Goal: Task Accomplishment & Management: Complete application form

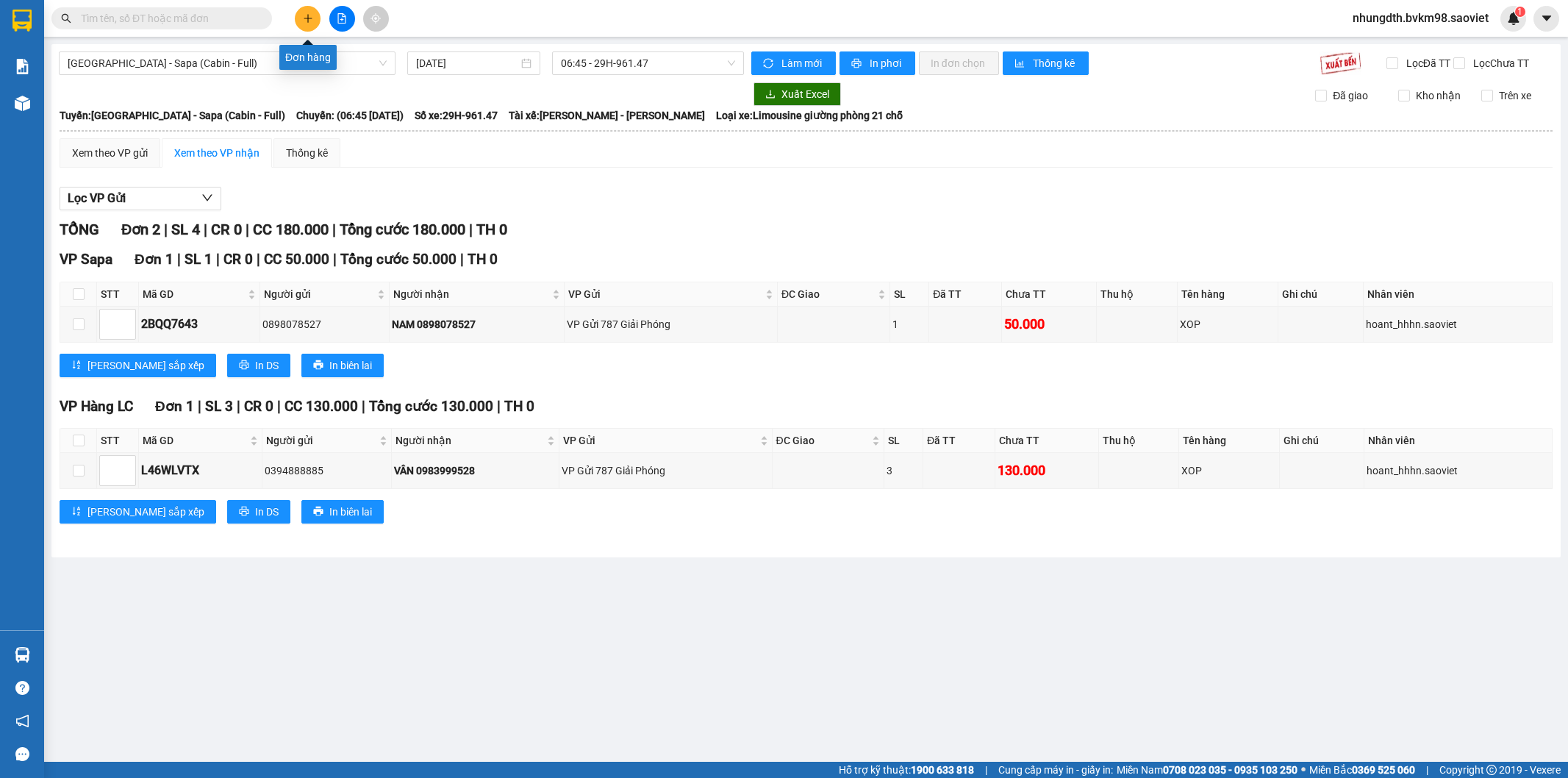
click at [311, 20] on icon "plus" at bounding box center [308, 19] width 10 height 10
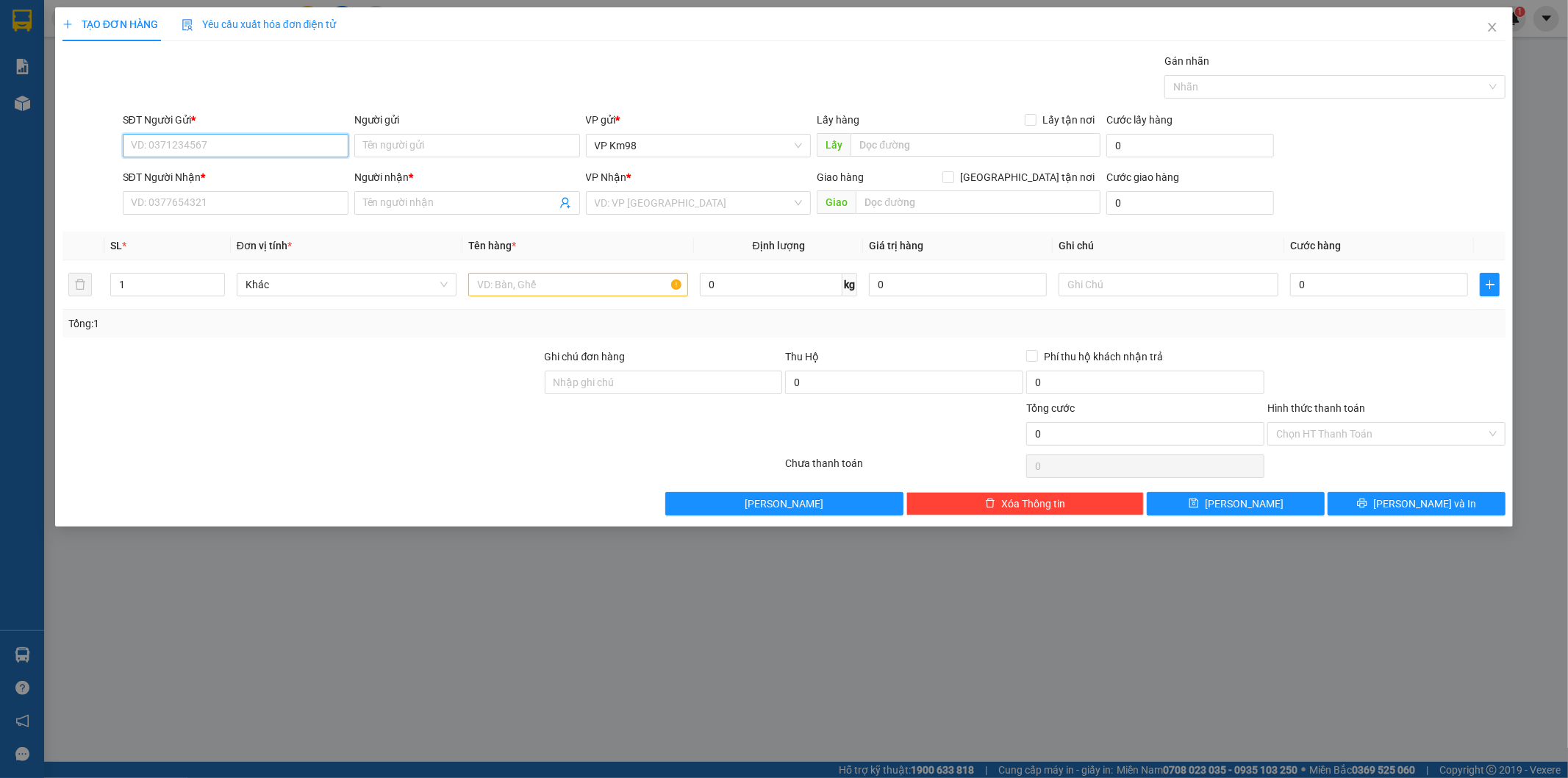
click at [200, 146] on input "SĐT Người Gửi *" at bounding box center [235, 146] width 226 height 24
type input "0977601501"
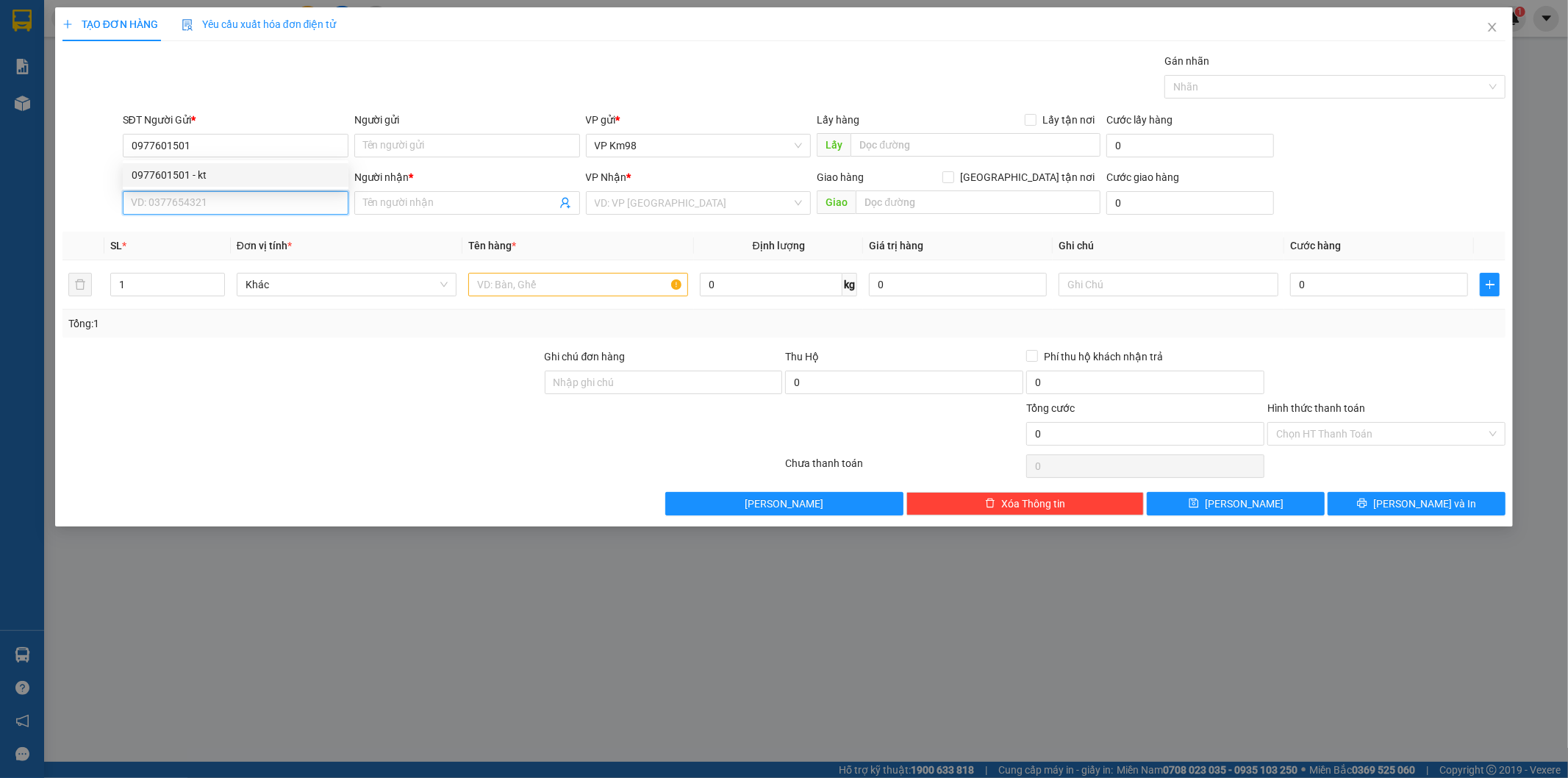
click at [178, 197] on input "SĐT Người Nhận *" at bounding box center [235, 203] width 226 height 24
type input "0365485093"
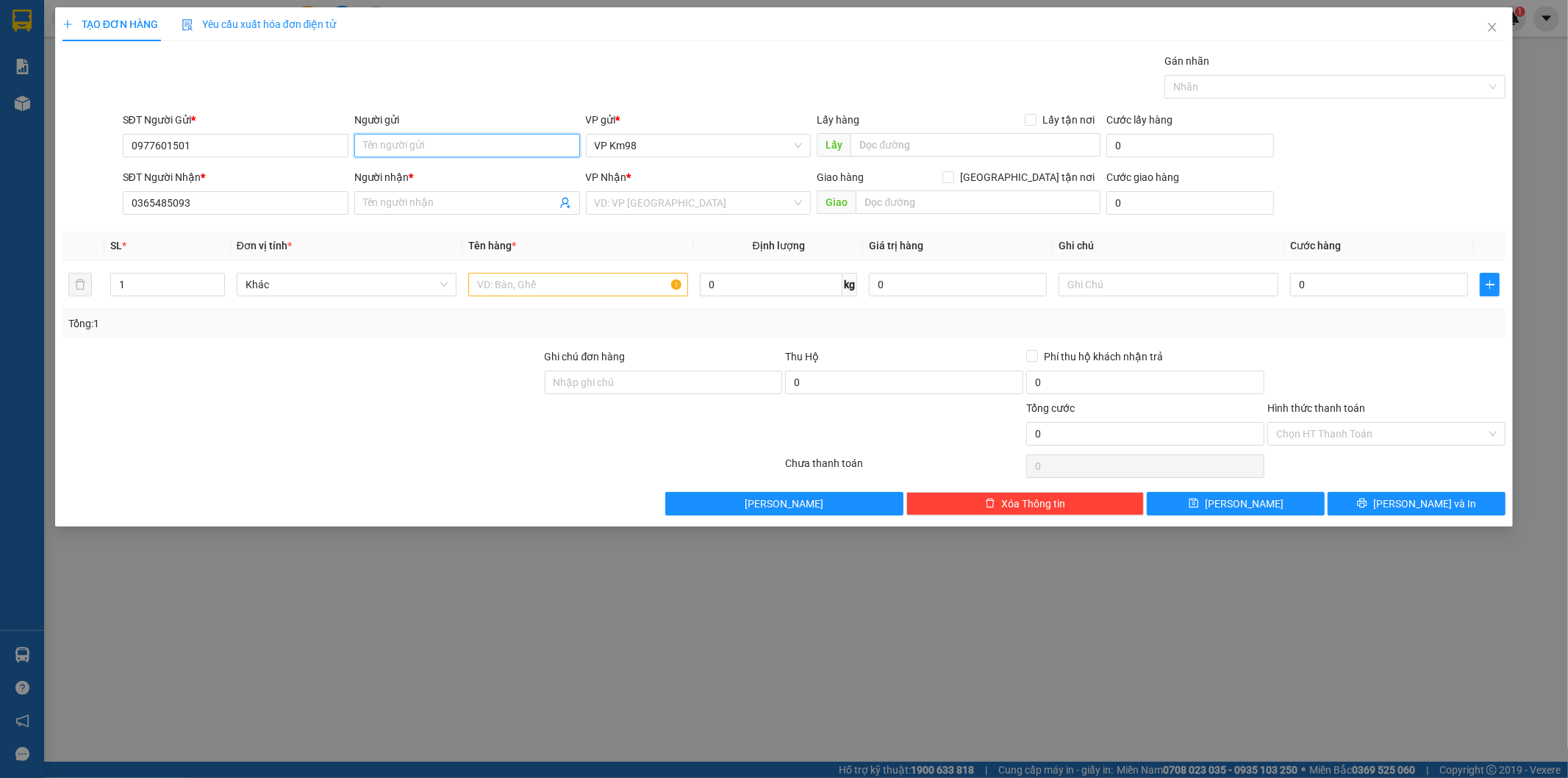
click at [392, 142] on input "Người gửi" at bounding box center [467, 146] width 226 height 24
type input "kt"
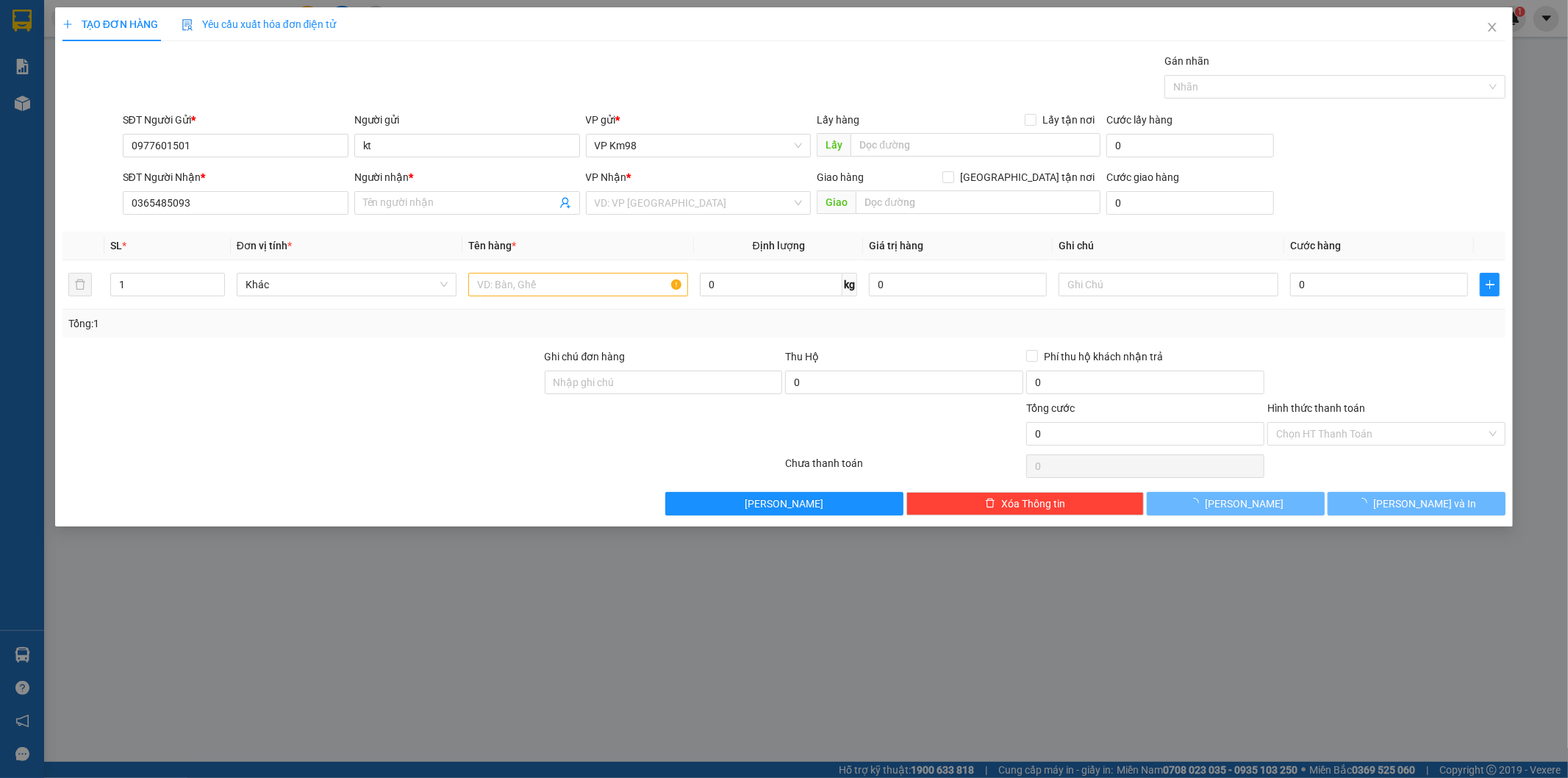
click at [323, 408] on div at bounding box center [302, 426] width 482 height 51
click at [393, 202] on input "Người nhận *" at bounding box center [460, 202] width 194 height 16
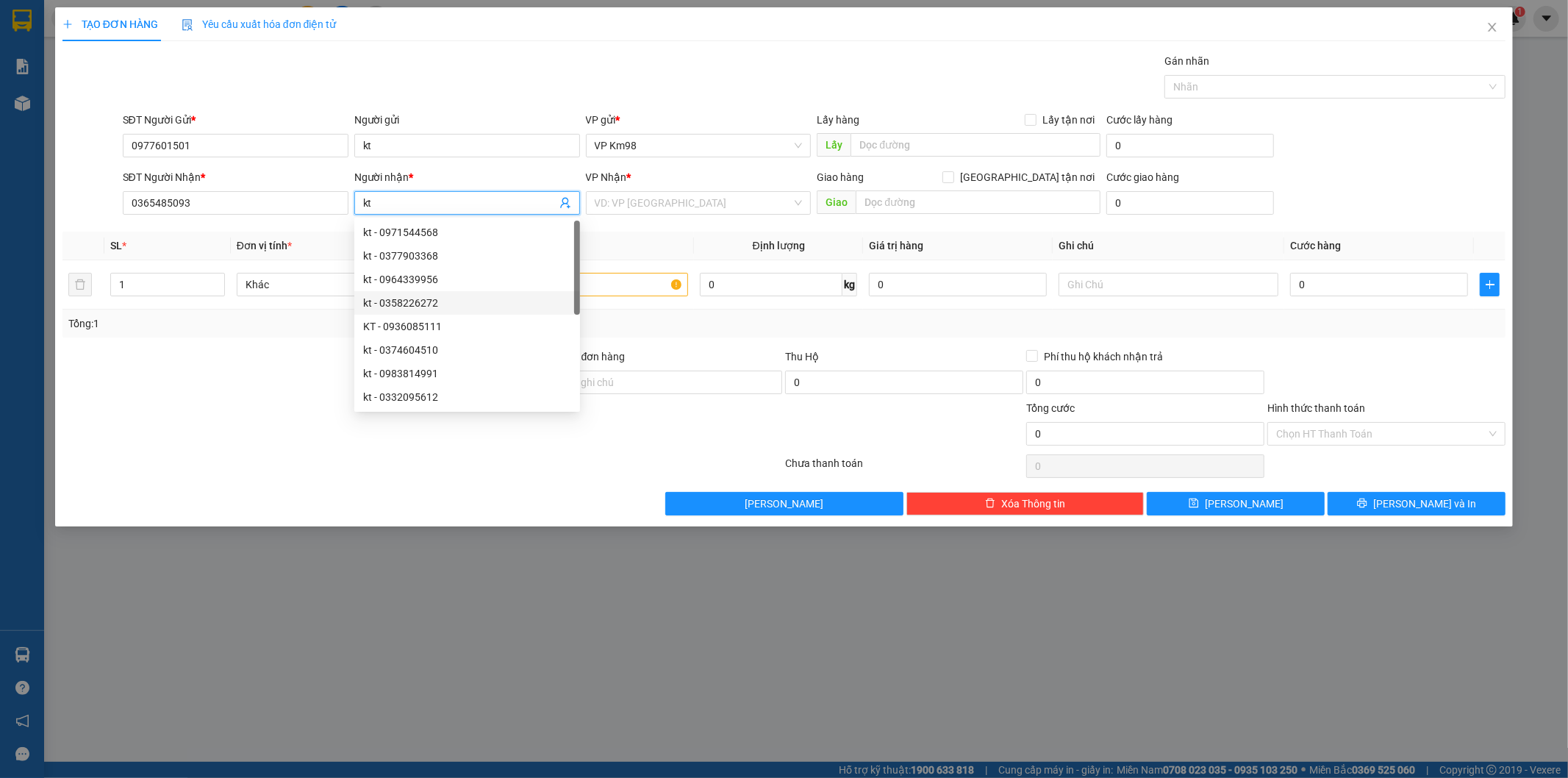
type input "kt"
click at [281, 365] on div at bounding box center [302, 374] width 482 height 51
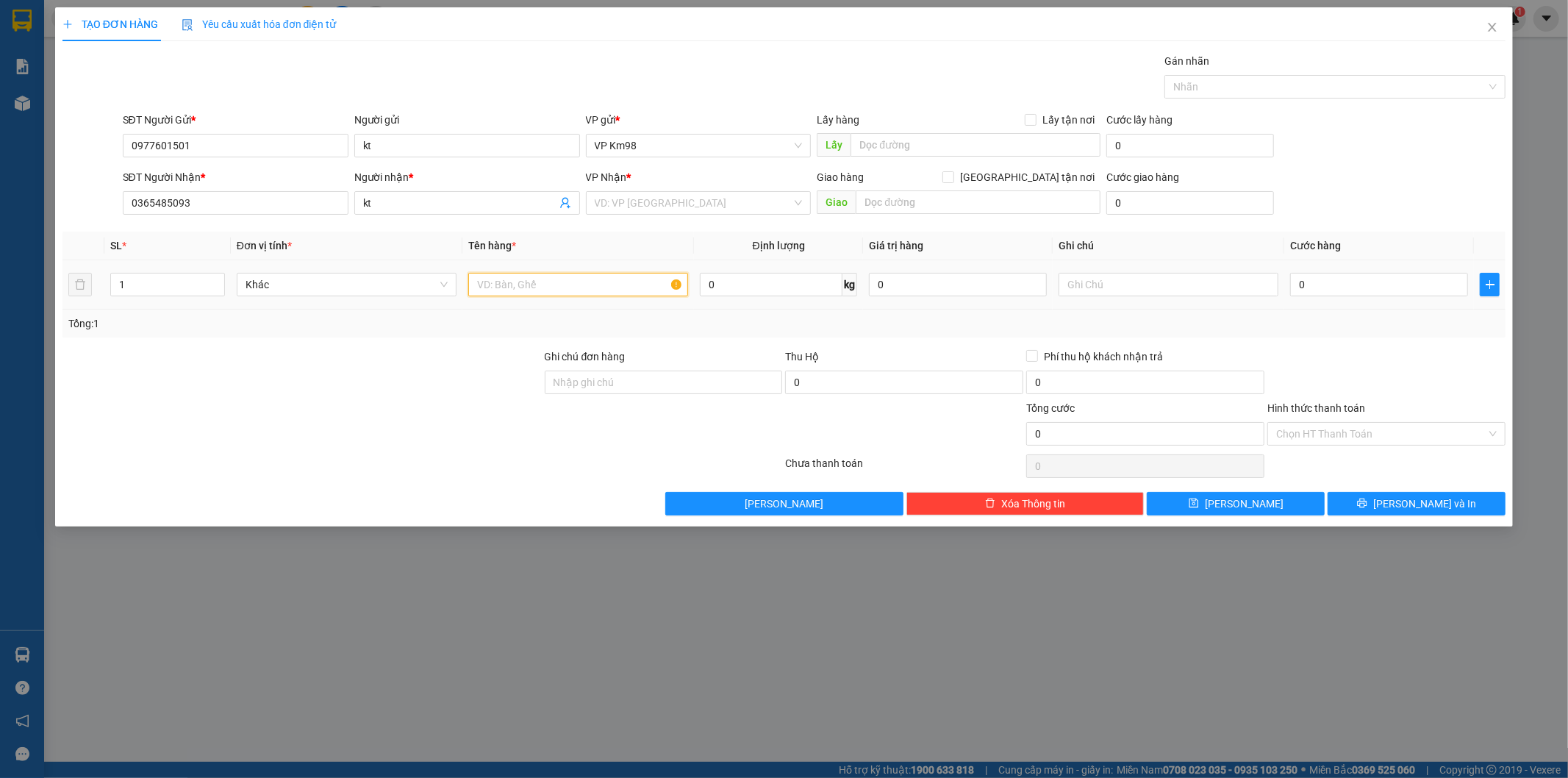
click at [526, 282] on input "text" at bounding box center [578, 285] width 220 height 24
type input "túi nhỏ trắng"
click at [1126, 289] on input "text" at bounding box center [1169, 285] width 220 height 24
type input "k"
click at [1327, 287] on input "0" at bounding box center [1379, 285] width 178 height 24
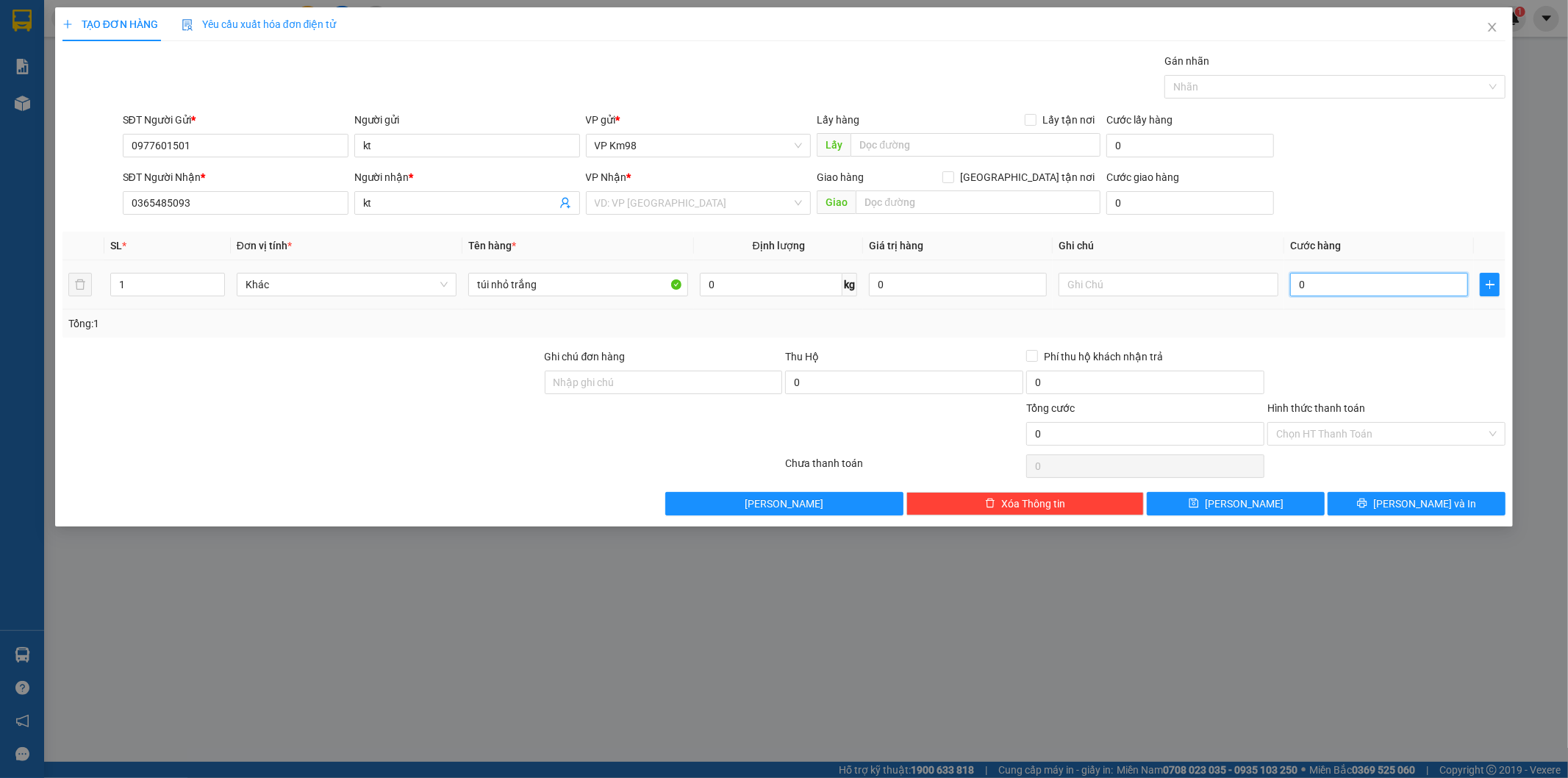
type input "4"
type input "40"
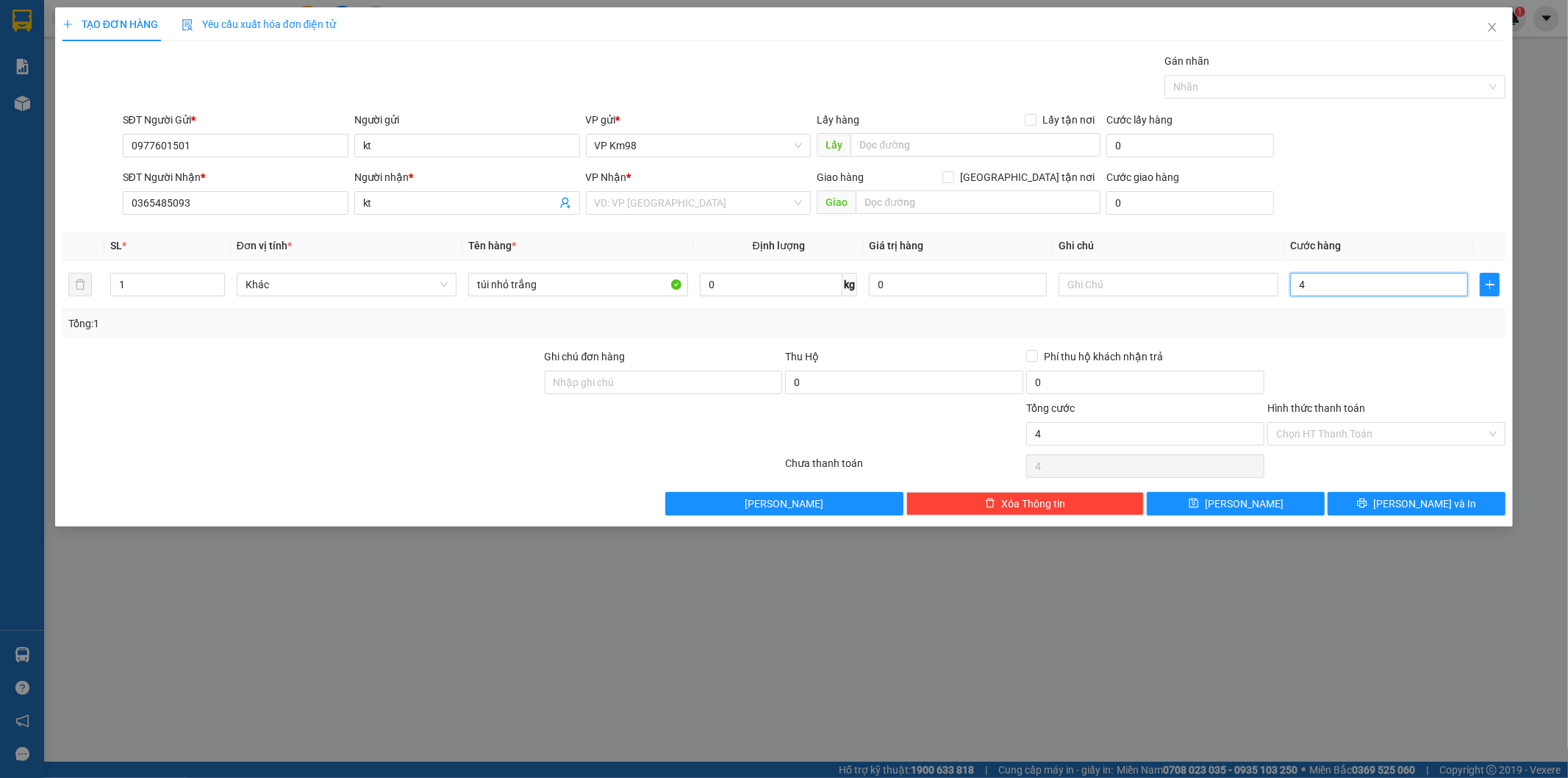
type input "40"
type input "400"
type input "4.000"
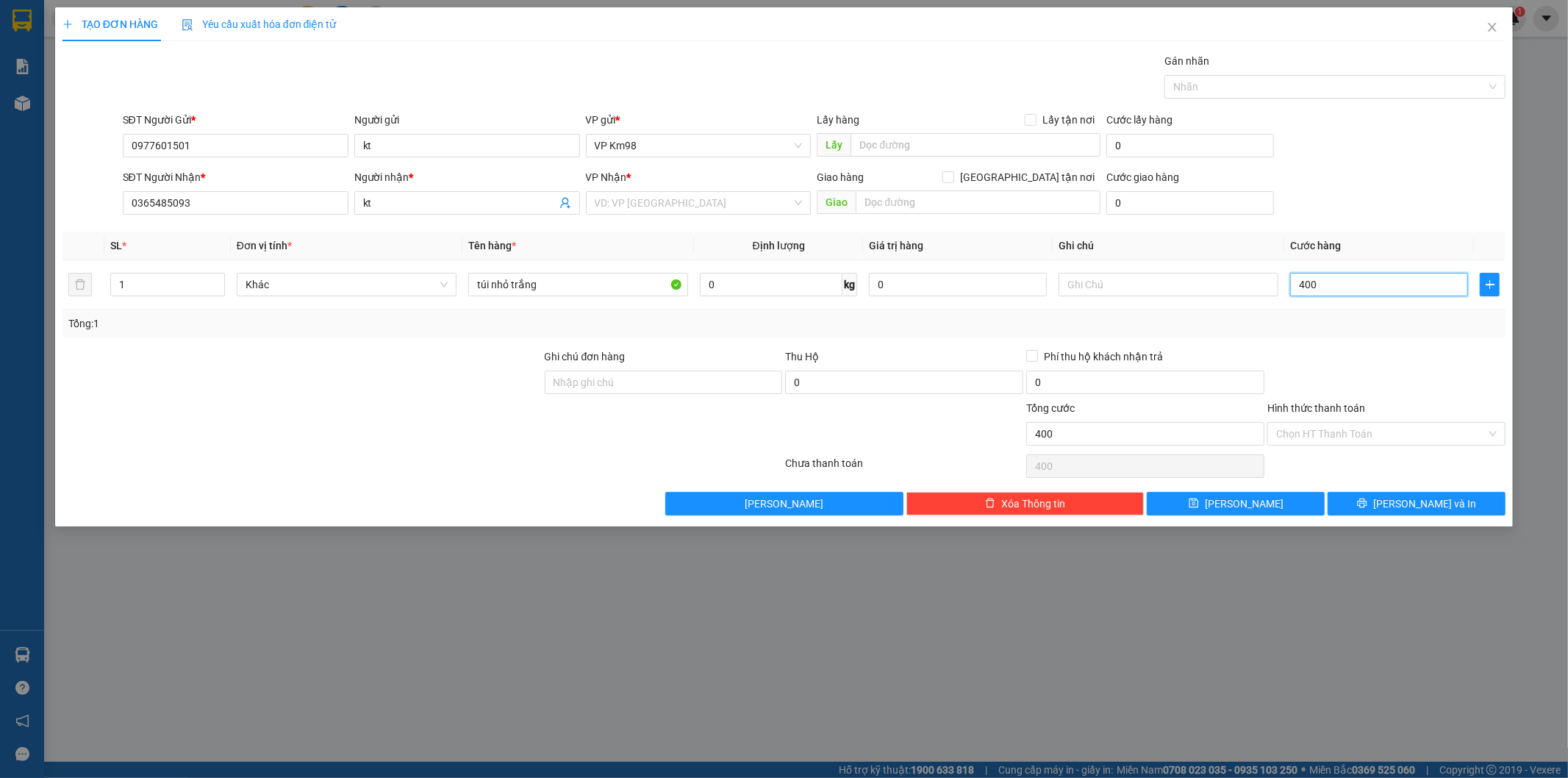
type input "4.000"
type input "40.000"
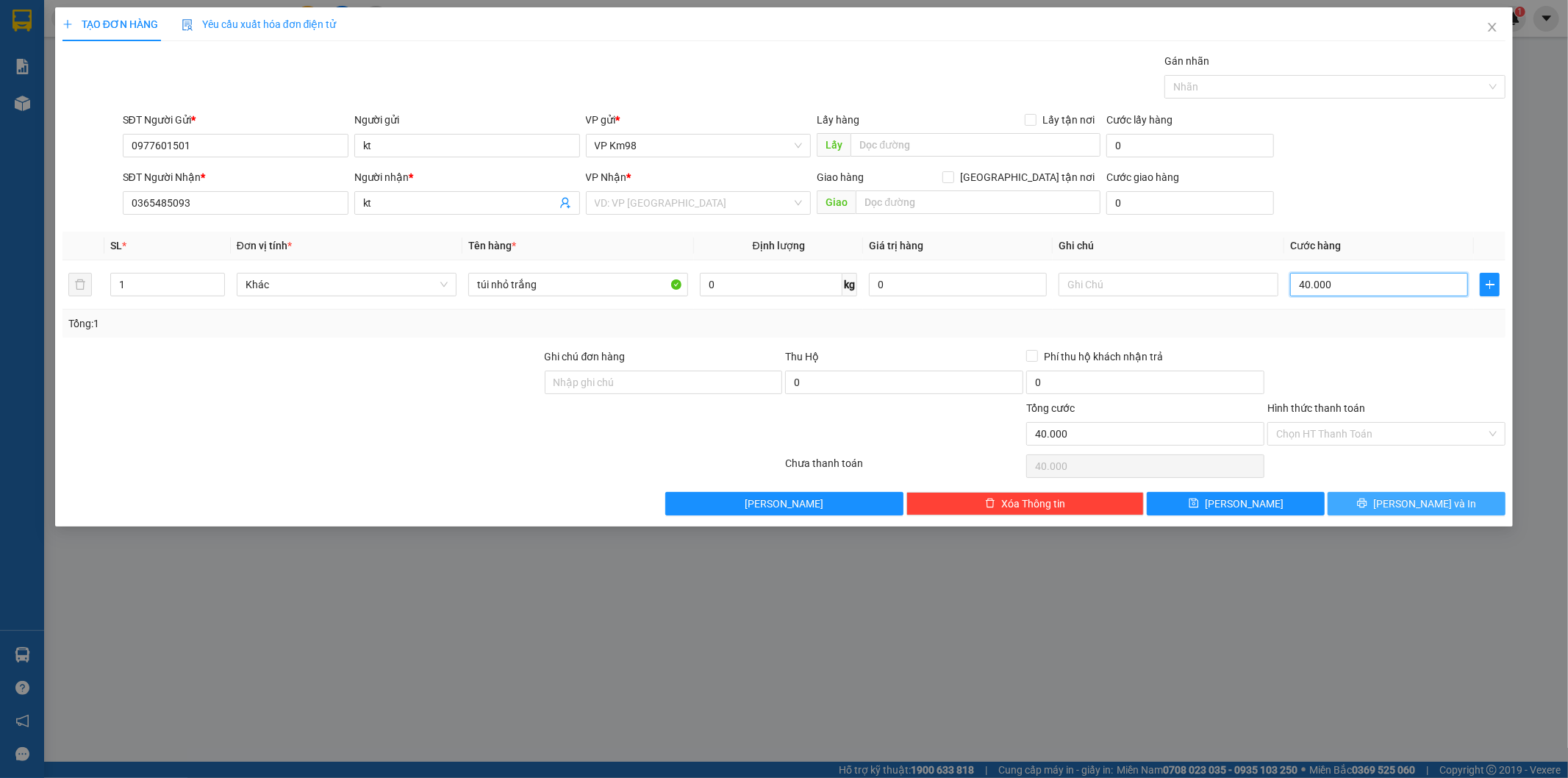
type input "40.000"
click at [1358, 502] on button "[PERSON_NAME] và In" at bounding box center [1416, 504] width 178 height 24
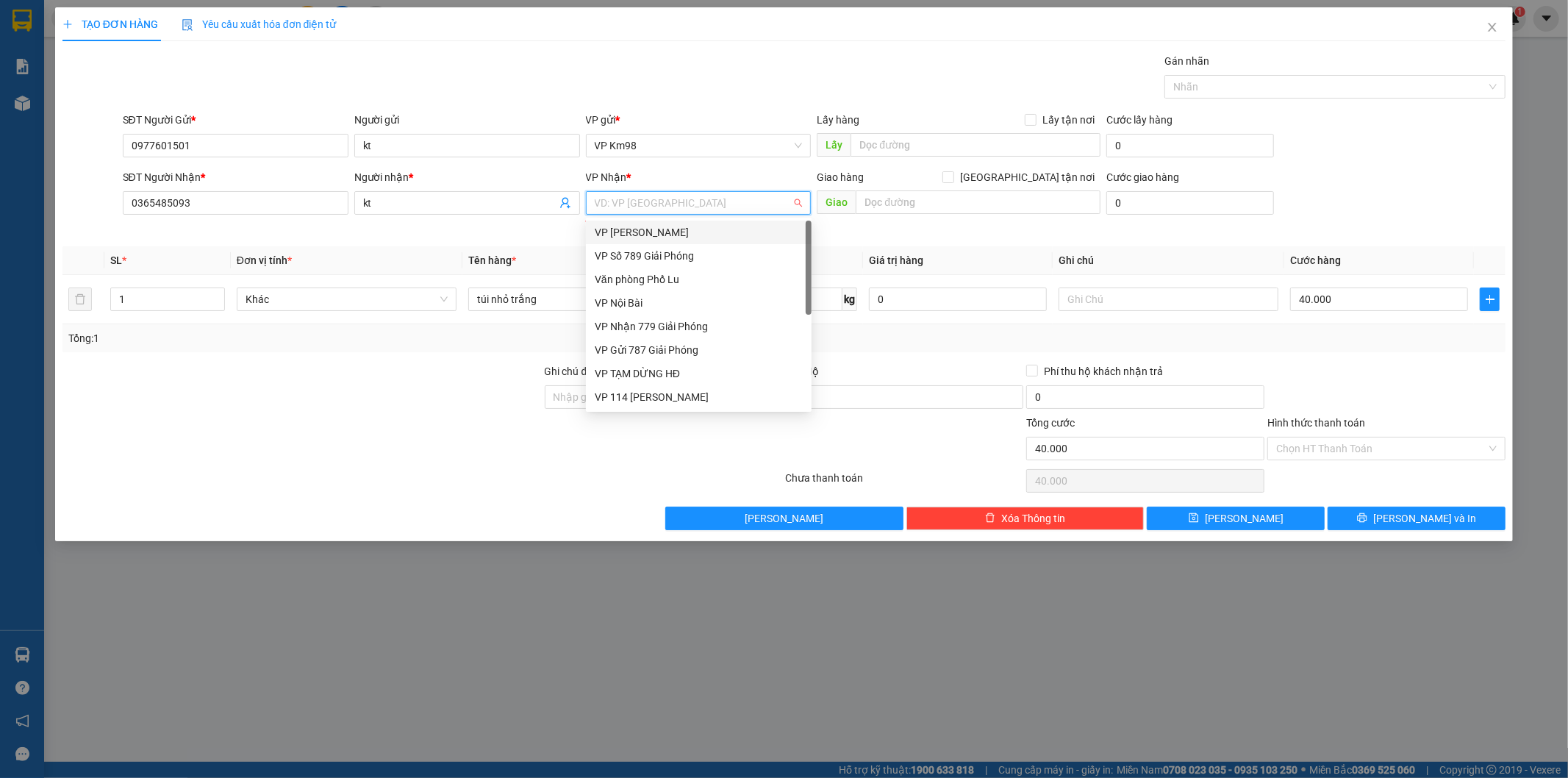
click at [605, 194] on input "search" at bounding box center [694, 203] width 198 height 22
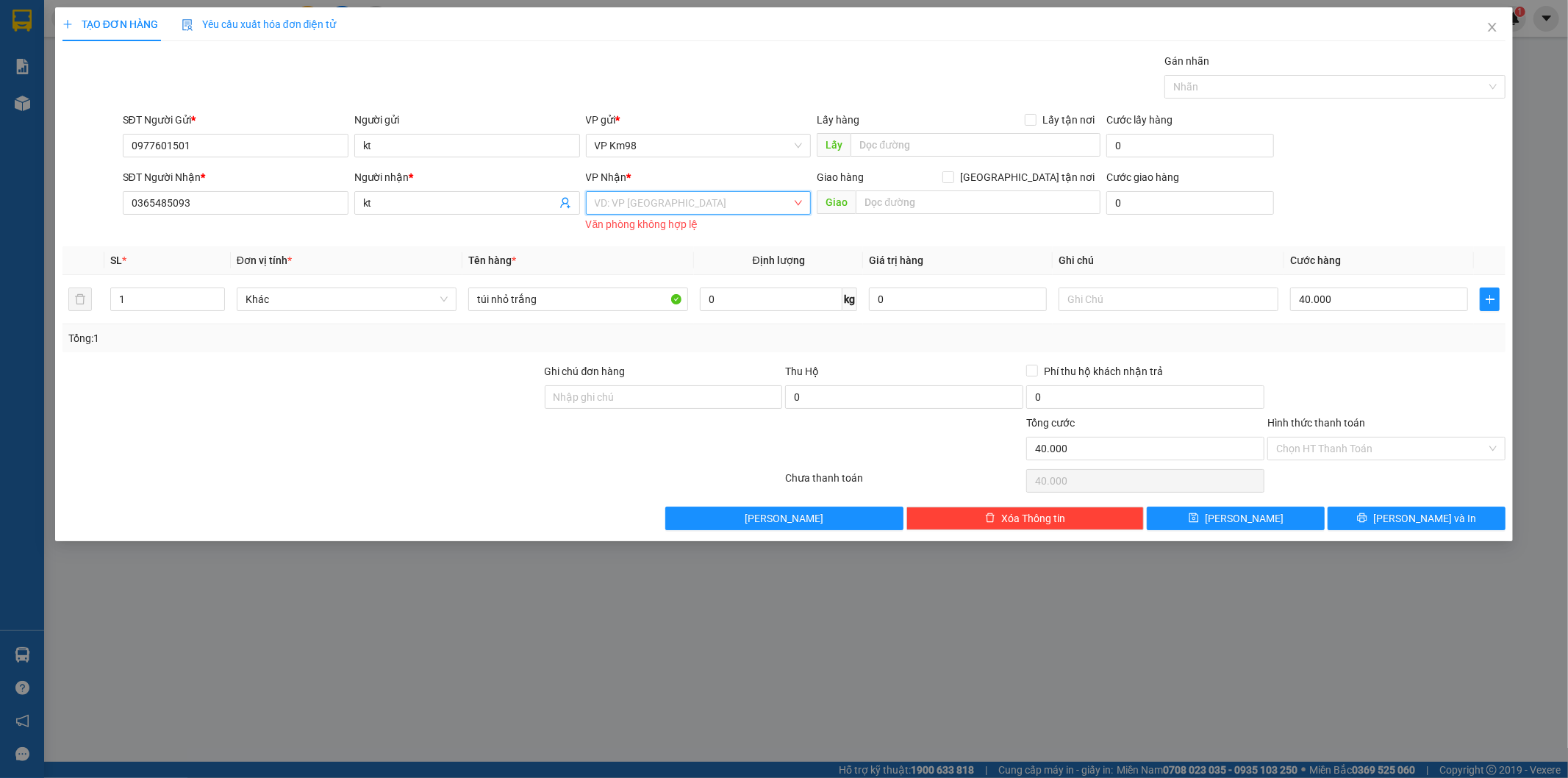
click at [636, 673] on div "TẠO ĐƠN HÀNG Yêu cầu xuất hóa đơn điện tử Transit Pickup Surcharge Ids Transit …" at bounding box center [784, 389] width 1568 height 778
click at [1500, 24] on span "Close" at bounding box center [1492, 28] width 41 height 41
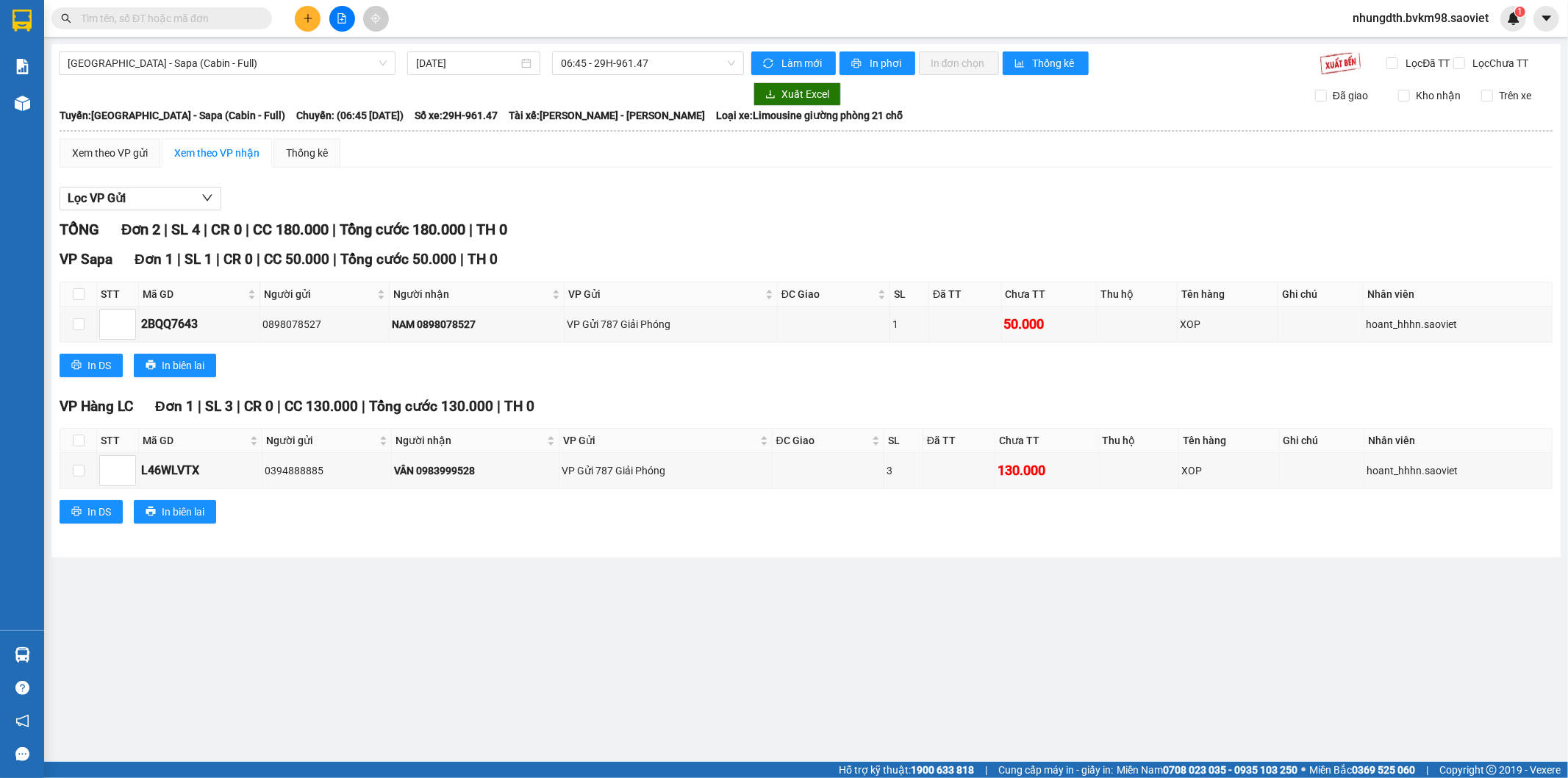
click at [189, 20] on input "text" at bounding box center [167, 18] width 173 height 16
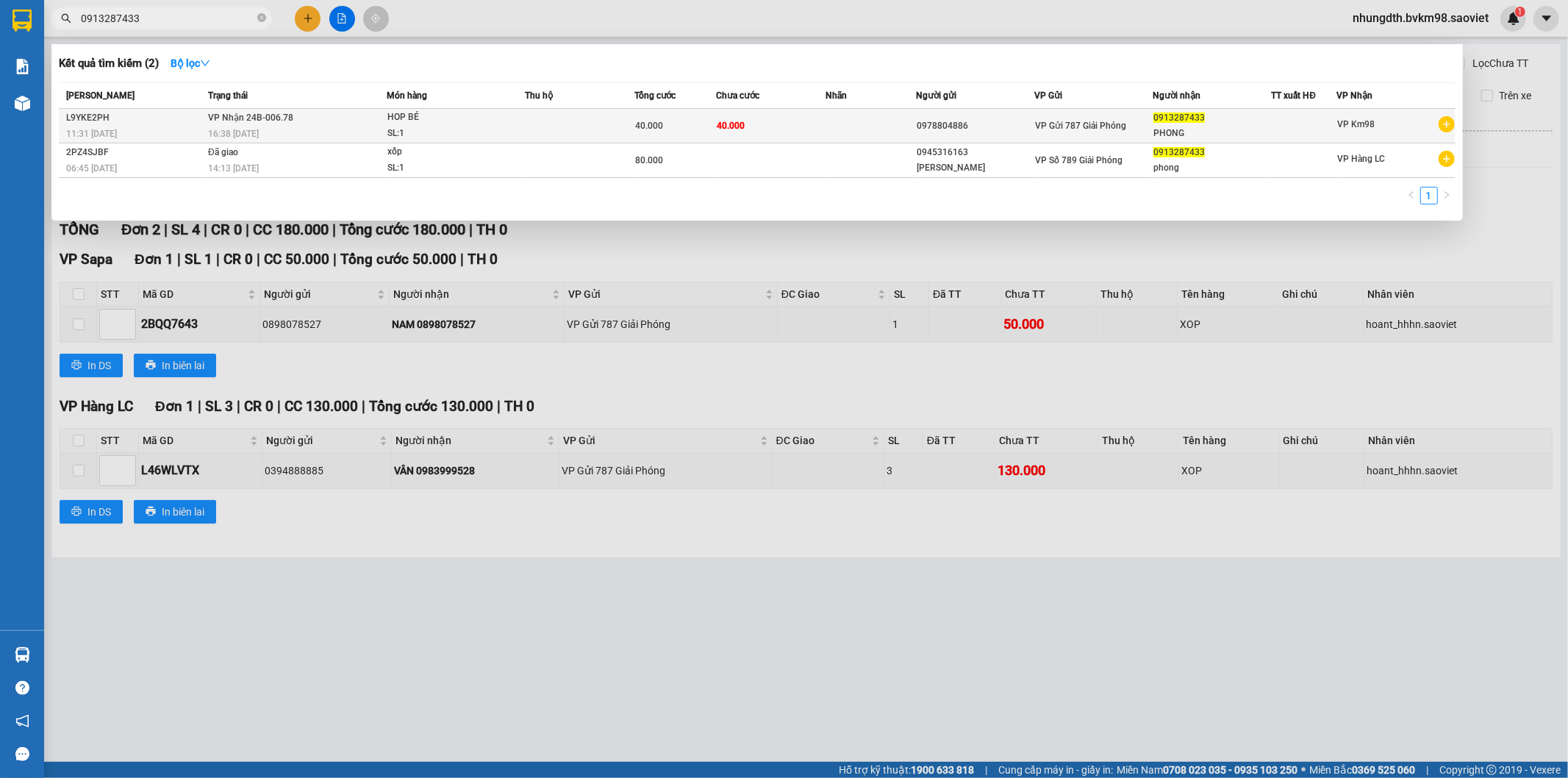
type input "0913287433"
click at [572, 127] on td at bounding box center [579, 126] width 109 height 35
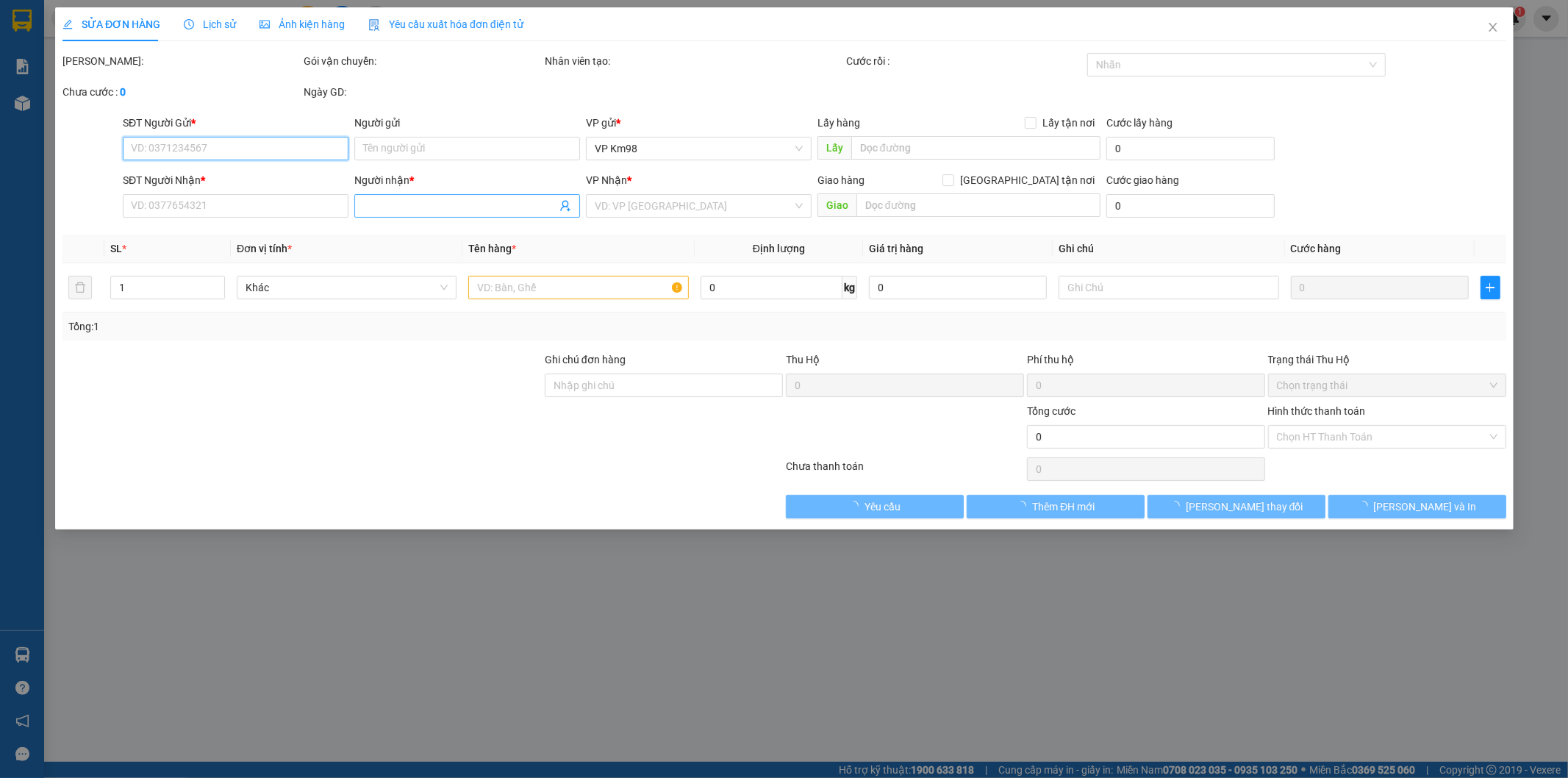
type input "0978804886"
type input "0913287433"
type input "PHONG"
type input "40.000"
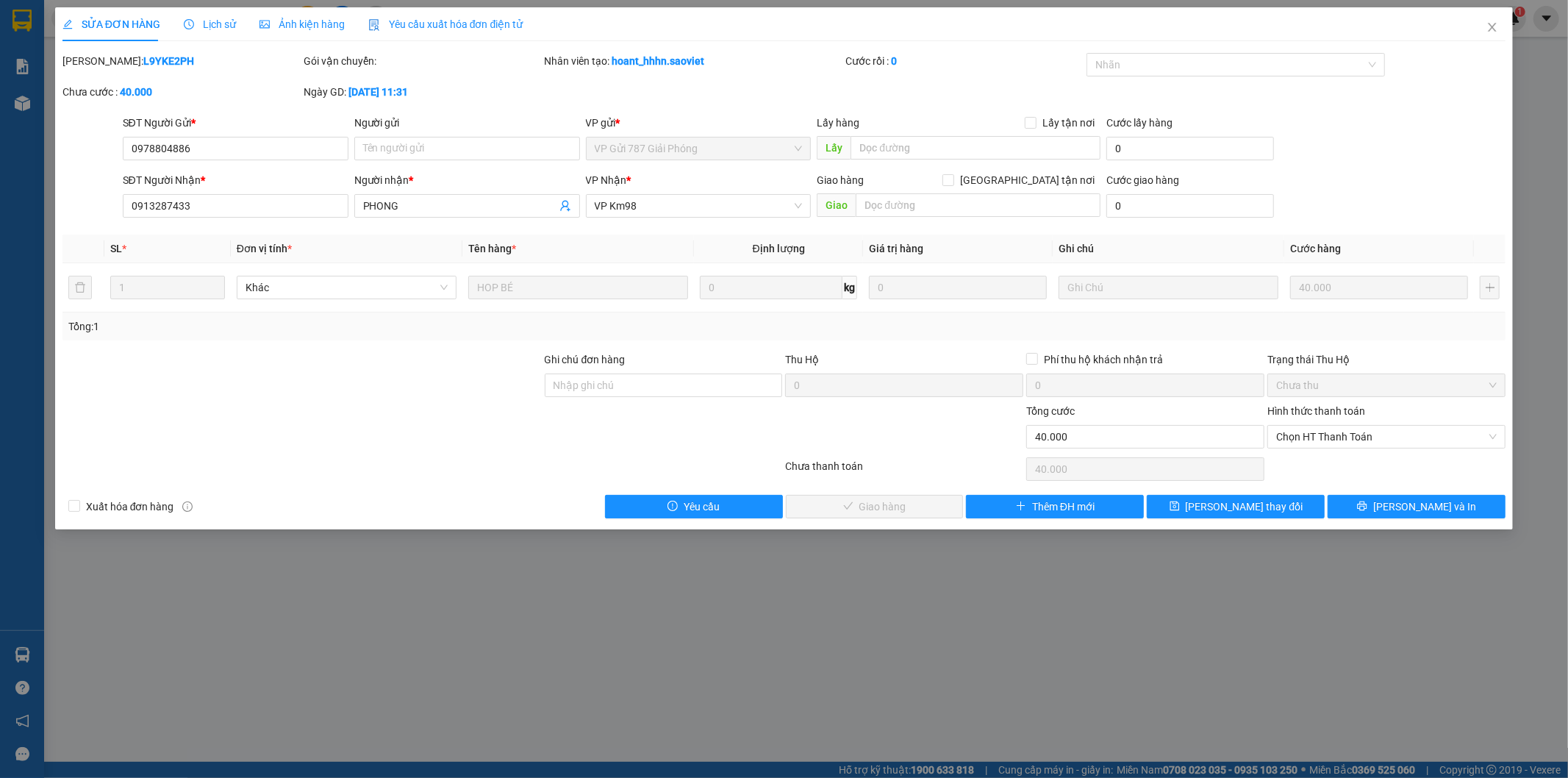
click at [213, 20] on span "Lịch sử" at bounding box center [209, 25] width 52 height 12
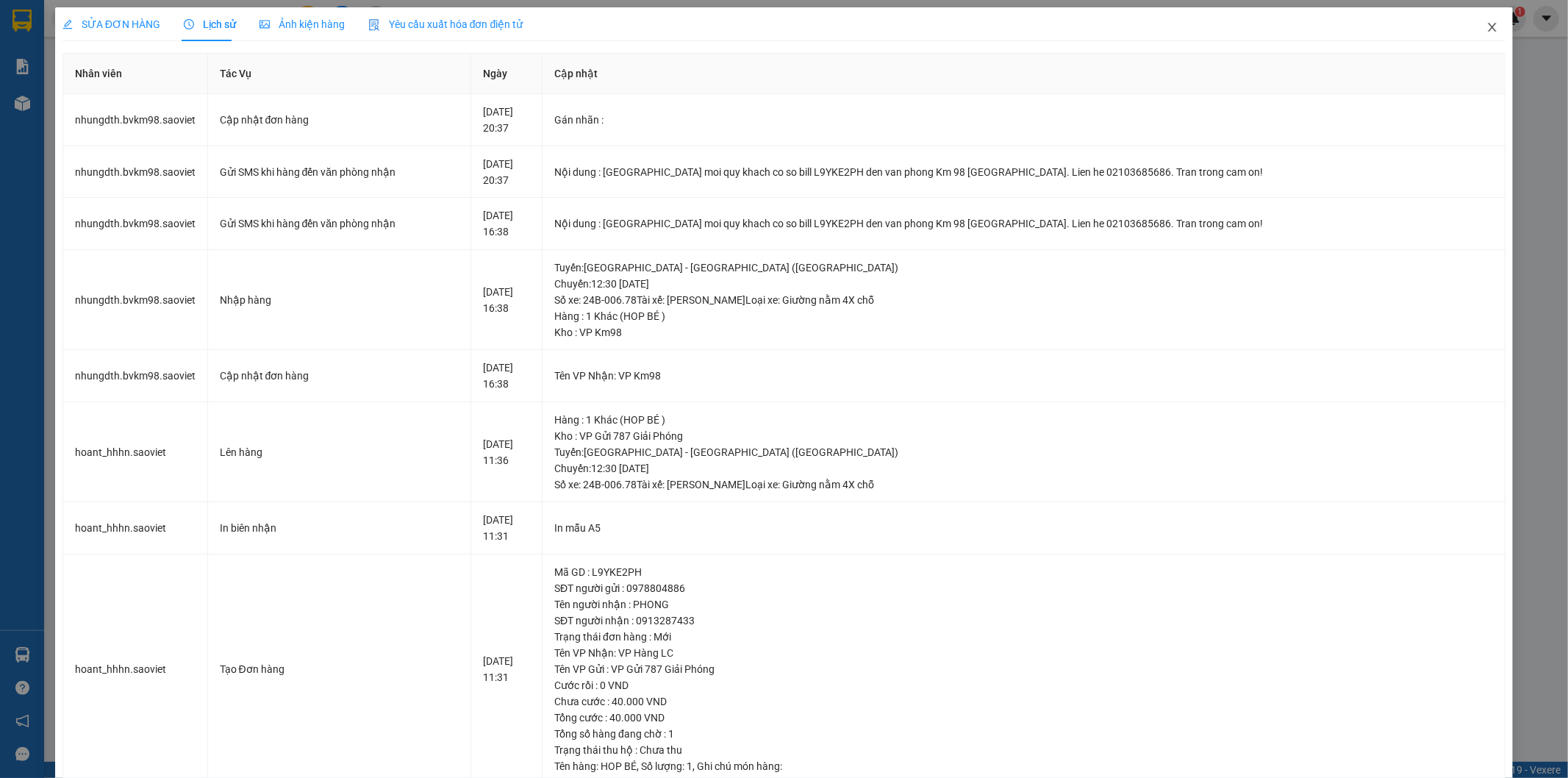
click at [1489, 29] on icon "close" at bounding box center [1492, 27] width 8 height 9
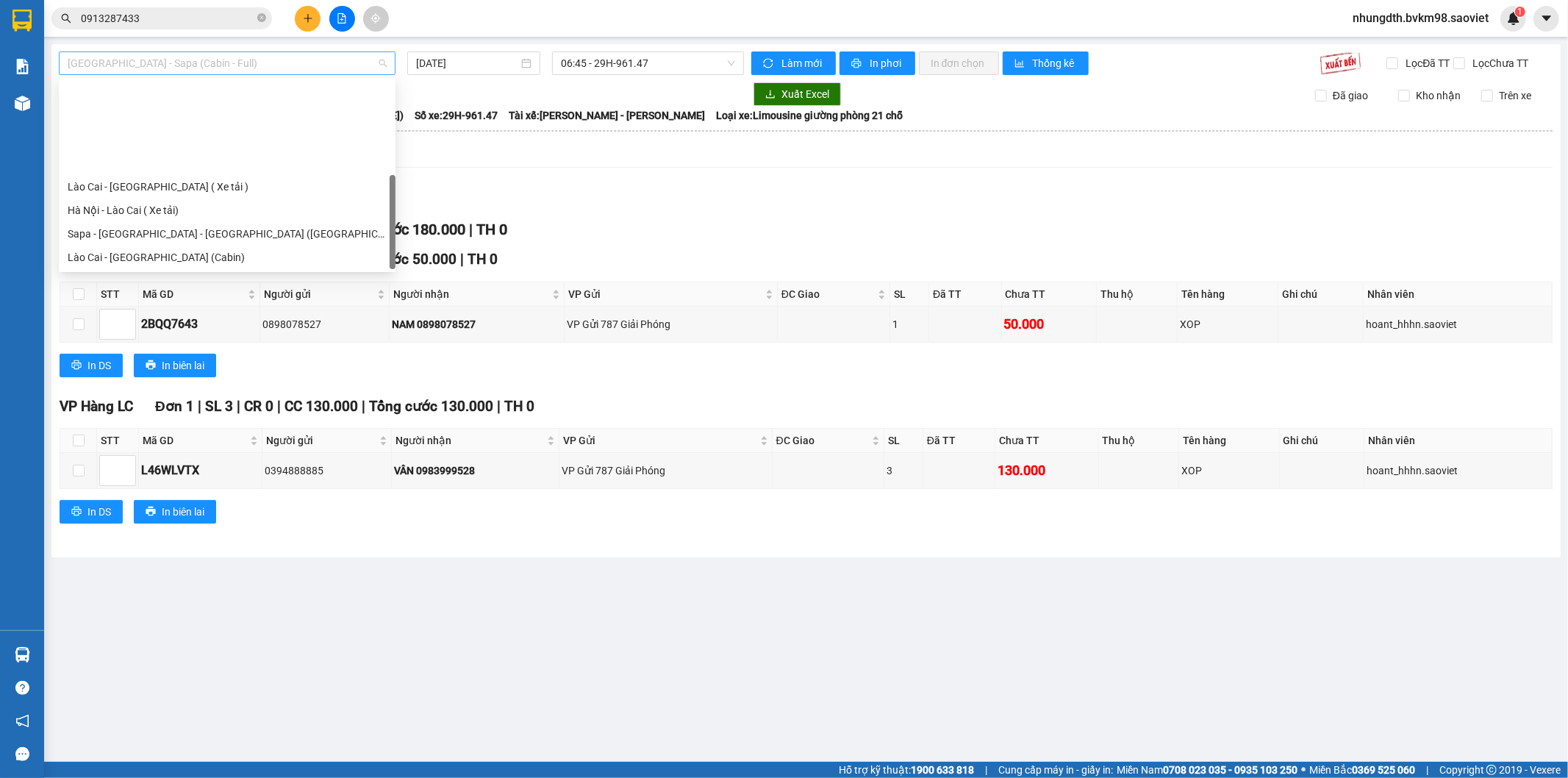
click at [200, 60] on span "[GEOGRAPHIC_DATA] - Sapa (Cabin - Full)" at bounding box center [227, 63] width 319 height 22
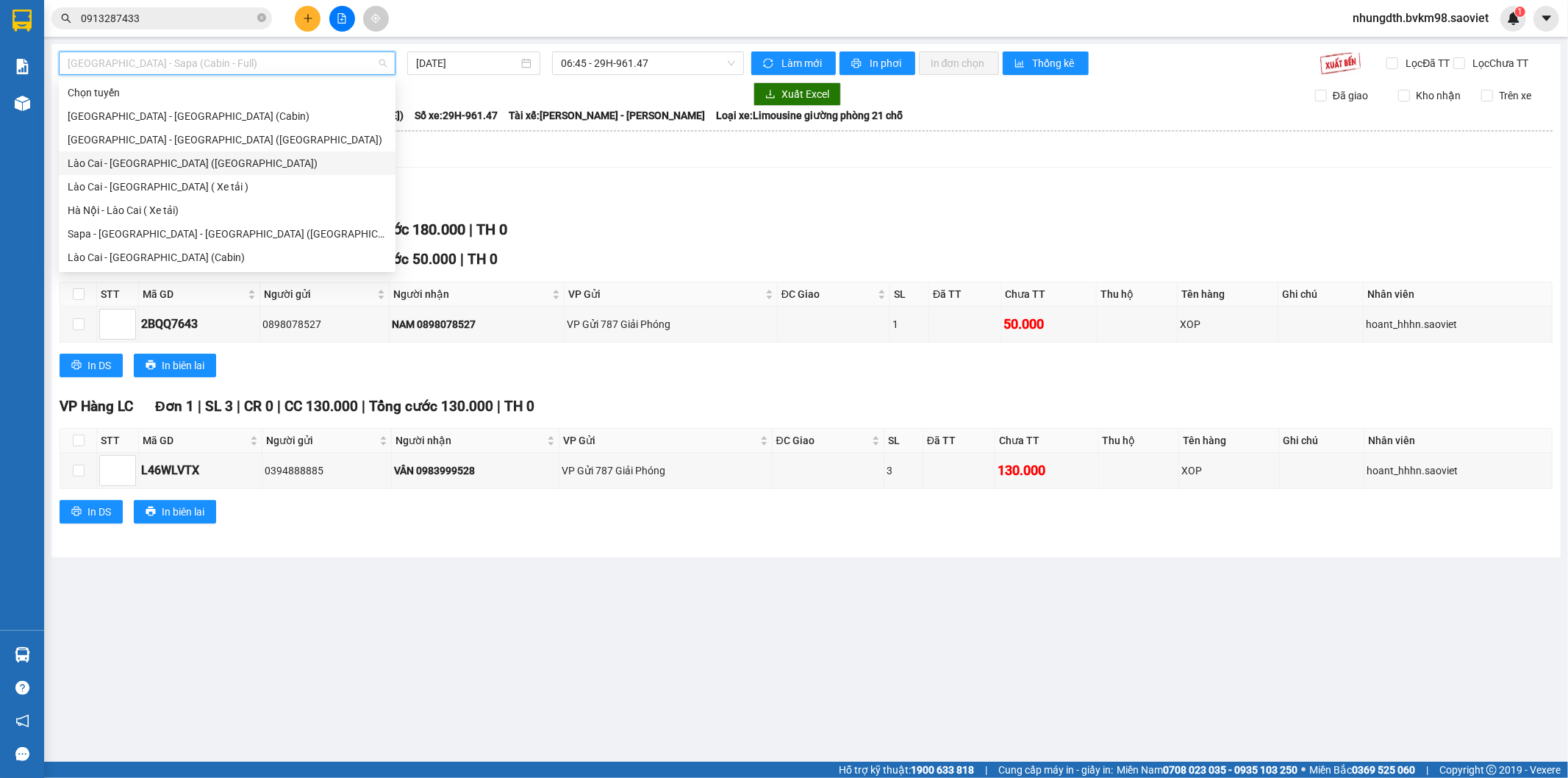
click at [158, 159] on div "Lào Cai - [GEOGRAPHIC_DATA] ([GEOGRAPHIC_DATA])" at bounding box center [227, 163] width 319 height 16
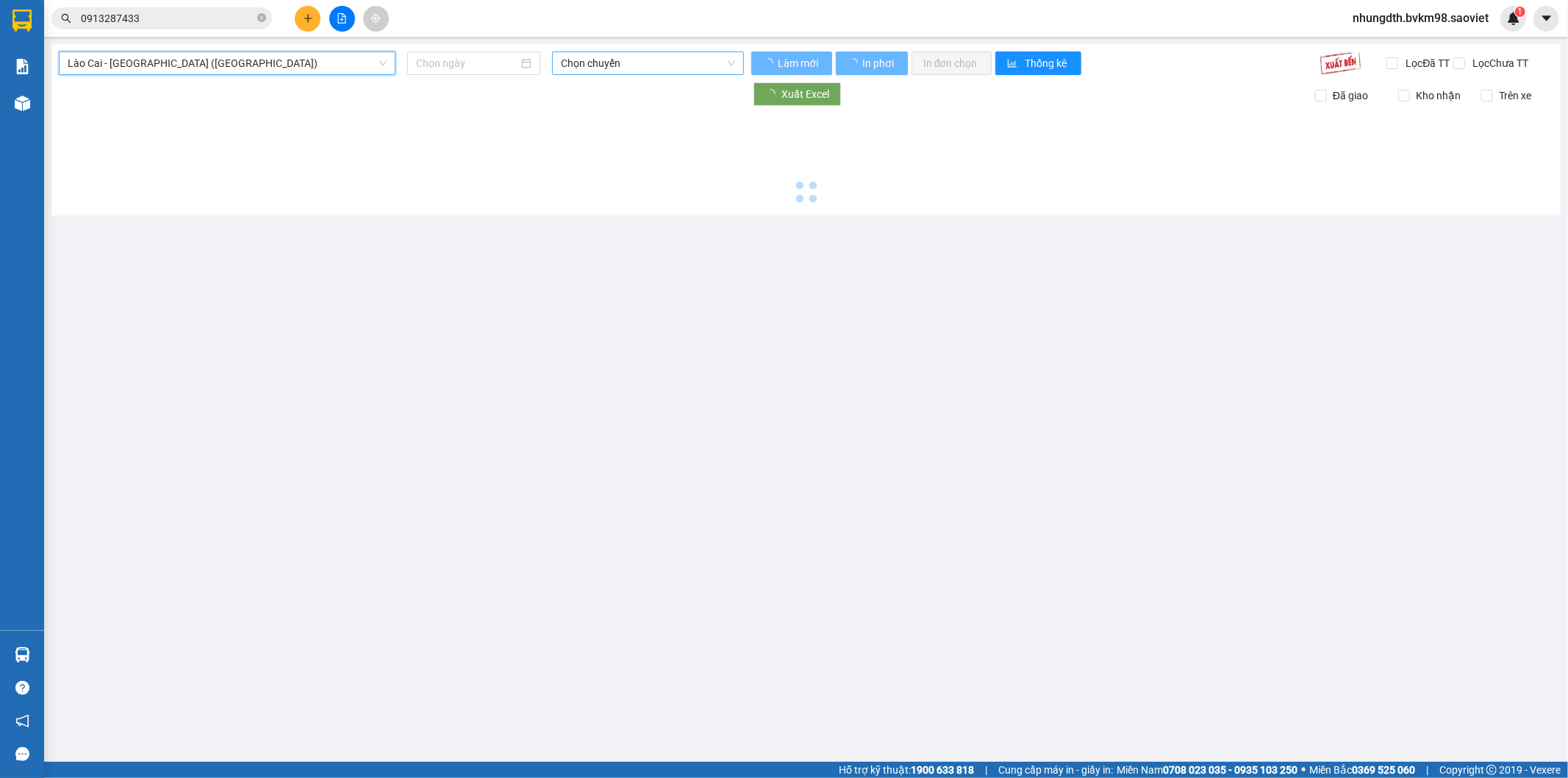
type input "[DATE]"
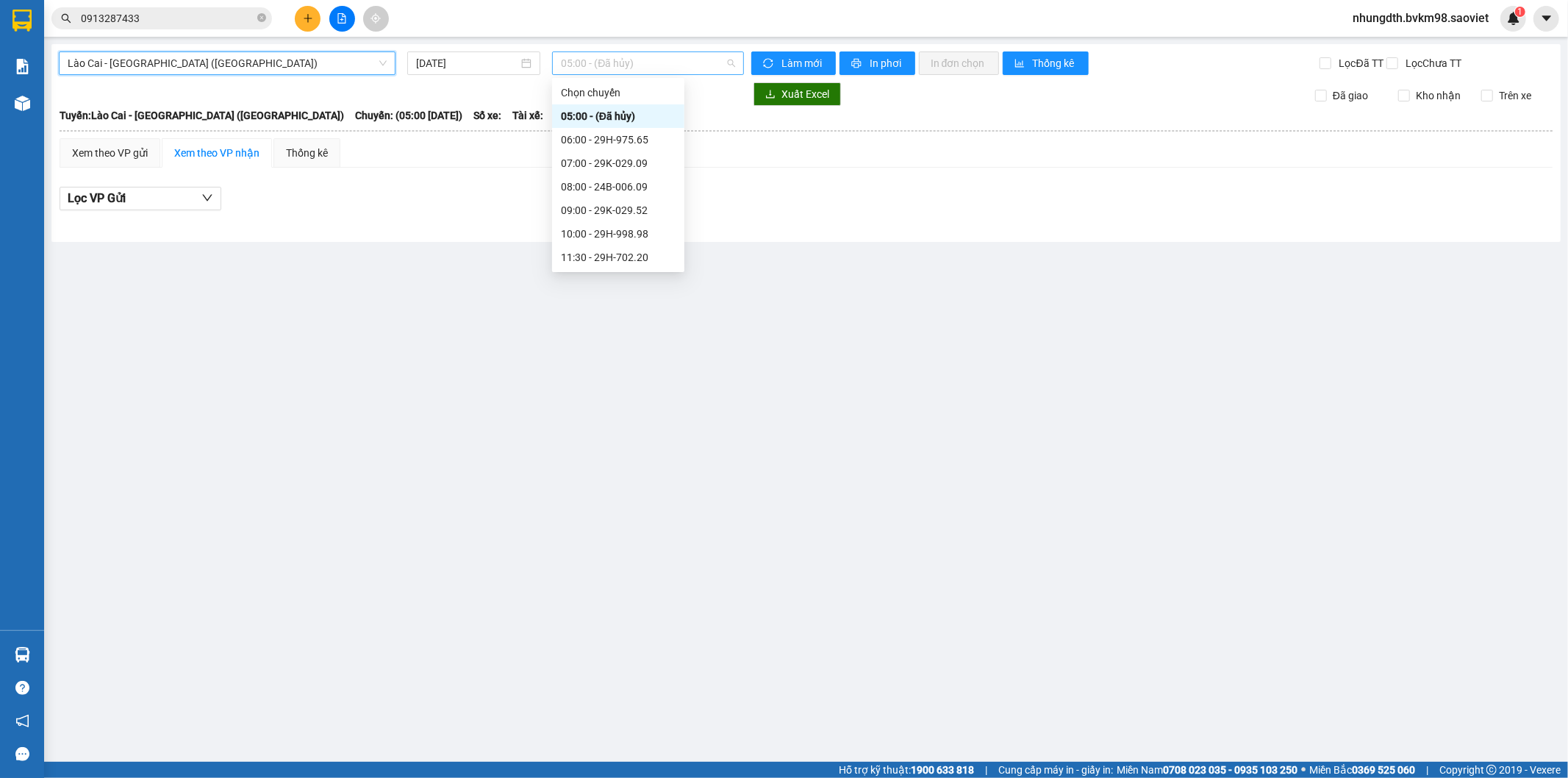
click at [673, 65] on span "05:00 - (Đã hủy)" at bounding box center [648, 63] width 173 height 22
click at [630, 167] on div "07:00 - 29K-029.09" at bounding box center [618, 163] width 114 height 16
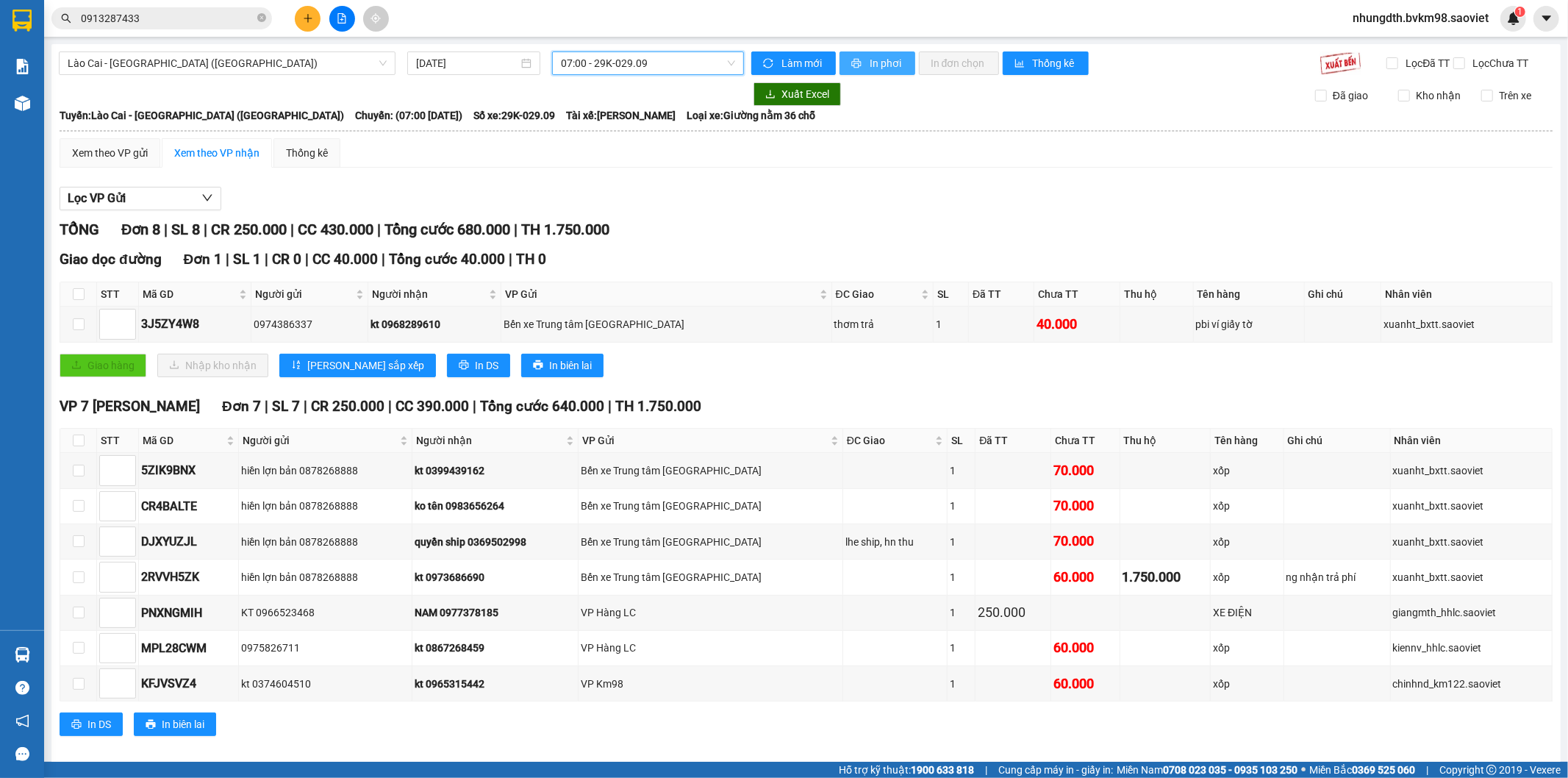
click at [886, 59] on span "In phơi" at bounding box center [887, 63] width 34 height 16
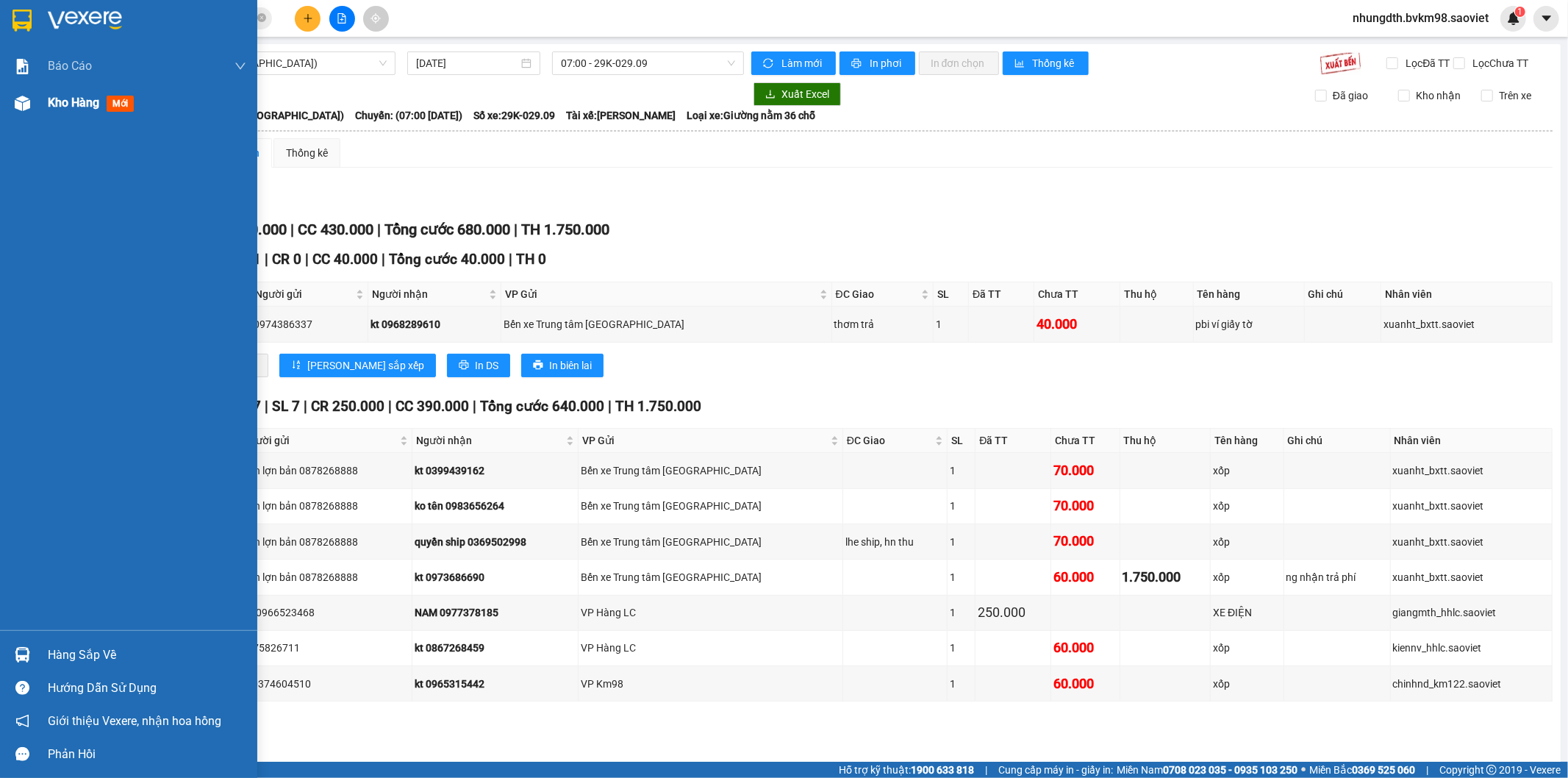
click at [19, 102] on img at bounding box center [22, 103] width 15 height 15
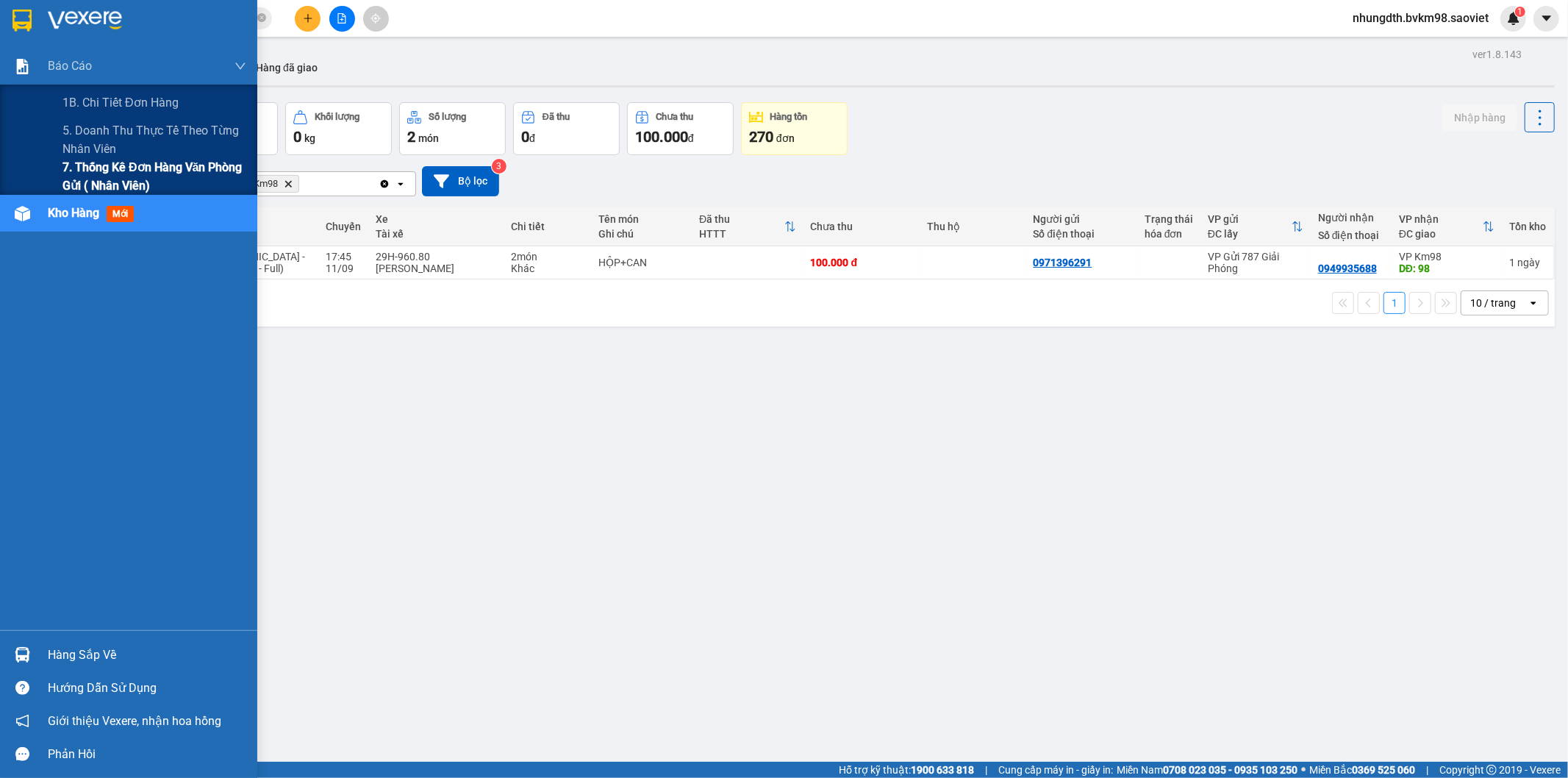
click at [92, 164] on span "7. Thống kê đơn hàng văn phòng gửi ( Nhân viên)" at bounding box center [154, 176] width 183 height 37
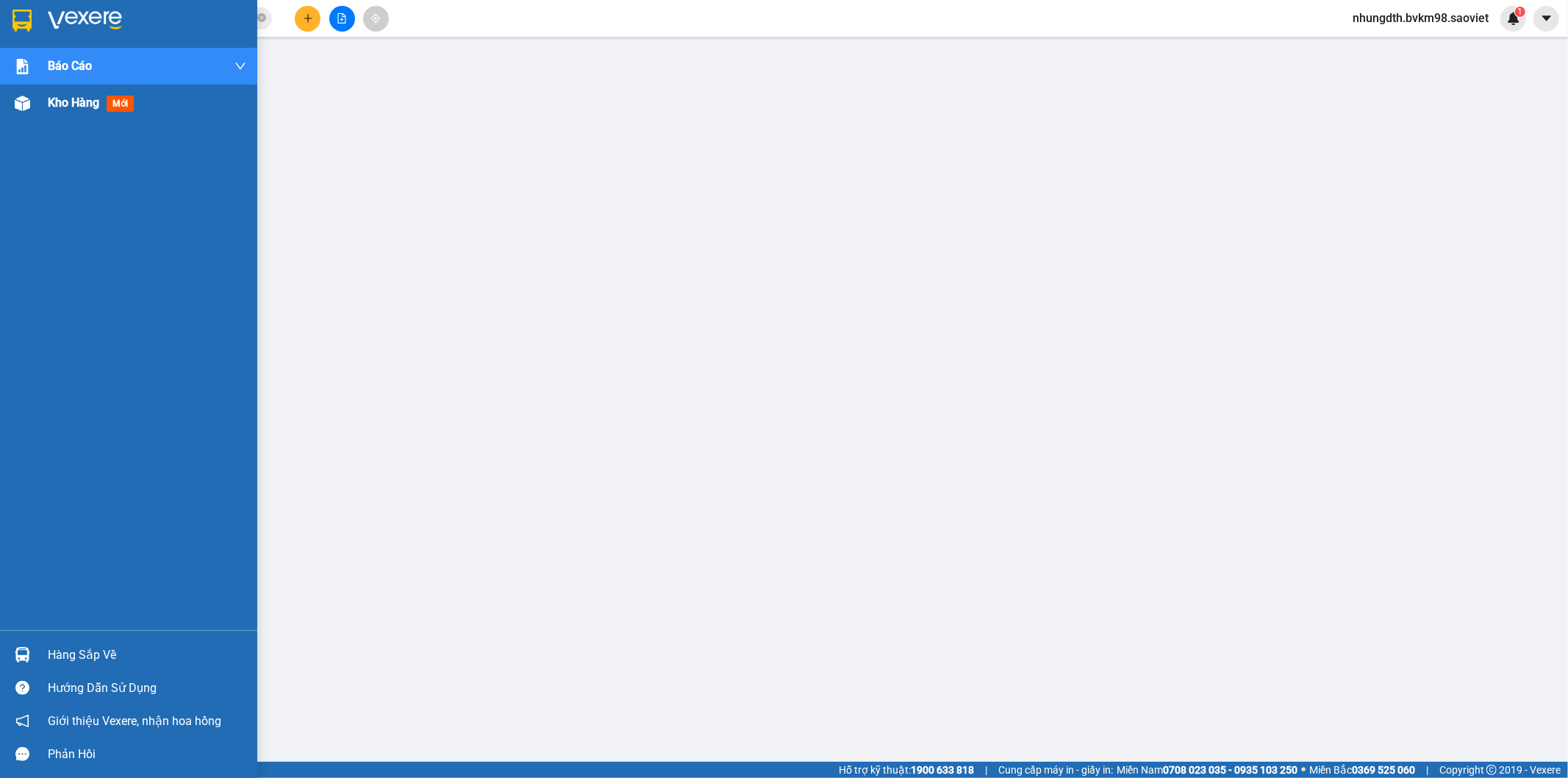
click at [30, 103] on div at bounding box center [22, 103] width 26 height 26
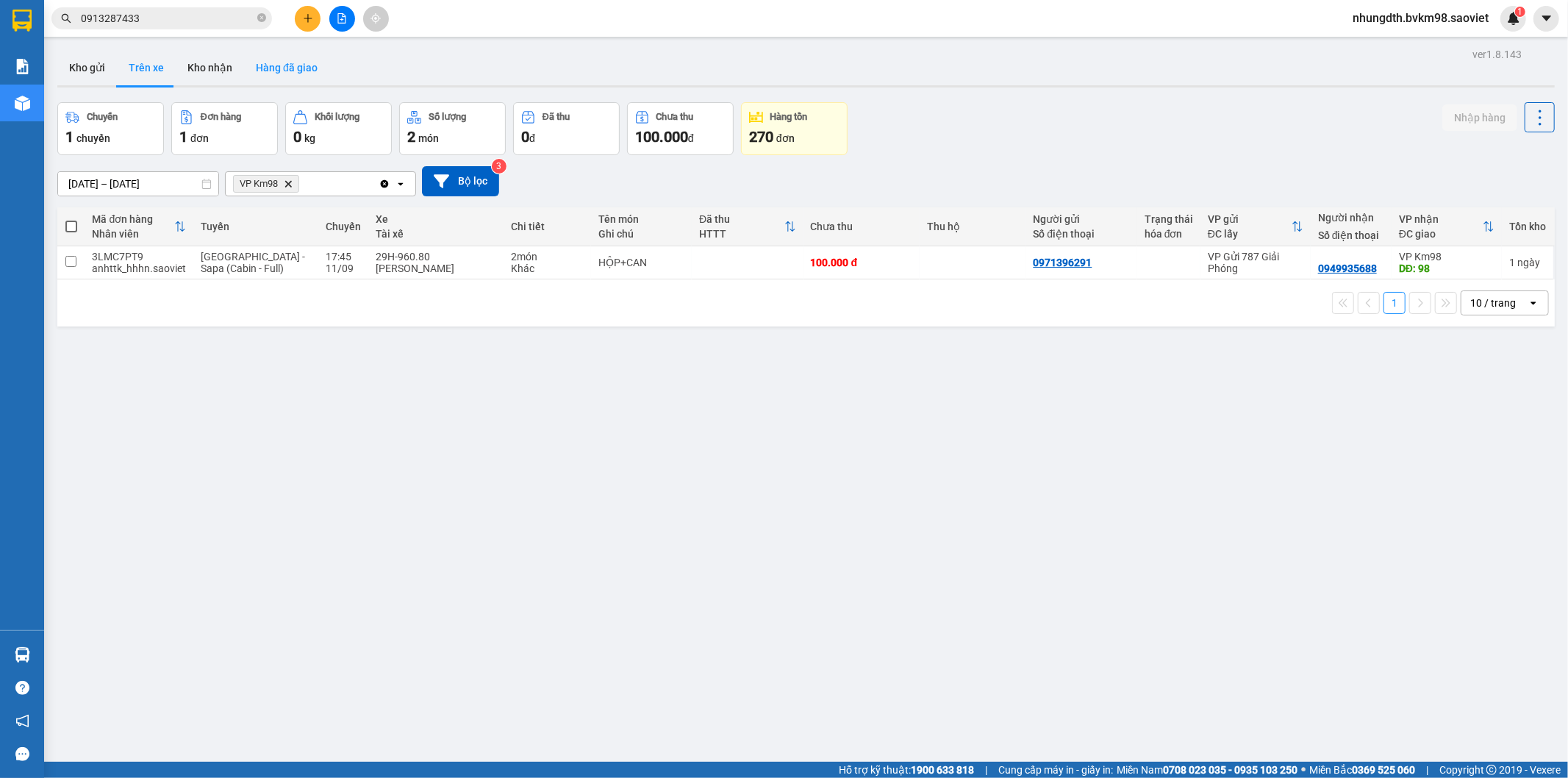
drag, startPoint x: 289, startPoint y: 61, endPoint x: 277, endPoint y: 90, distance: 31.4
click at [289, 61] on button "Hàng đã giao" at bounding box center [287, 67] width 85 height 35
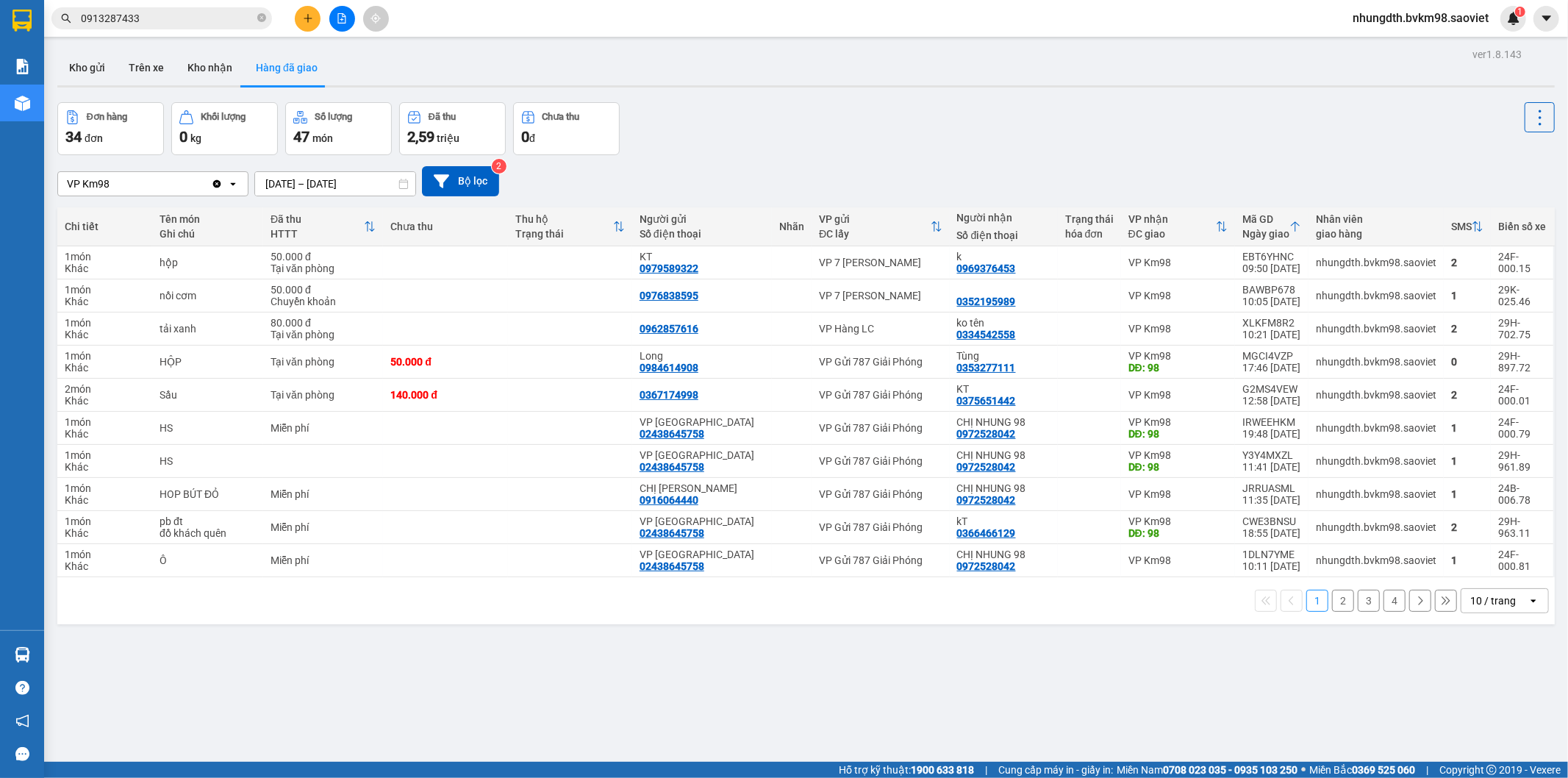
click at [328, 182] on input "[DATE] – [DATE]" at bounding box center [335, 184] width 160 height 24
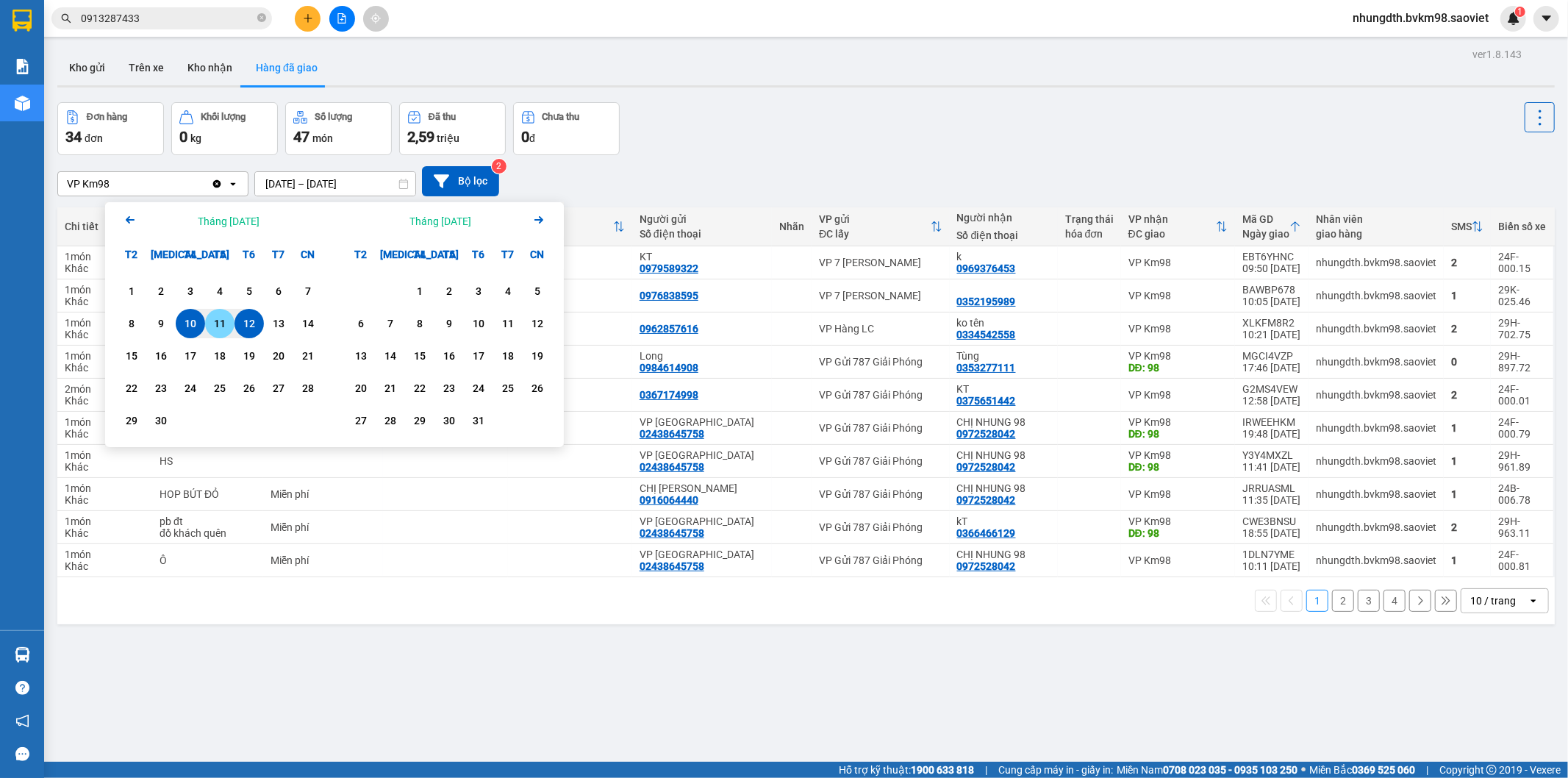
click at [217, 319] on div "11" at bounding box center [220, 323] width 20 height 18
type input "11/09/2025 – 11/09/2025"
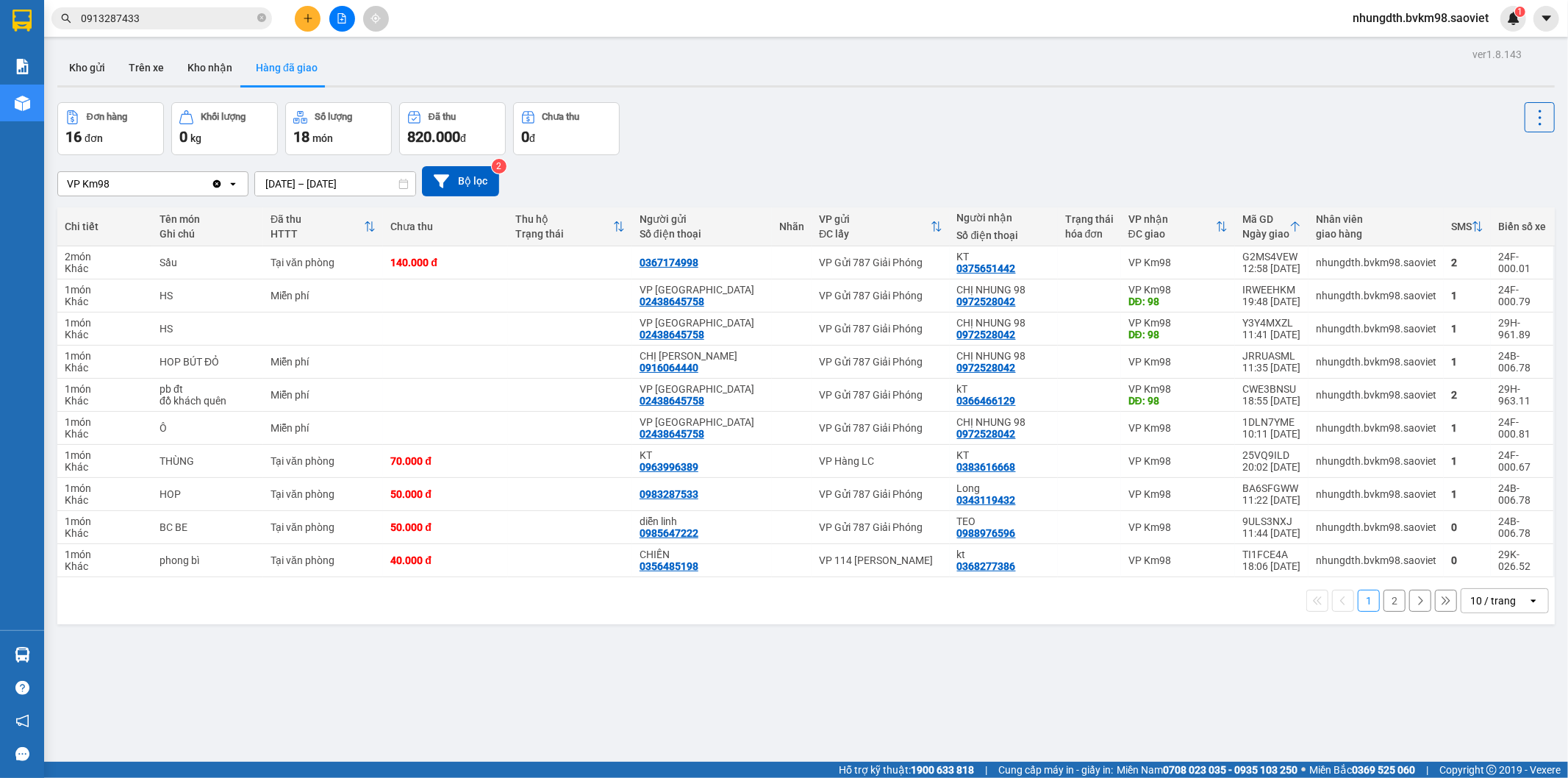
click at [1388, 603] on button "2" at bounding box center [1395, 601] width 22 height 22
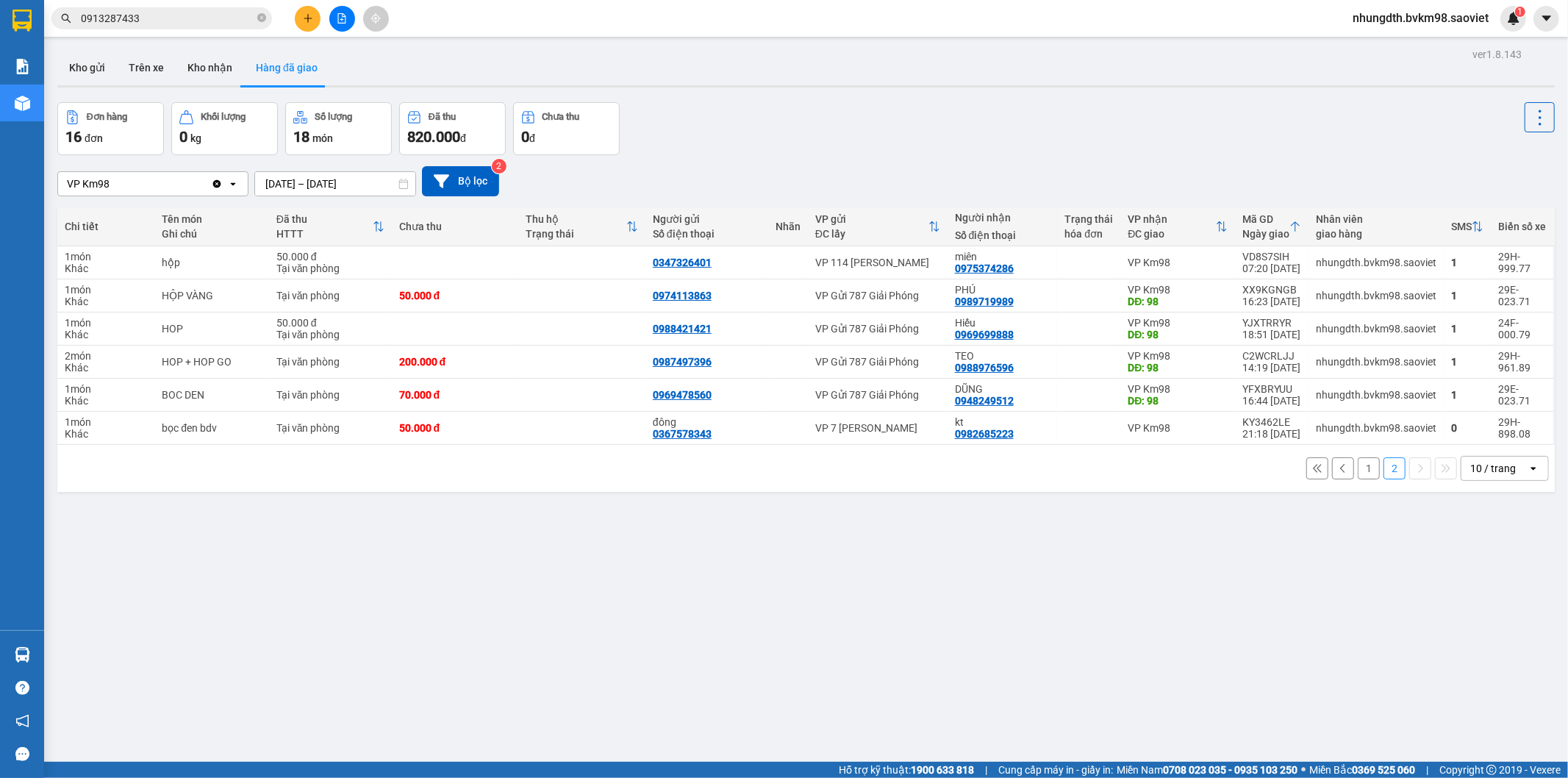
click at [1358, 472] on button "1" at bounding box center [1369, 468] width 22 height 22
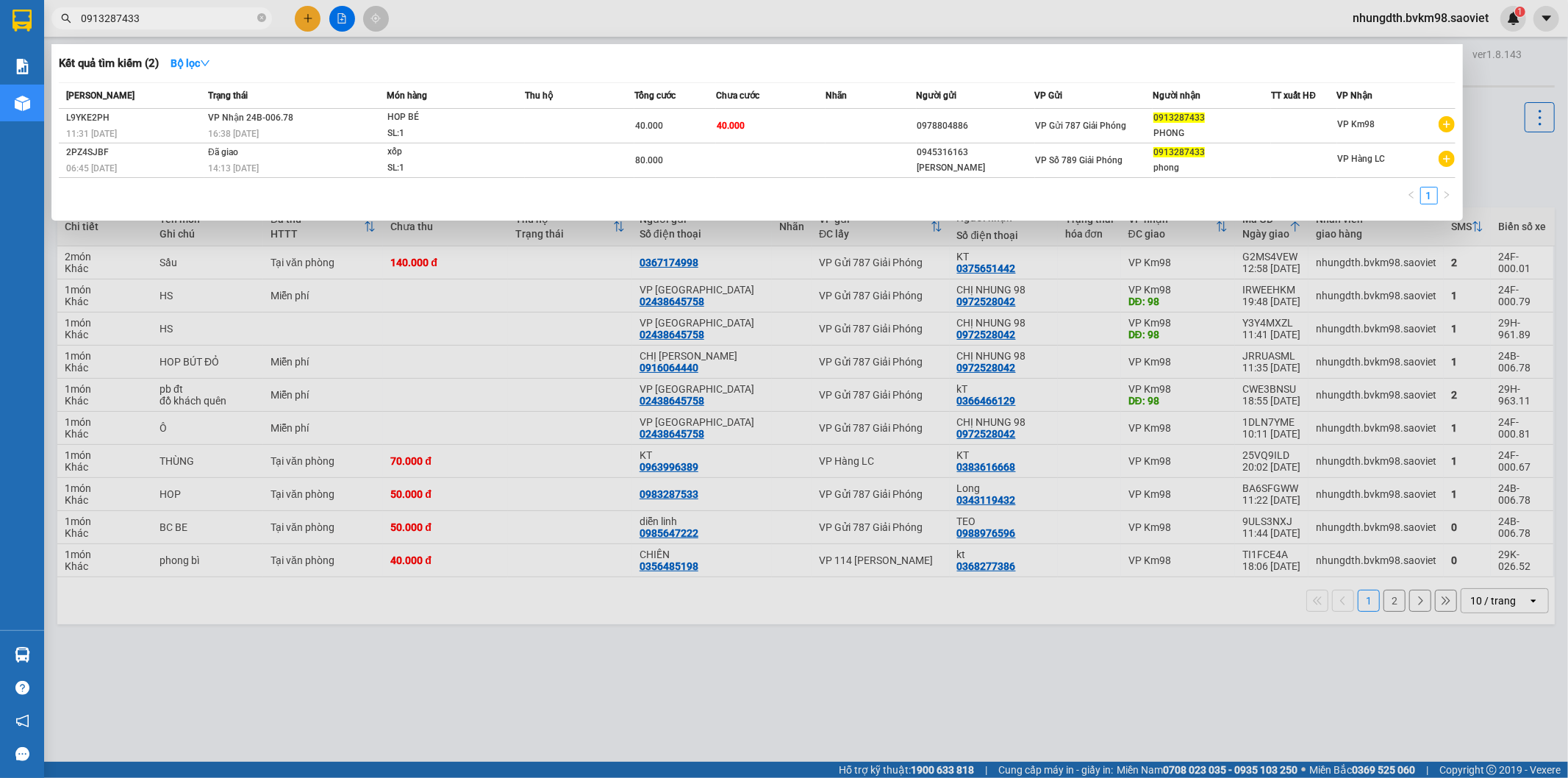
click at [177, 19] on input "0913287433" at bounding box center [167, 18] width 173 height 16
type input "0"
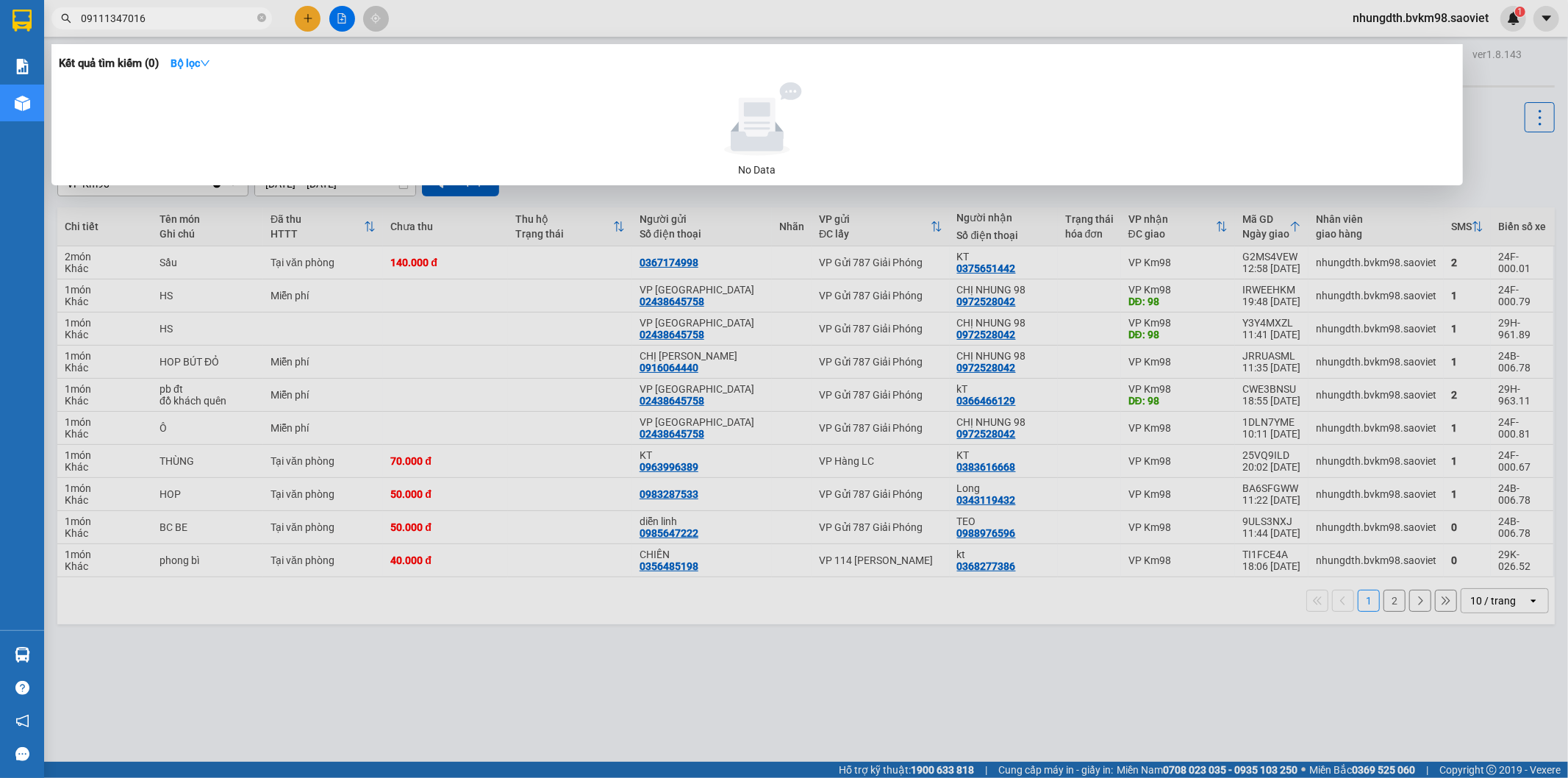
click at [107, 15] on input "09111347016" at bounding box center [167, 18] width 173 height 16
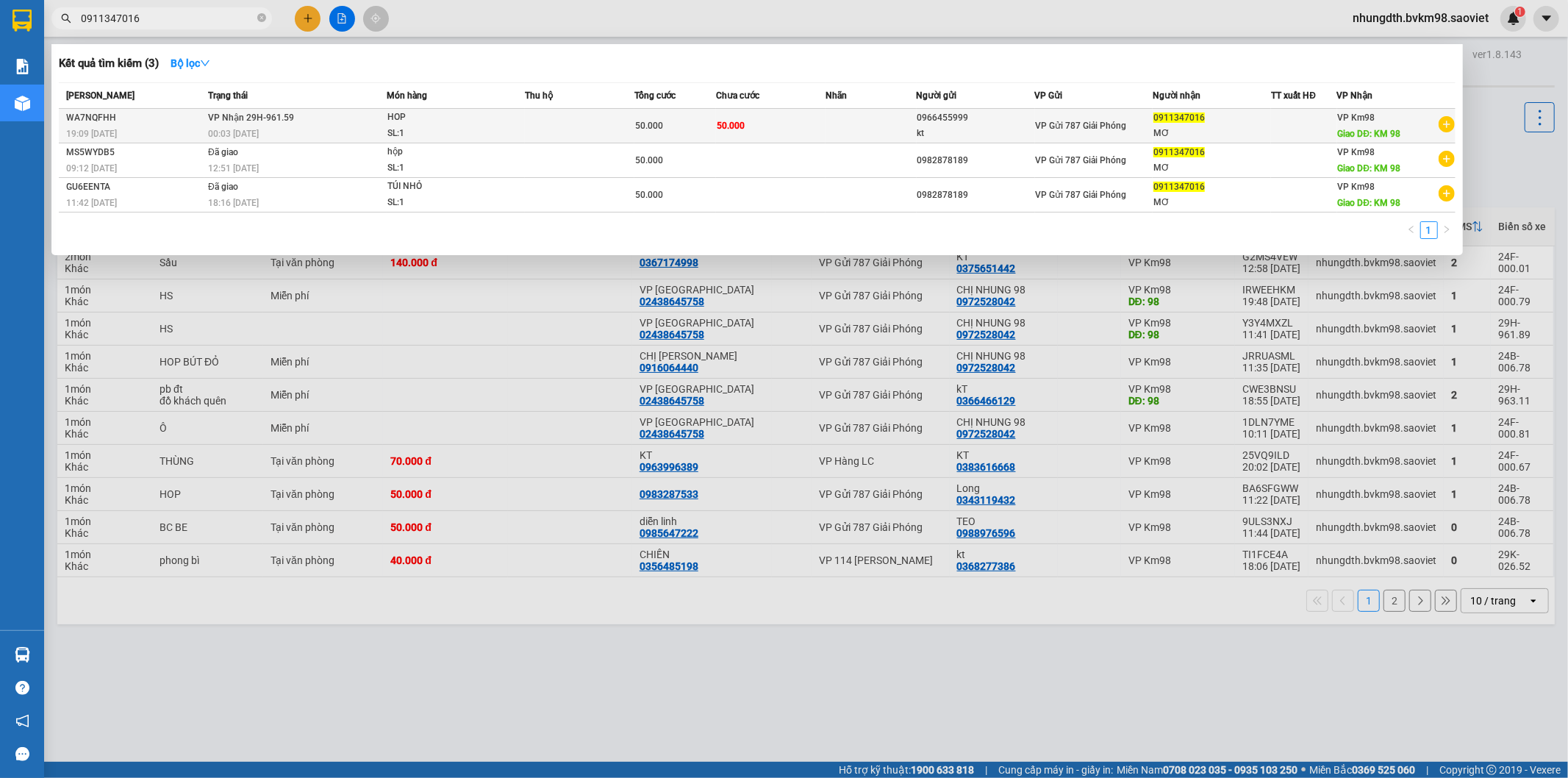
type input "0911347016"
click at [547, 124] on td at bounding box center [579, 126] width 109 height 35
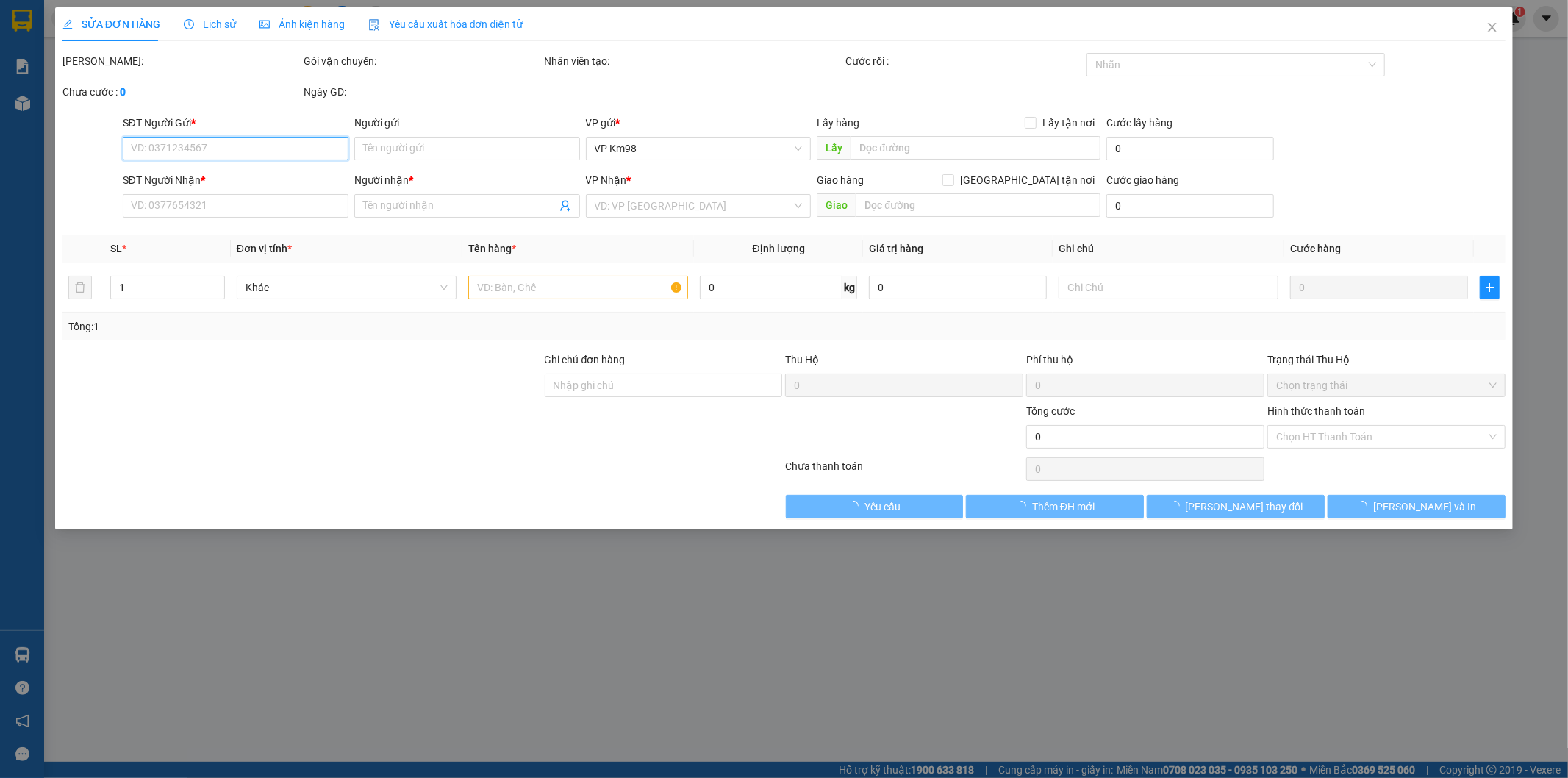
type input "0966455999"
type input "kt"
type input "0911347016"
type input "MƠ"
type input "KM 98"
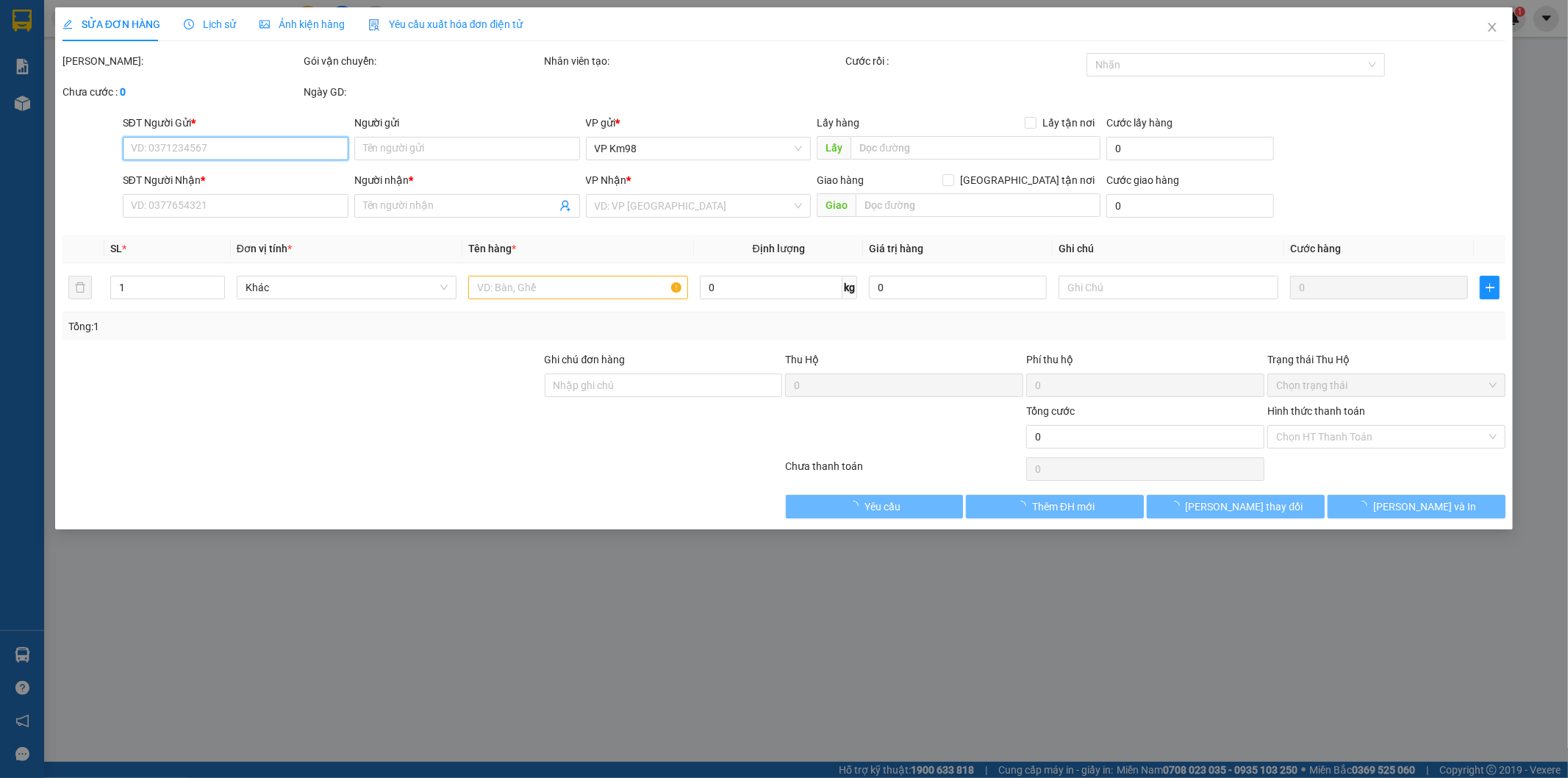
type input "50.000"
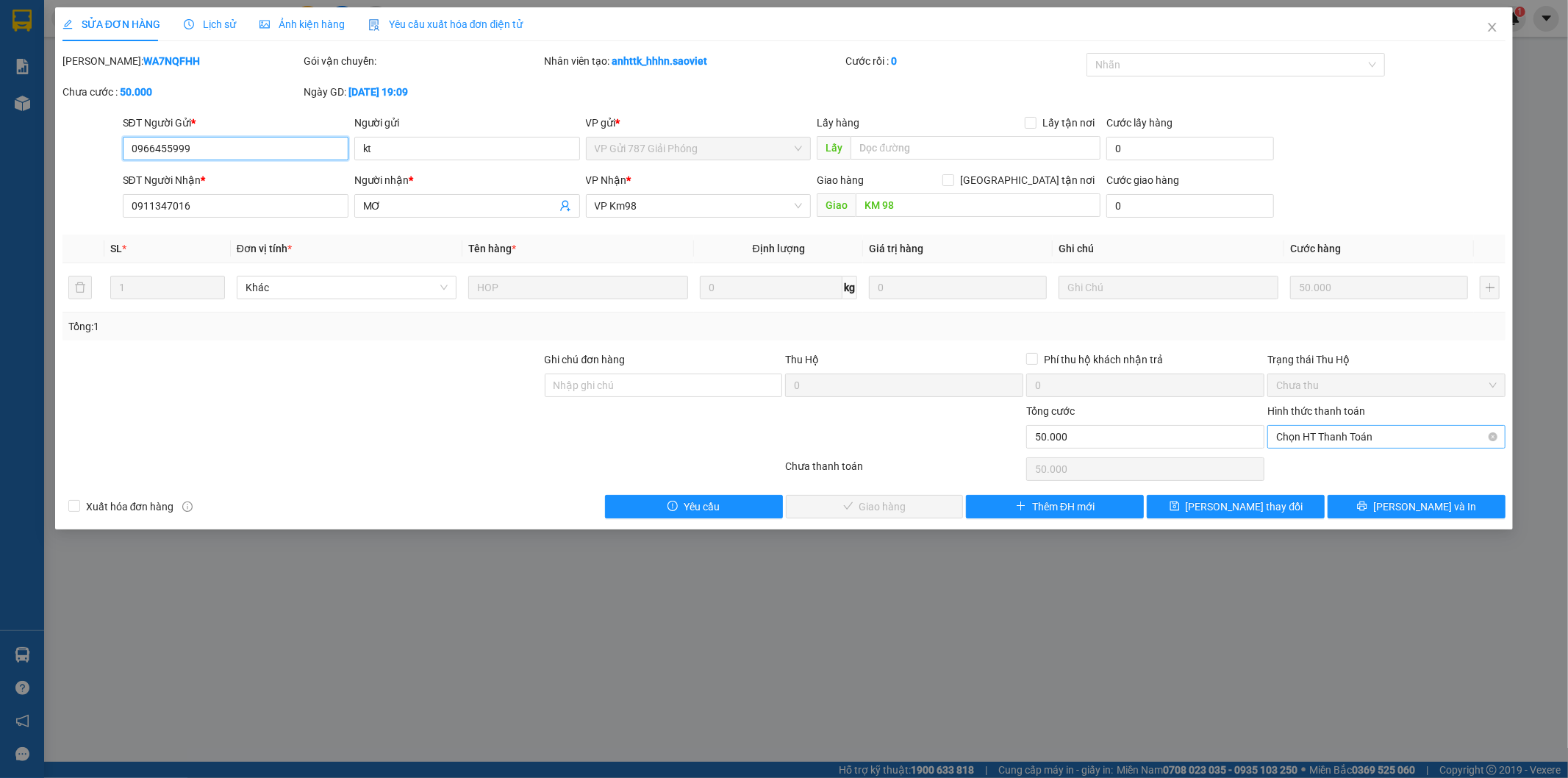
click at [1324, 435] on span "Chọn HT Thanh Toán" at bounding box center [1386, 437] width 221 height 22
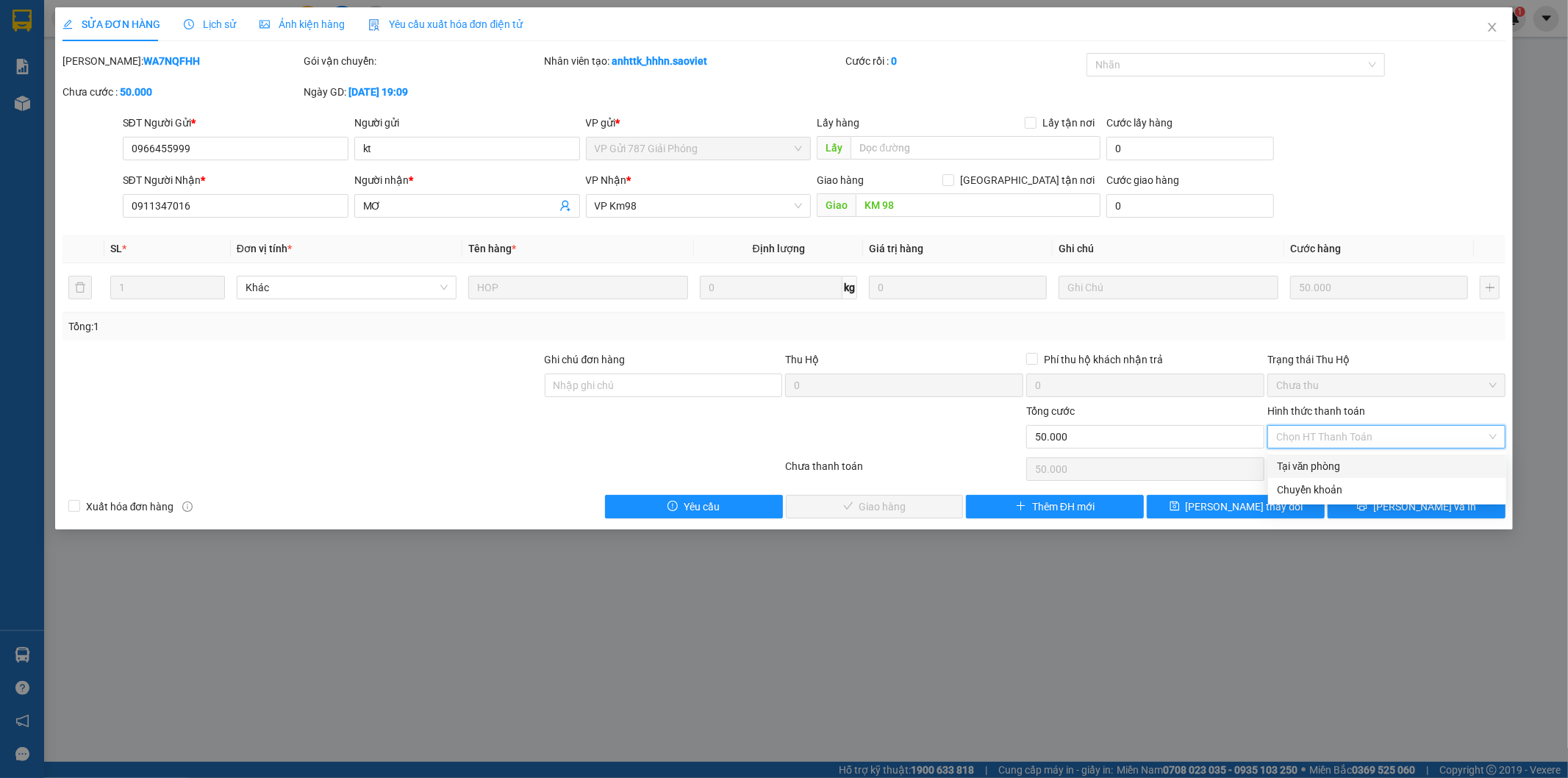
click at [1301, 465] on div "Tại văn phòng" at bounding box center [1387, 466] width 221 height 16
type input "0"
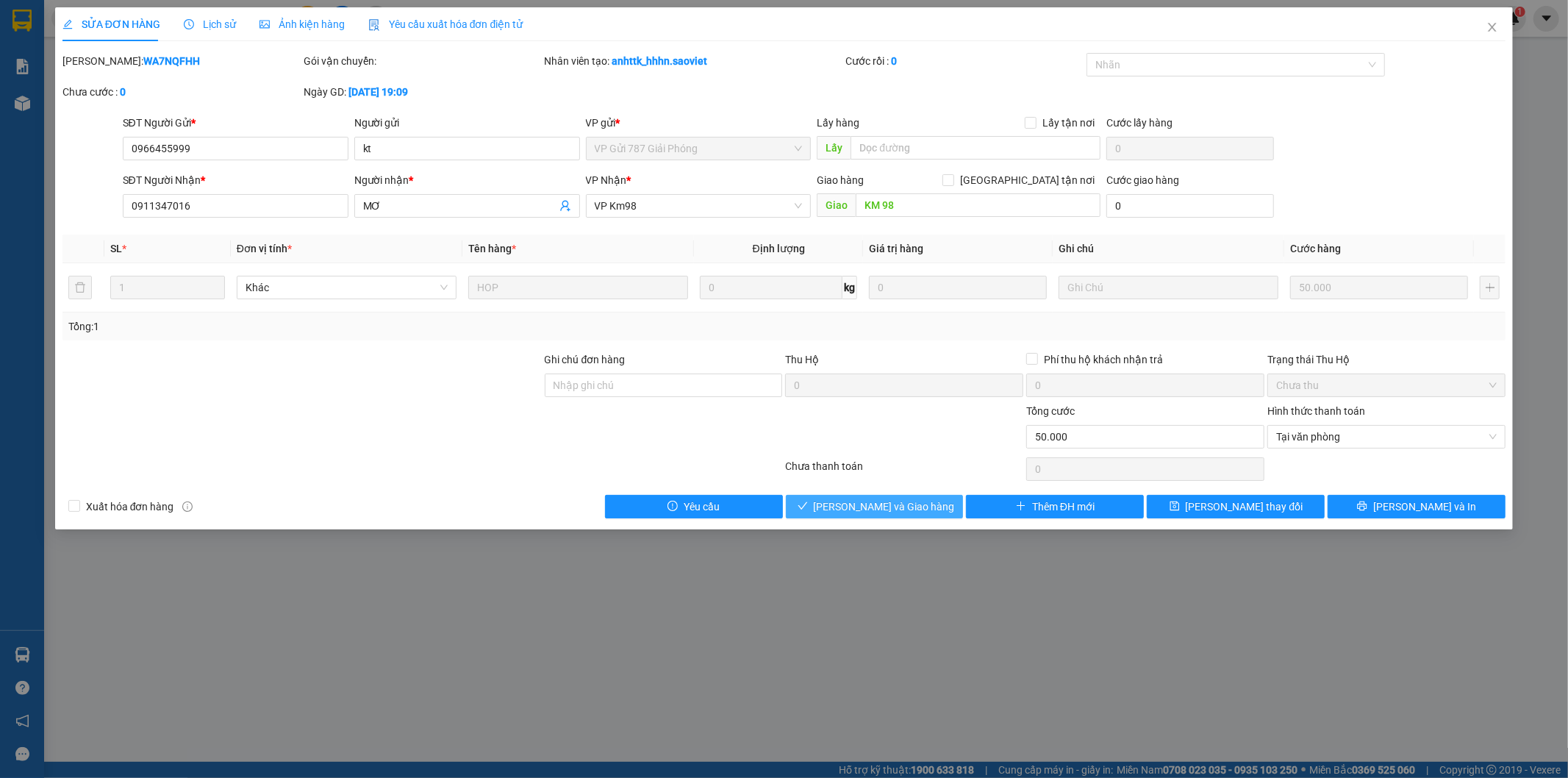
drag, startPoint x: 870, startPoint y: 508, endPoint x: 951, endPoint y: 474, distance: 87.8
click at [870, 508] on span "[PERSON_NAME] và Giao hàng" at bounding box center [884, 506] width 141 height 16
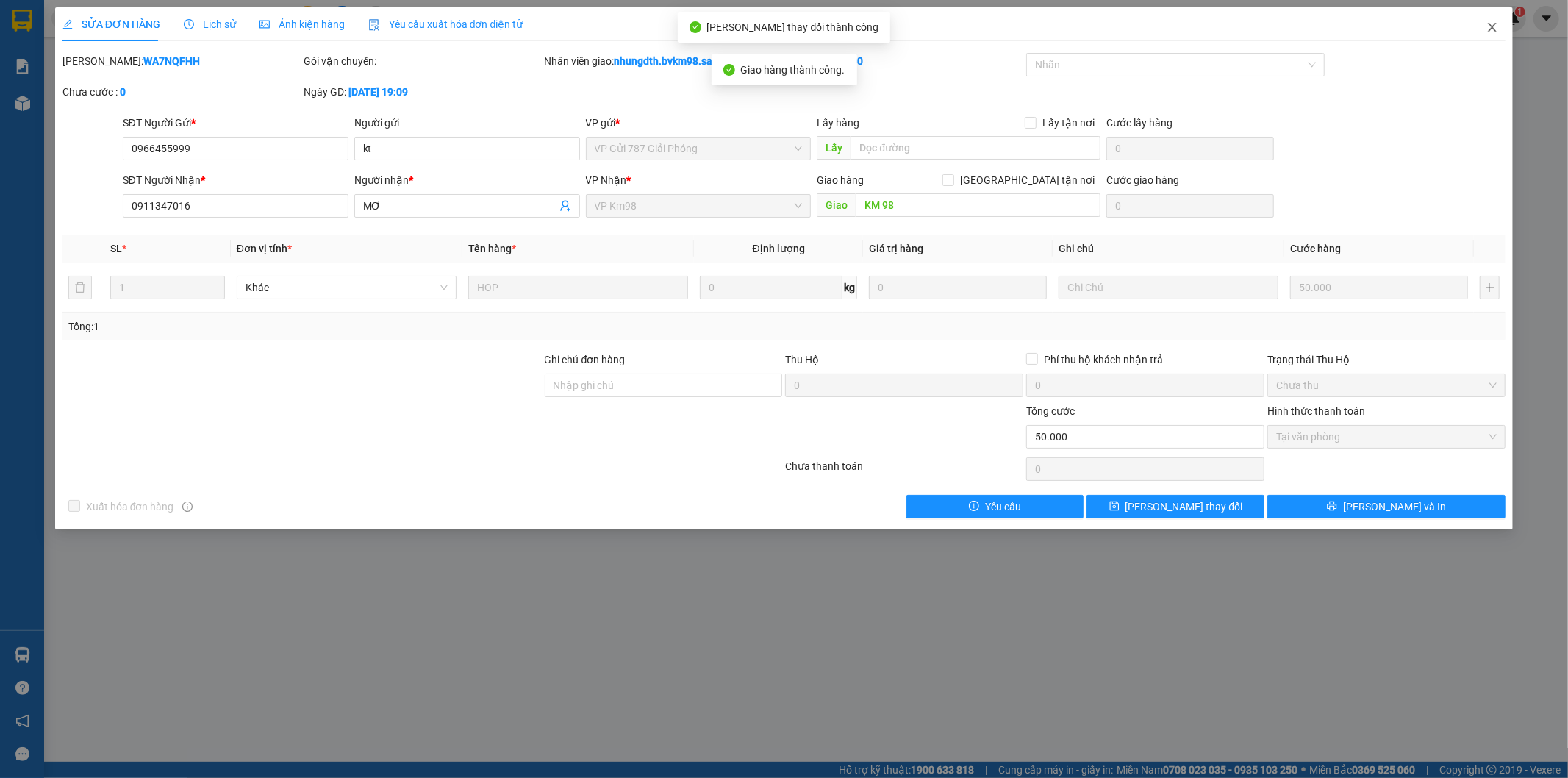
click at [1495, 28] on icon "close" at bounding box center [1493, 27] width 12 height 12
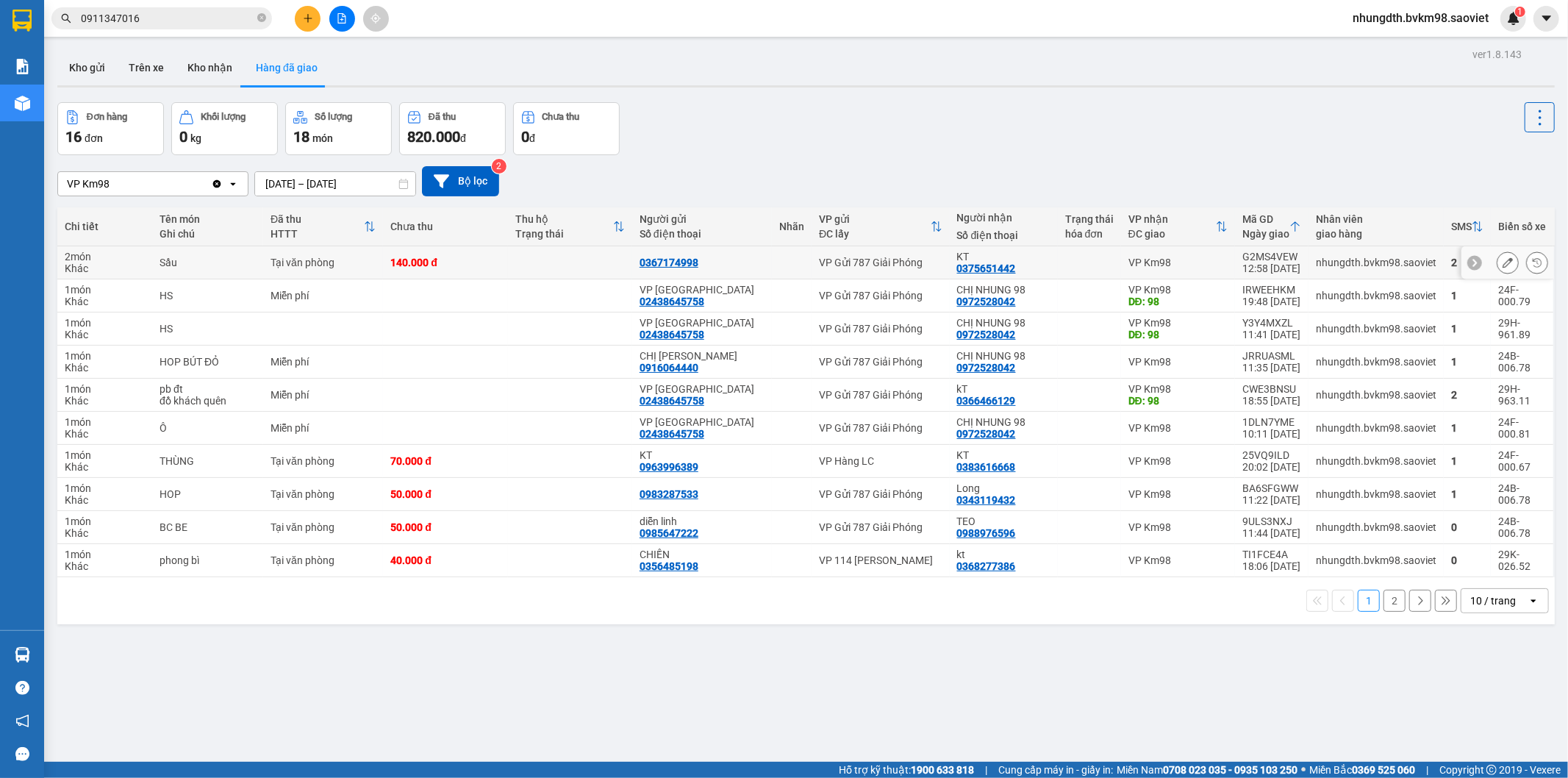
click at [1503, 262] on icon at bounding box center [1508, 263] width 10 height 10
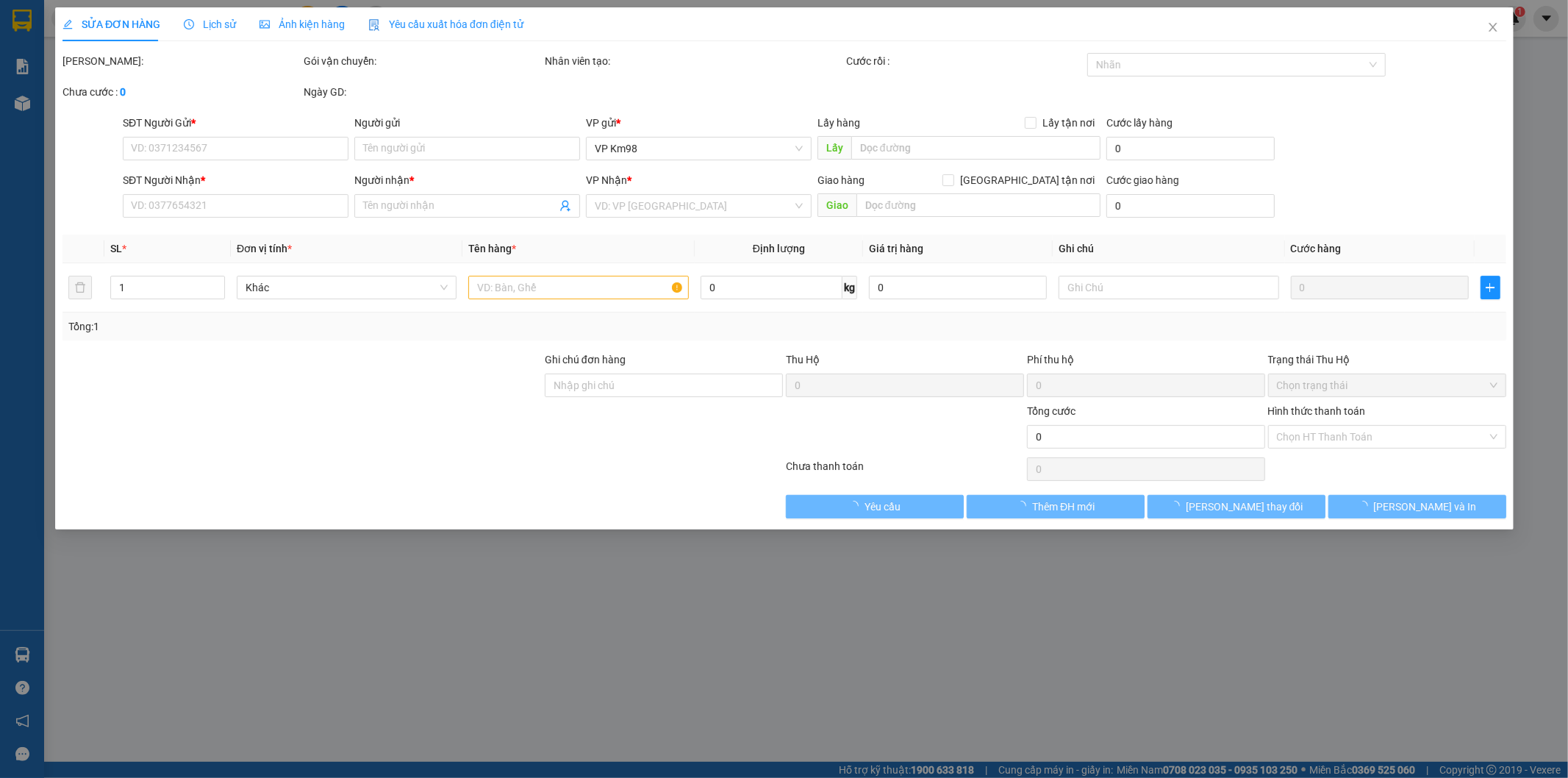
type input "0367174998"
type input "0375651442"
type input "KT"
type input "140.000"
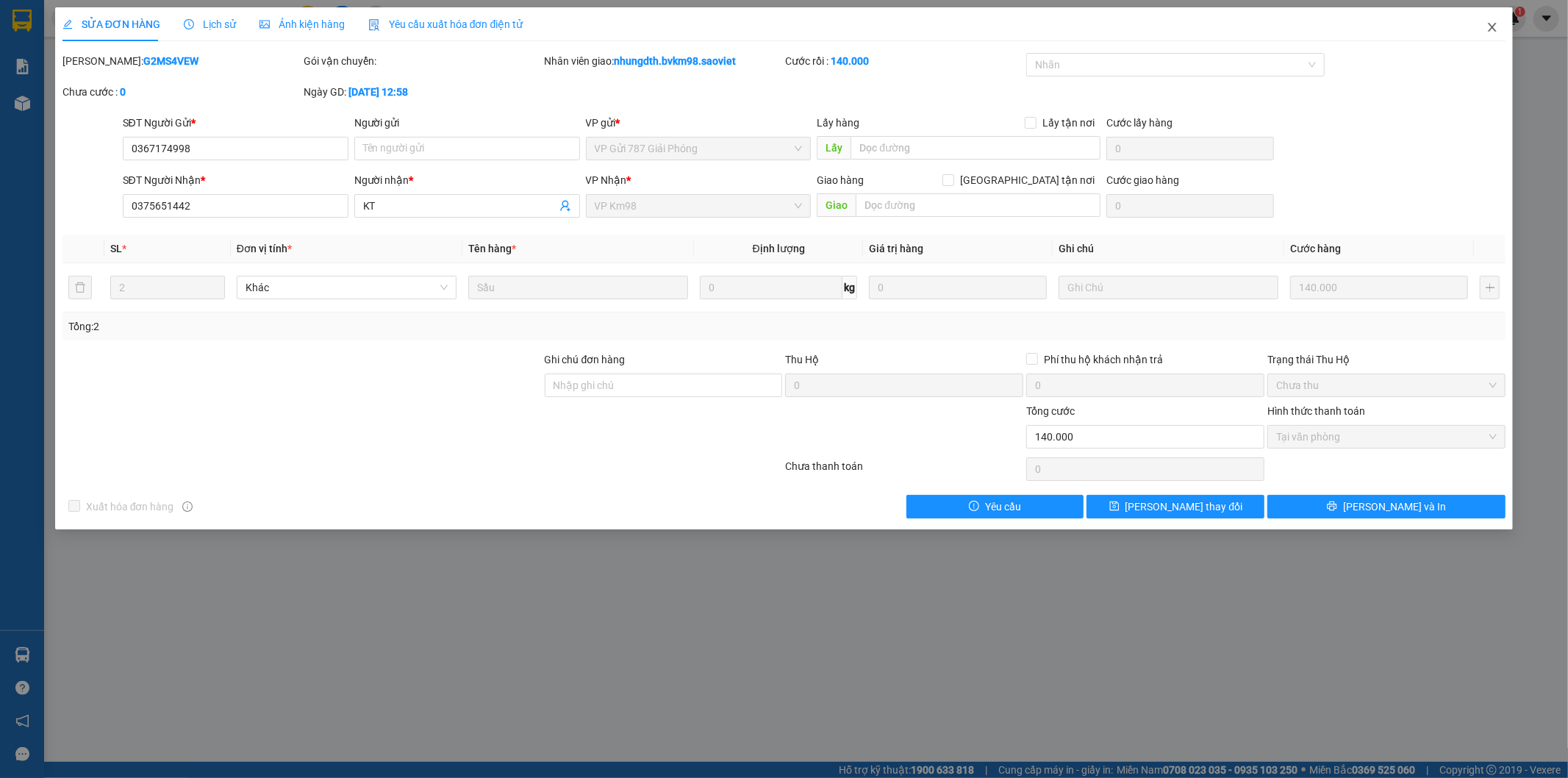
click at [1495, 26] on icon "close" at bounding box center [1492, 27] width 8 height 9
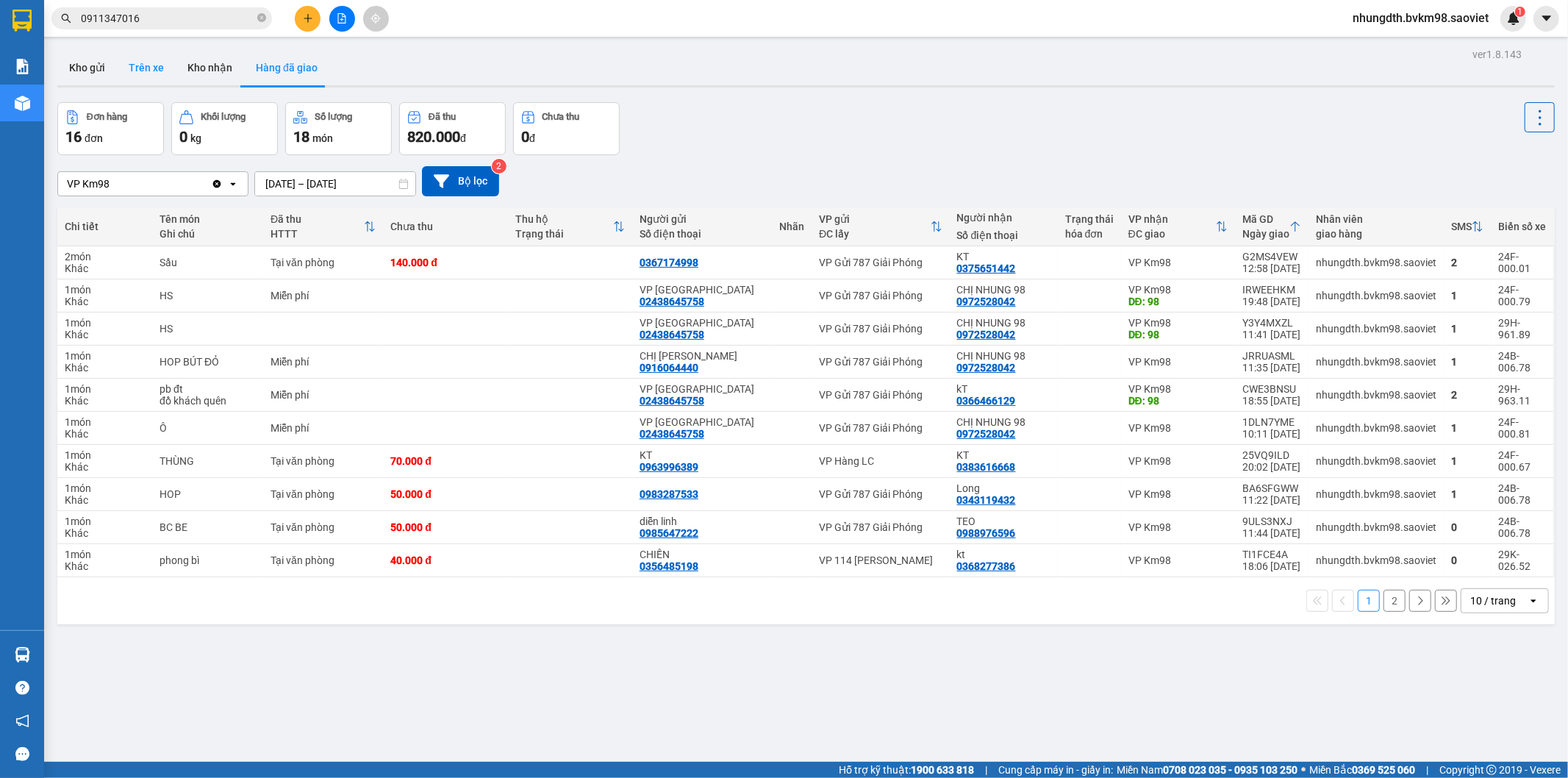
click at [143, 57] on button "Trên xe" at bounding box center [146, 67] width 59 height 35
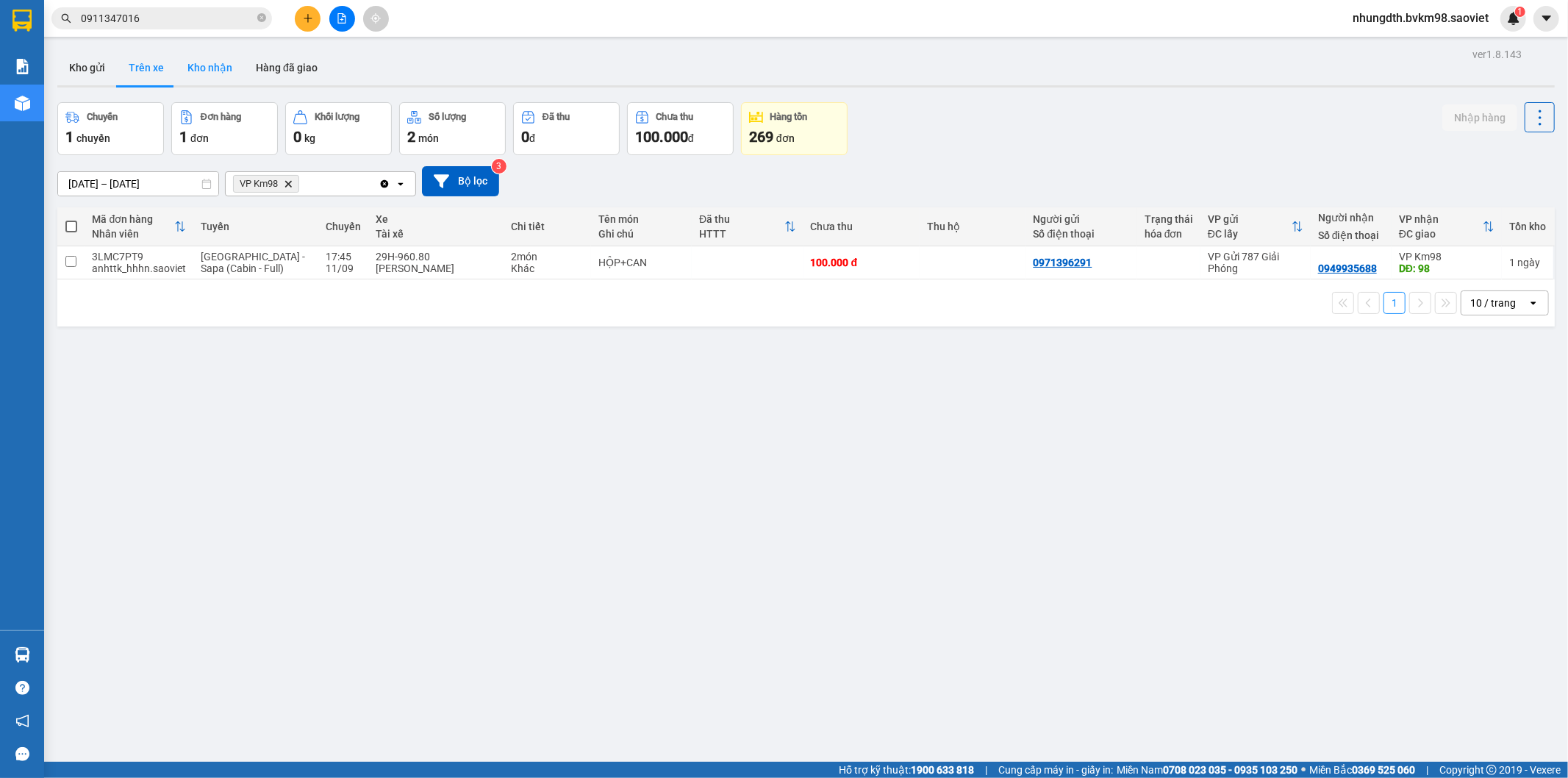
click at [209, 67] on button "Kho nhận" at bounding box center [210, 67] width 68 height 35
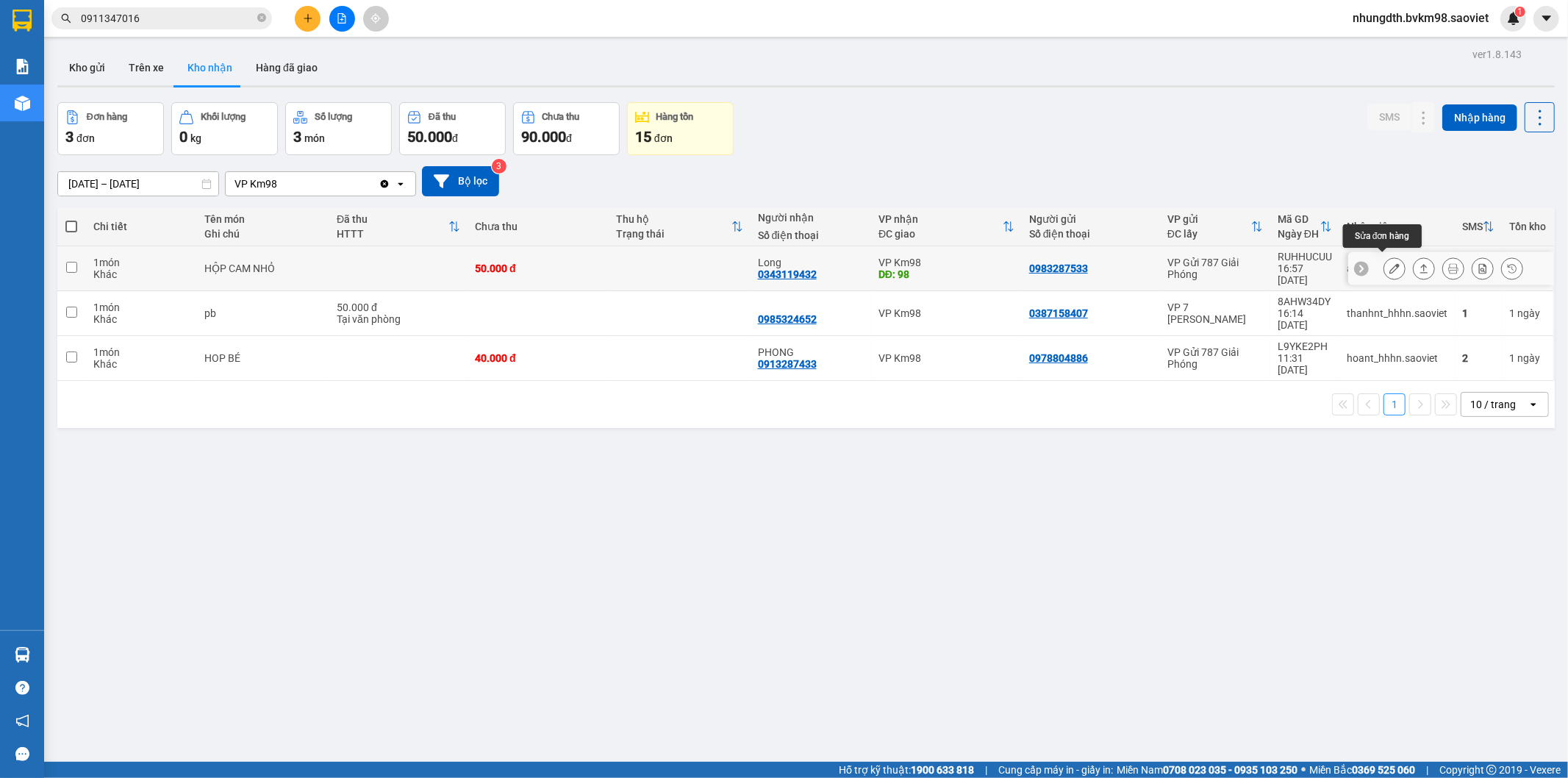
click at [1390, 264] on icon at bounding box center [1395, 269] width 10 height 10
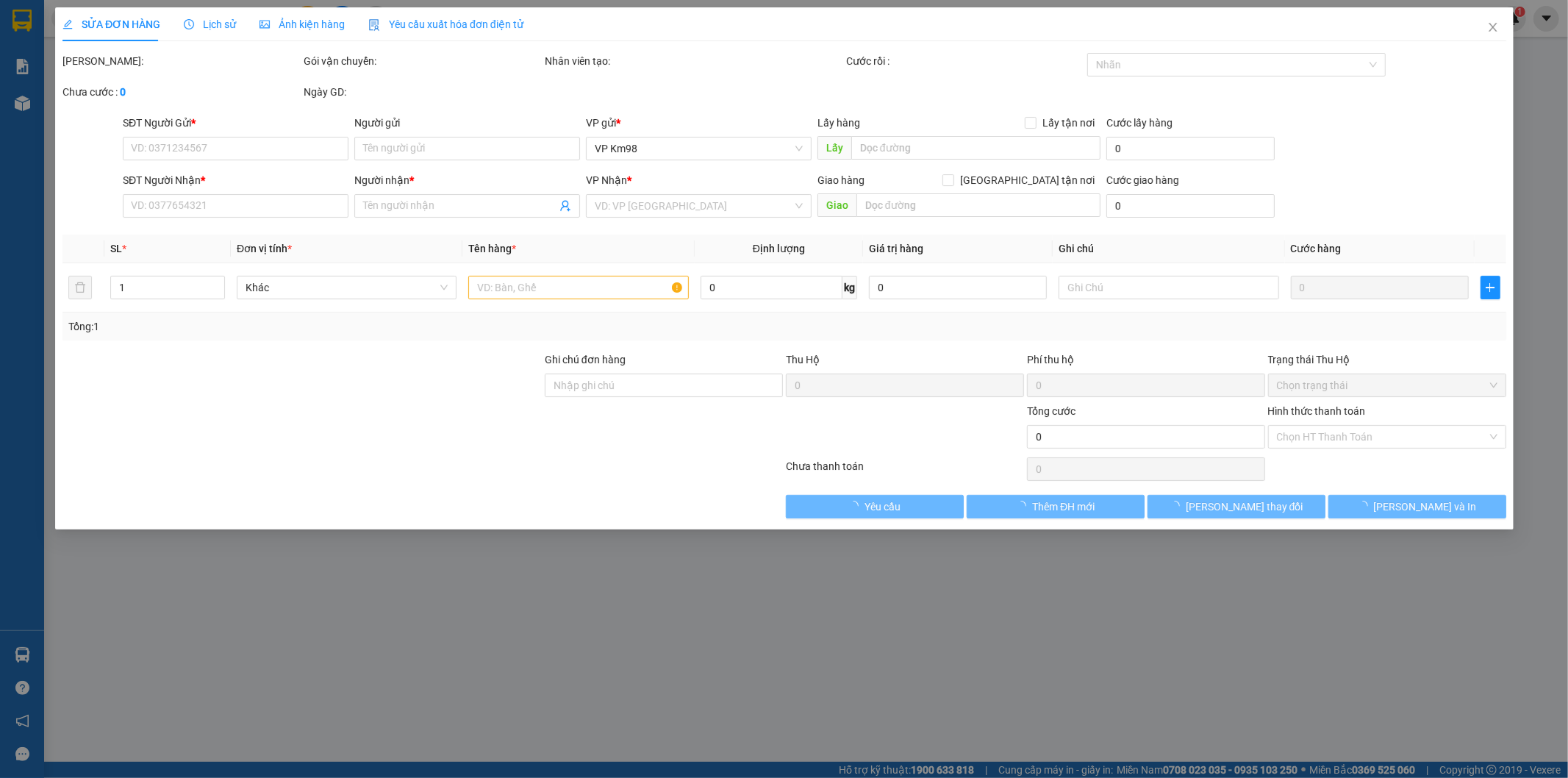
type input "0983287533"
type input "0343119432"
type input "Long"
type input "98"
type input "50.000"
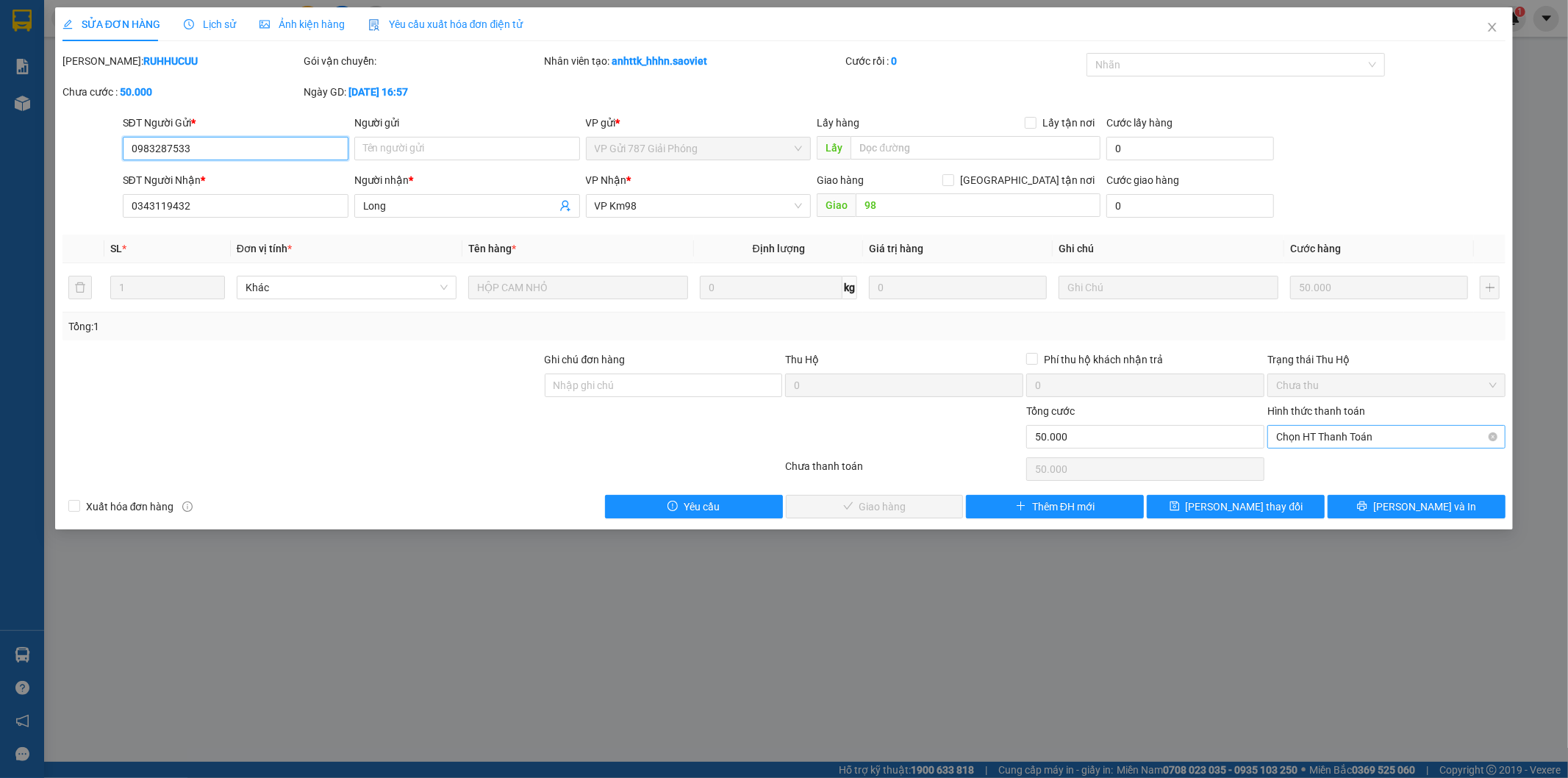
click at [1318, 437] on span "Chọn HT Thanh Toán" at bounding box center [1386, 437] width 221 height 22
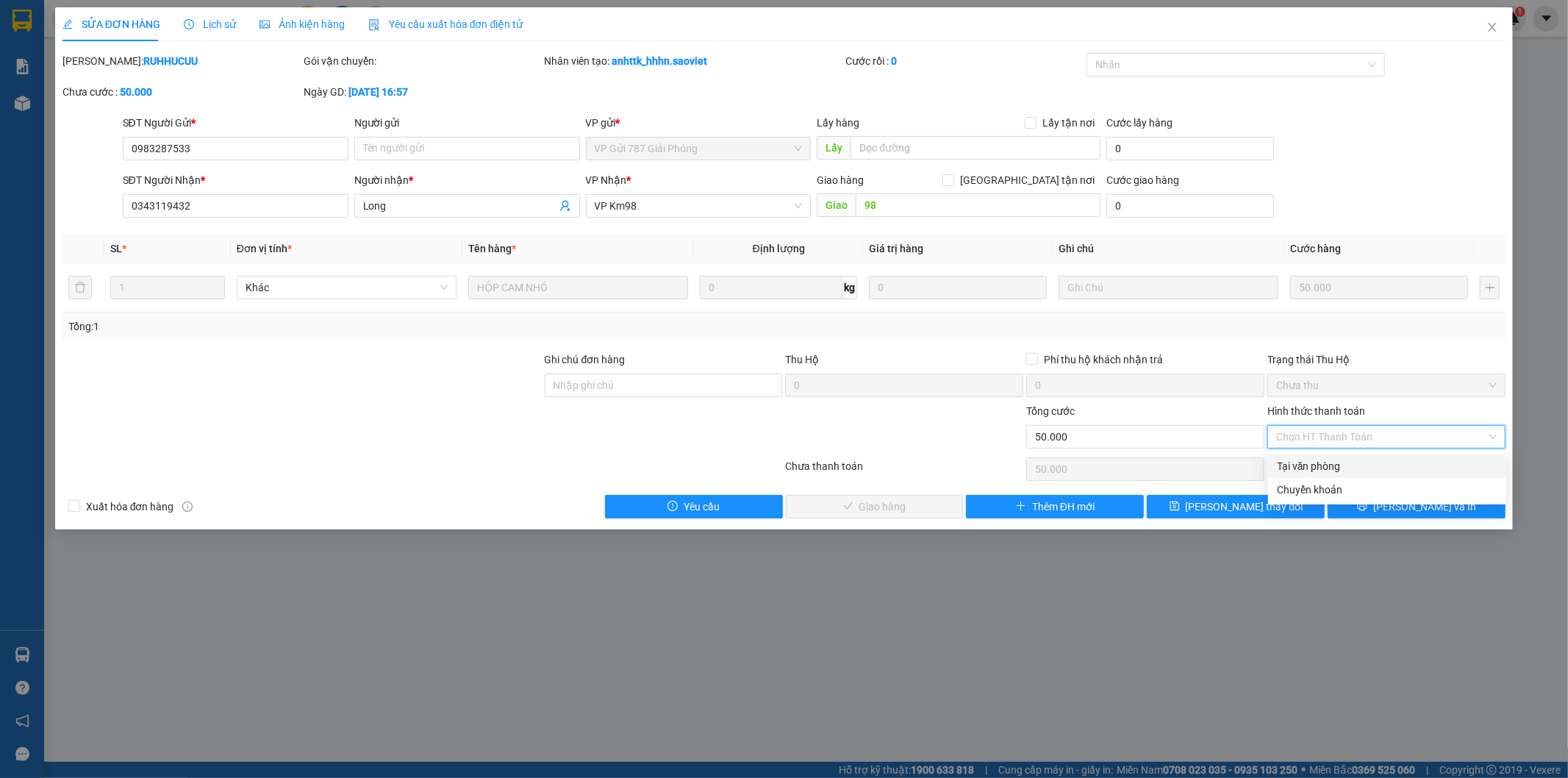
click at [1300, 463] on div "Tại văn phòng" at bounding box center [1387, 466] width 221 height 16
type input "0"
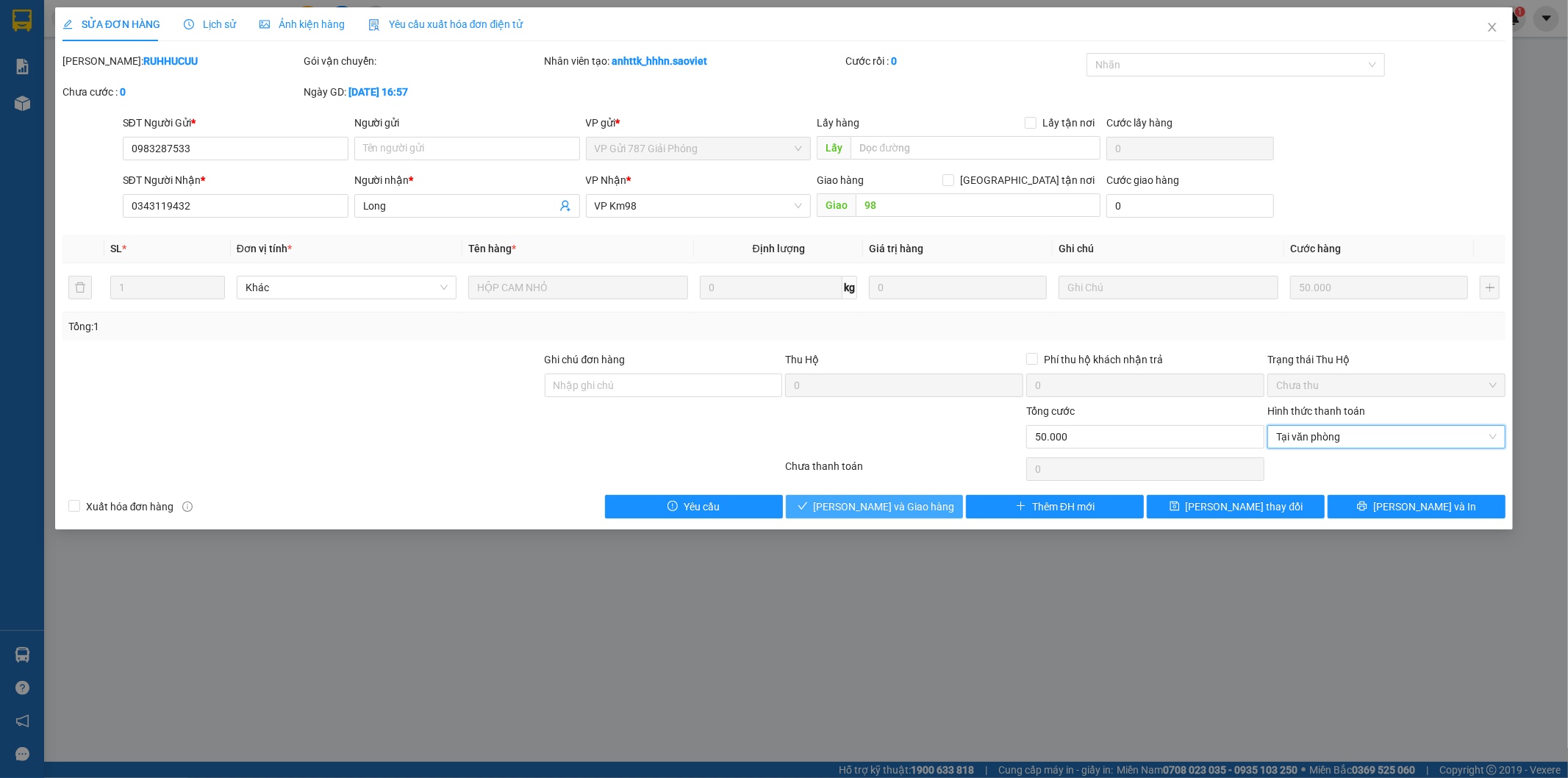
click at [909, 505] on span "[PERSON_NAME] và Giao hàng" at bounding box center [884, 506] width 141 height 16
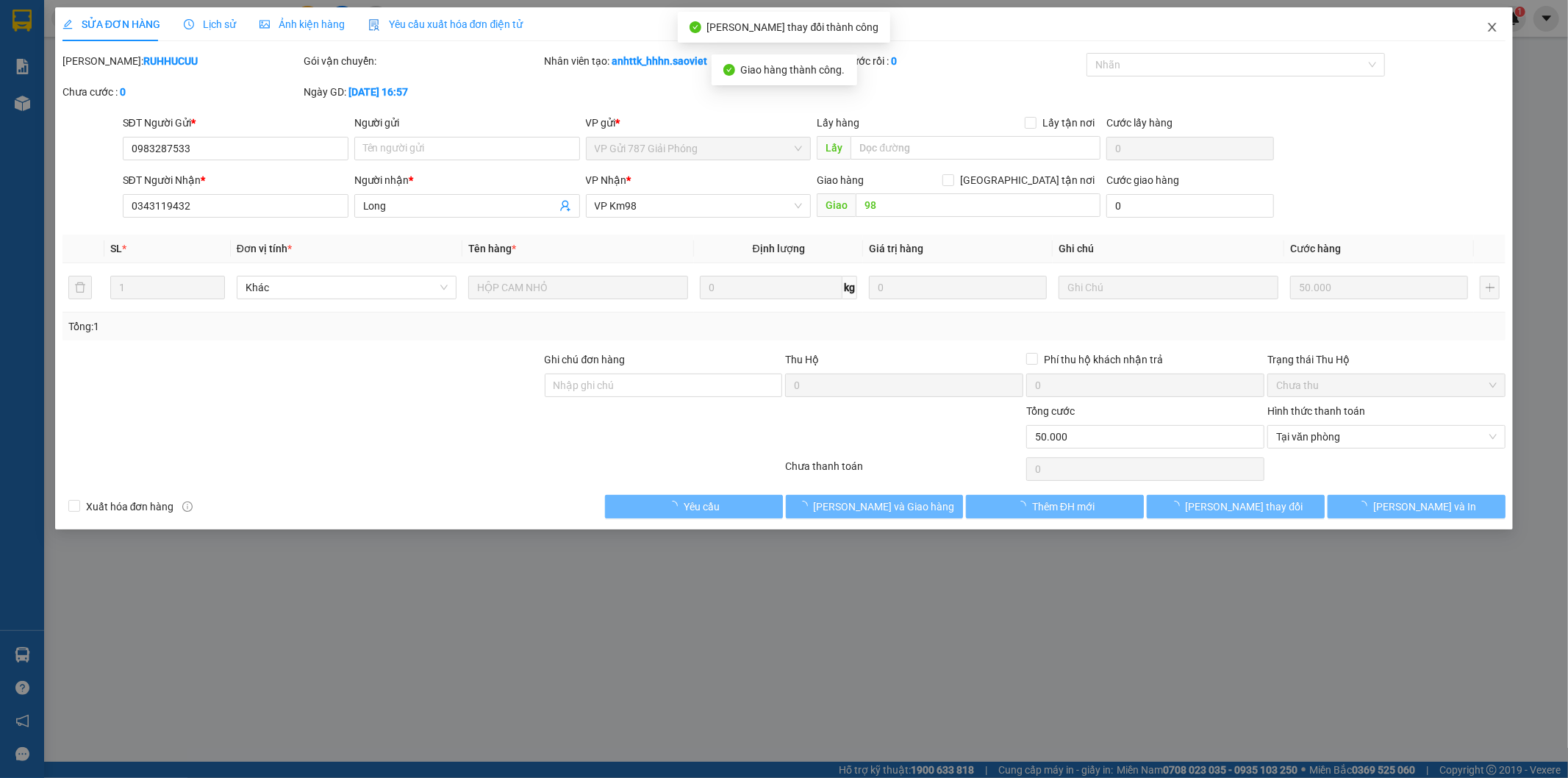
click at [1488, 24] on icon "close" at bounding box center [1493, 27] width 12 height 12
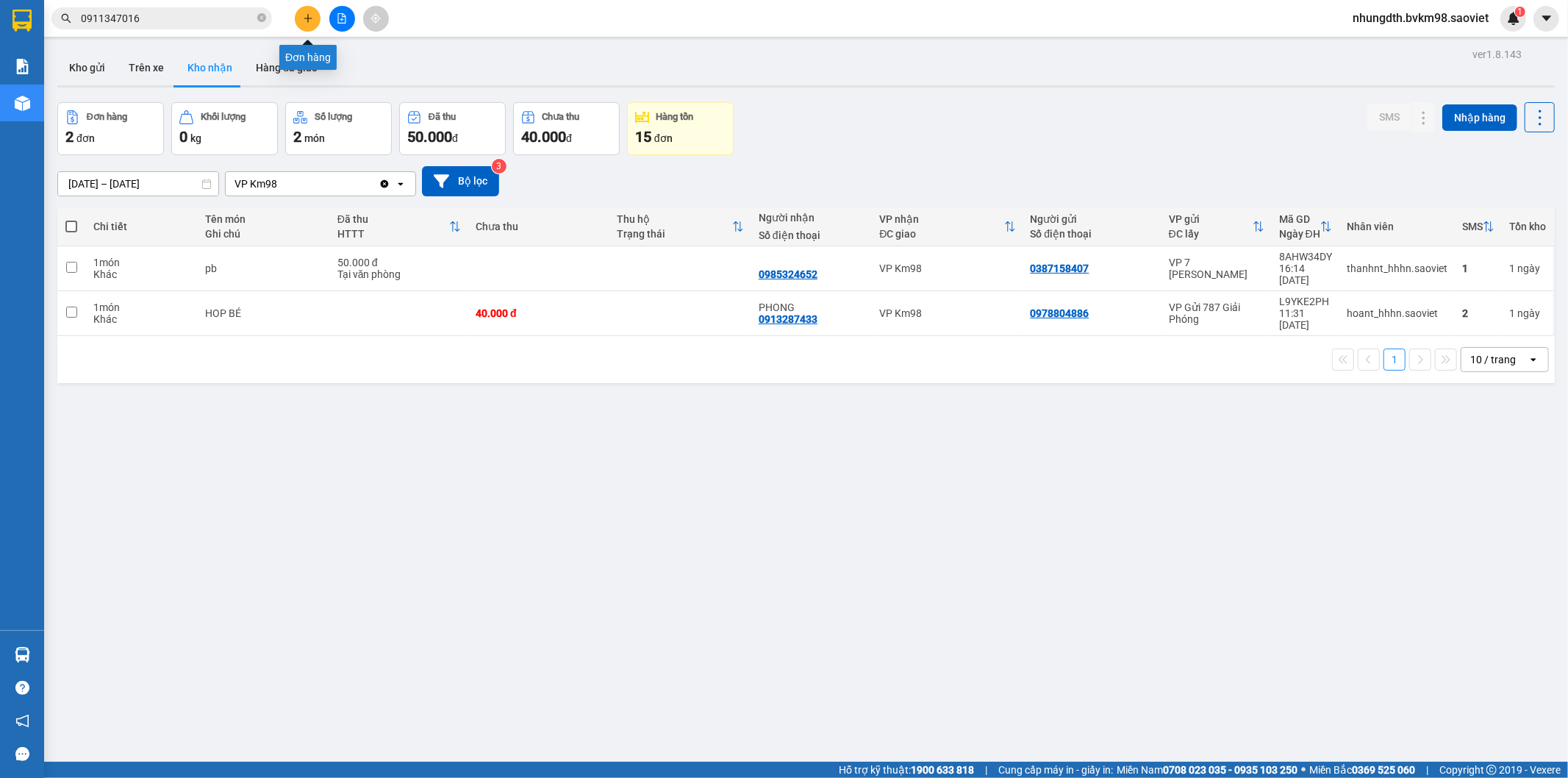
click at [306, 19] on icon "plus" at bounding box center [307, 18] width 8 height 1
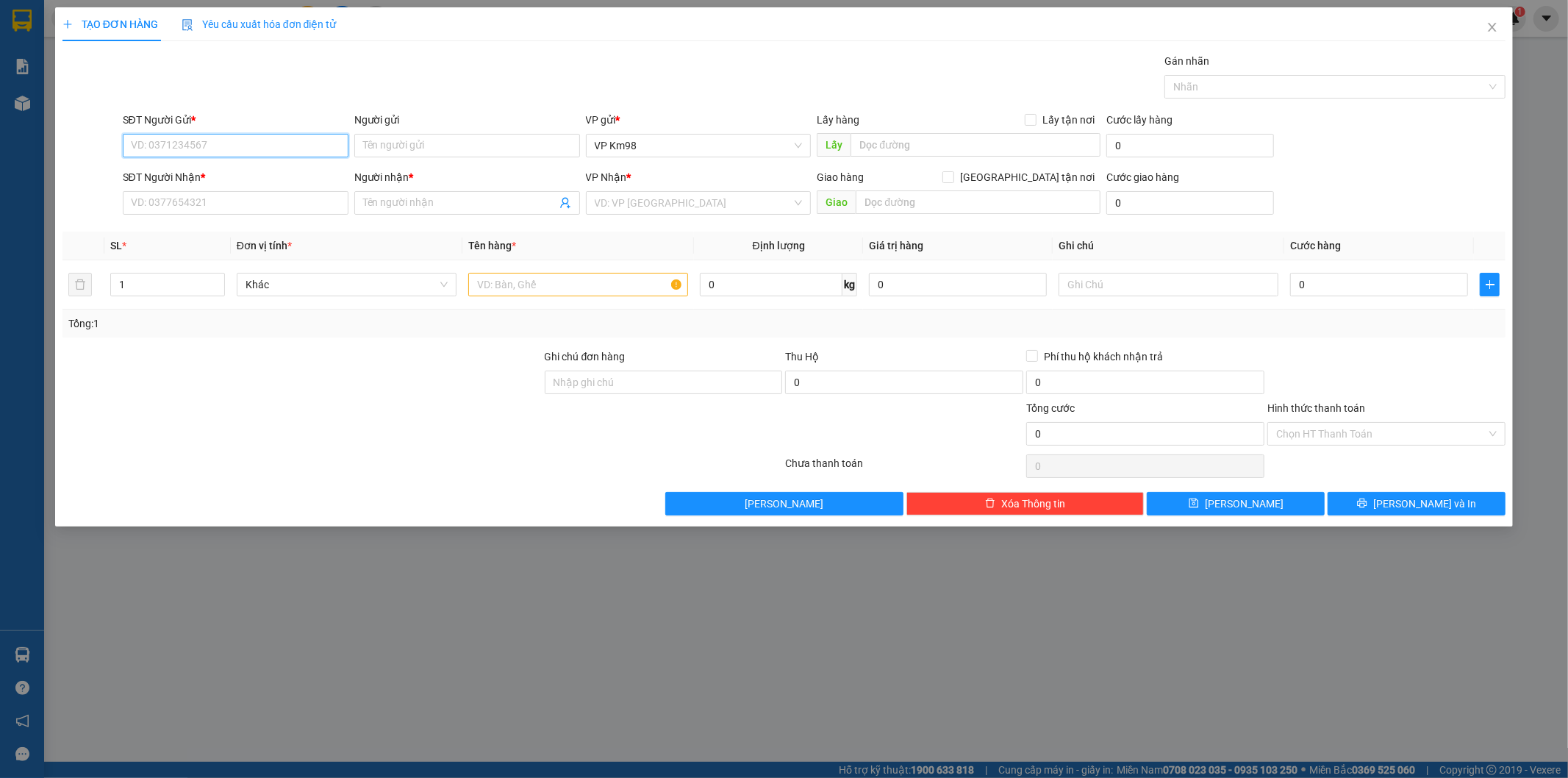
click at [231, 149] on input "SĐT Người Gửi *" at bounding box center [235, 146] width 226 height 24
type input "0971384999"
click at [191, 206] on input "SĐT Người Nhận *" at bounding box center [235, 203] width 226 height 24
type input "0924028666"
click at [407, 145] on input "Người gửi" at bounding box center [467, 146] width 226 height 24
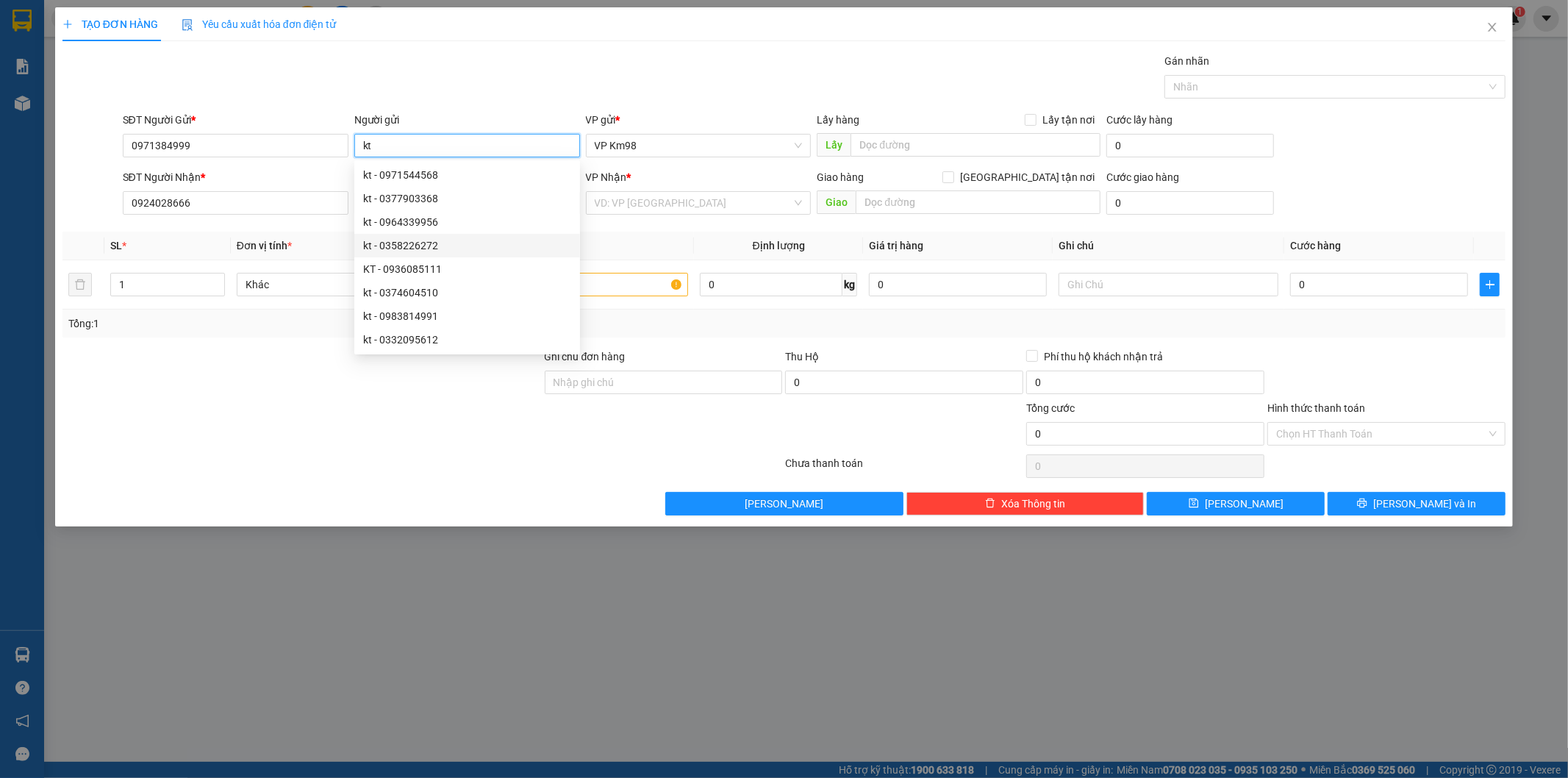
type input "kt"
click at [213, 460] on div at bounding box center [423, 466] width 723 height 29
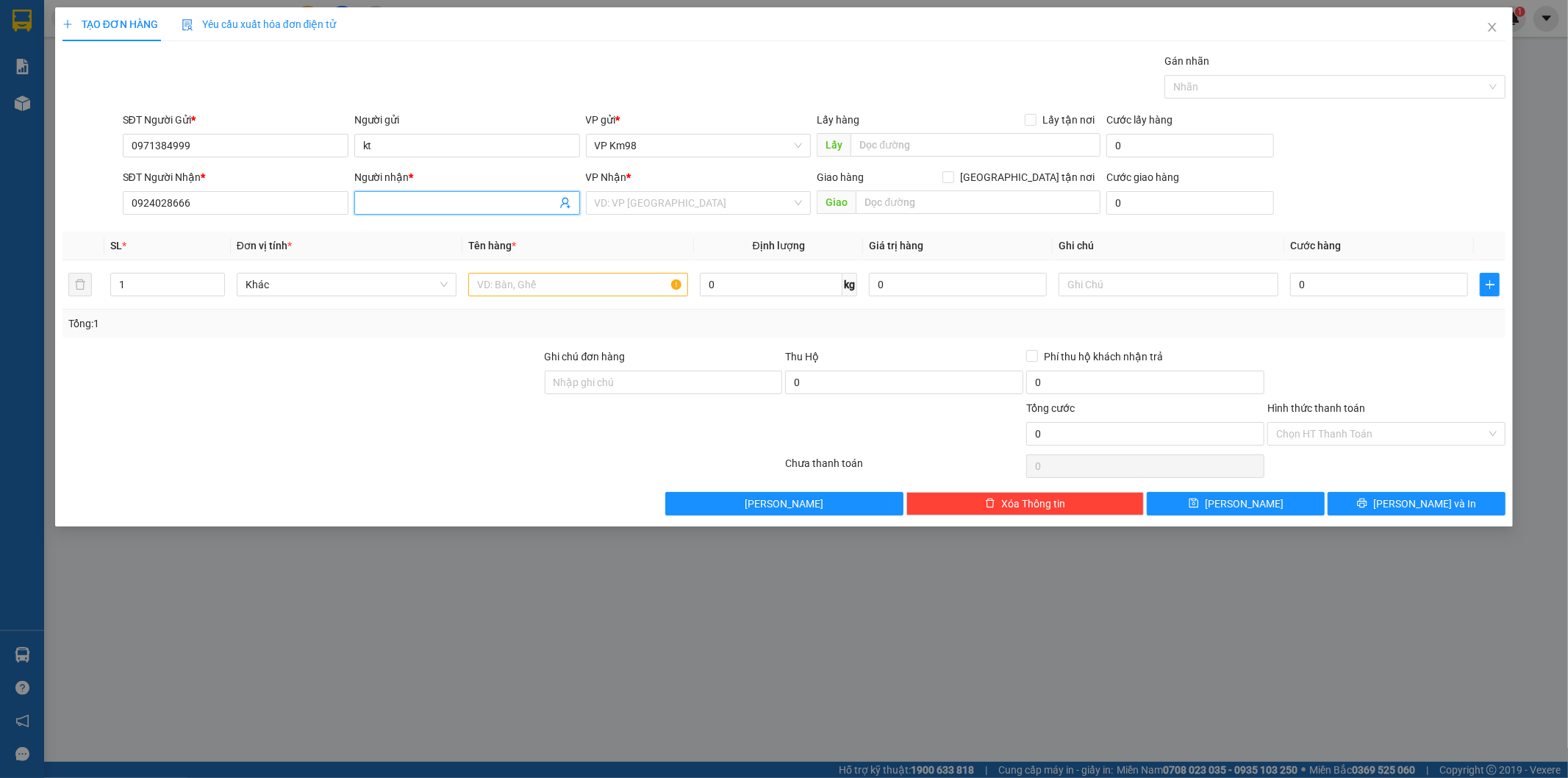
click at [380, 200] on input "Người nhận *" at bounding box center [460, 202] width 194 height 16
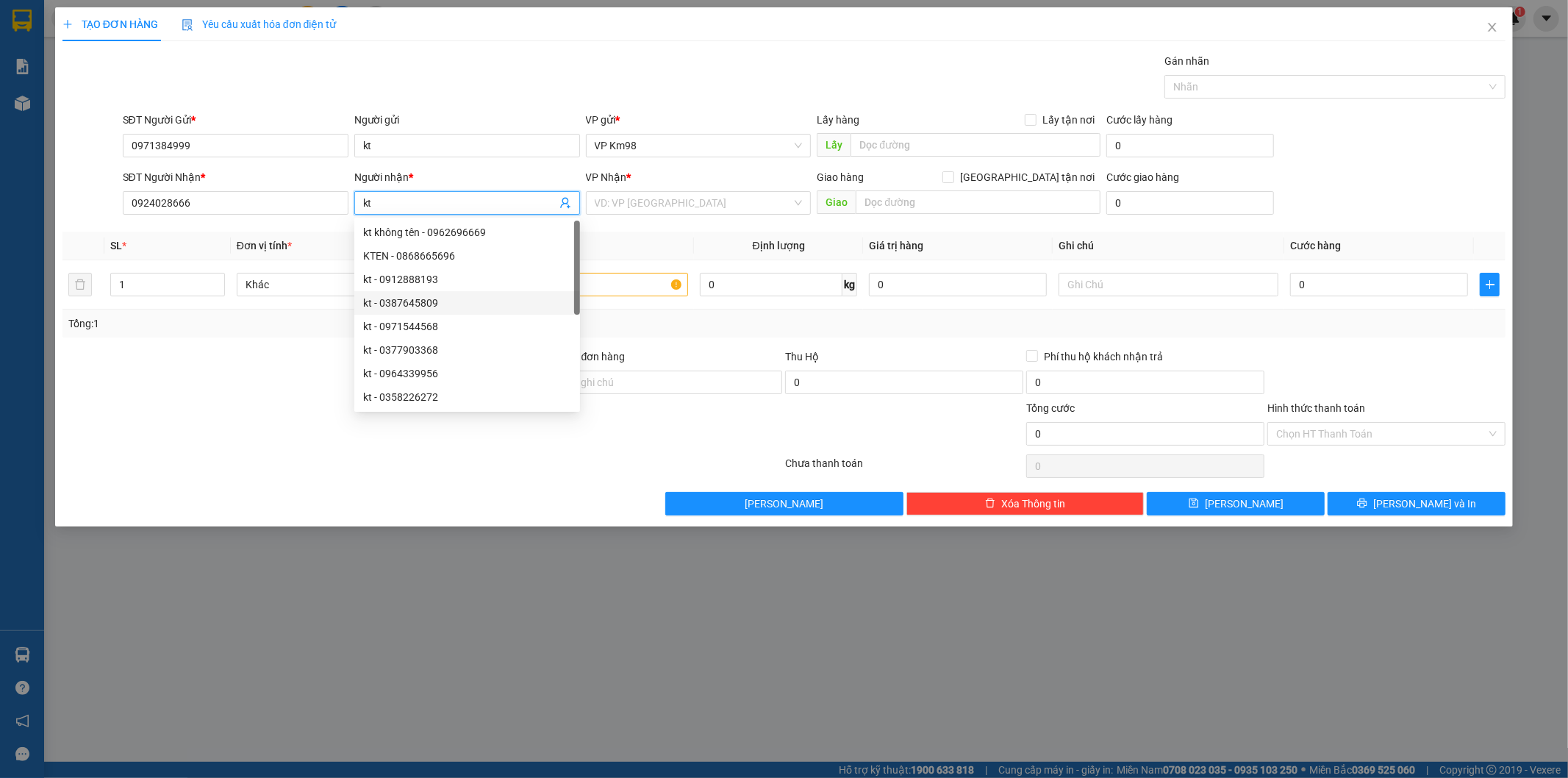
type input "kt"
drag, startPoint x: 232, startPoint y: 460, endPoint x: 259, endPoint y: 441, distance: 33.0
click at [236, 460] on div at bounding box center [423, 466] width 723 height 29
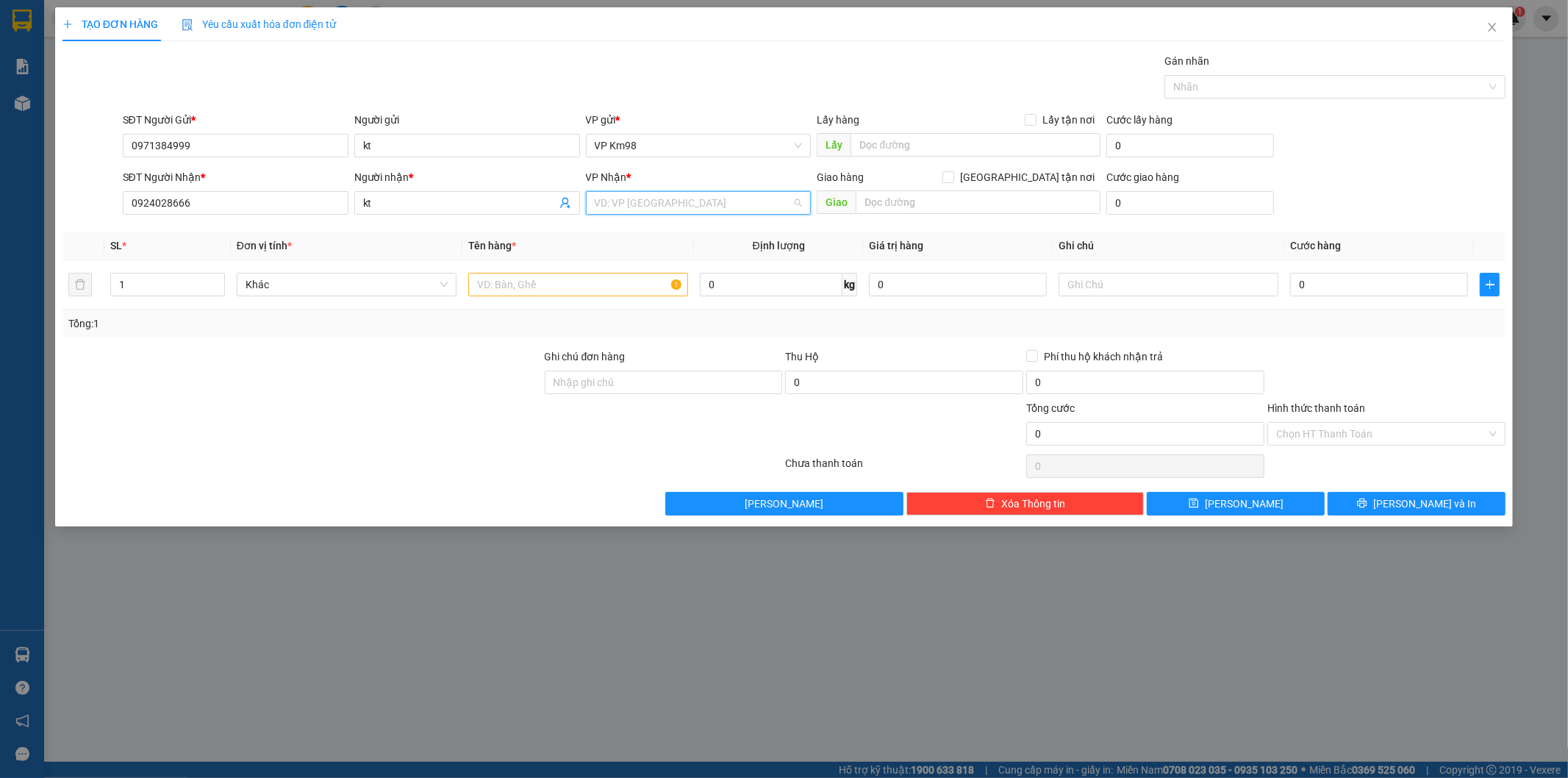
click at [666, 202] on input "search" at bounding box center [694, 203] width 198 height 22
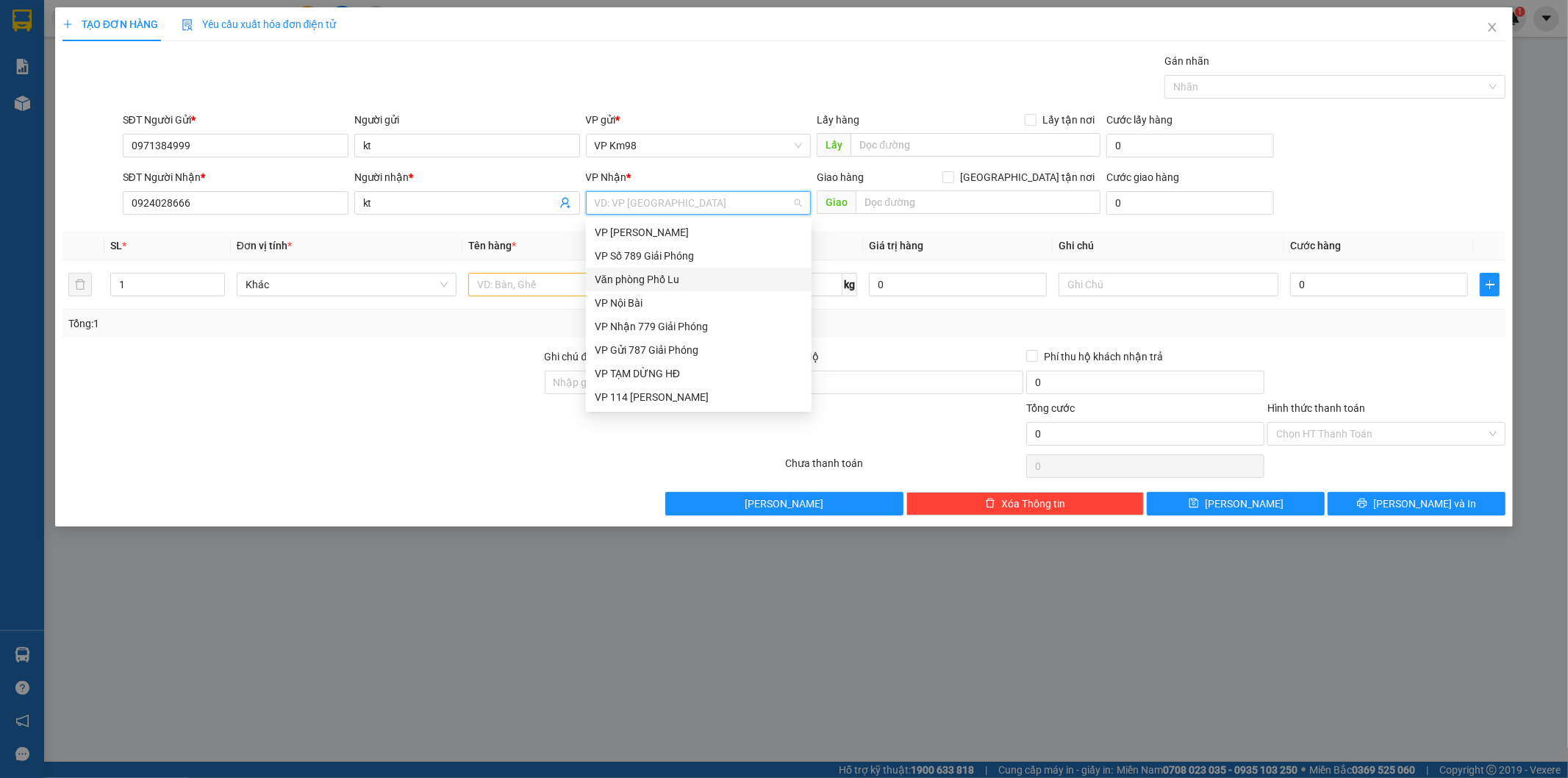
scroll to position [152, 0]
click at [635, 391] on div "VP Hàng LC" at bounding box center [699, 386] width 208 height 16
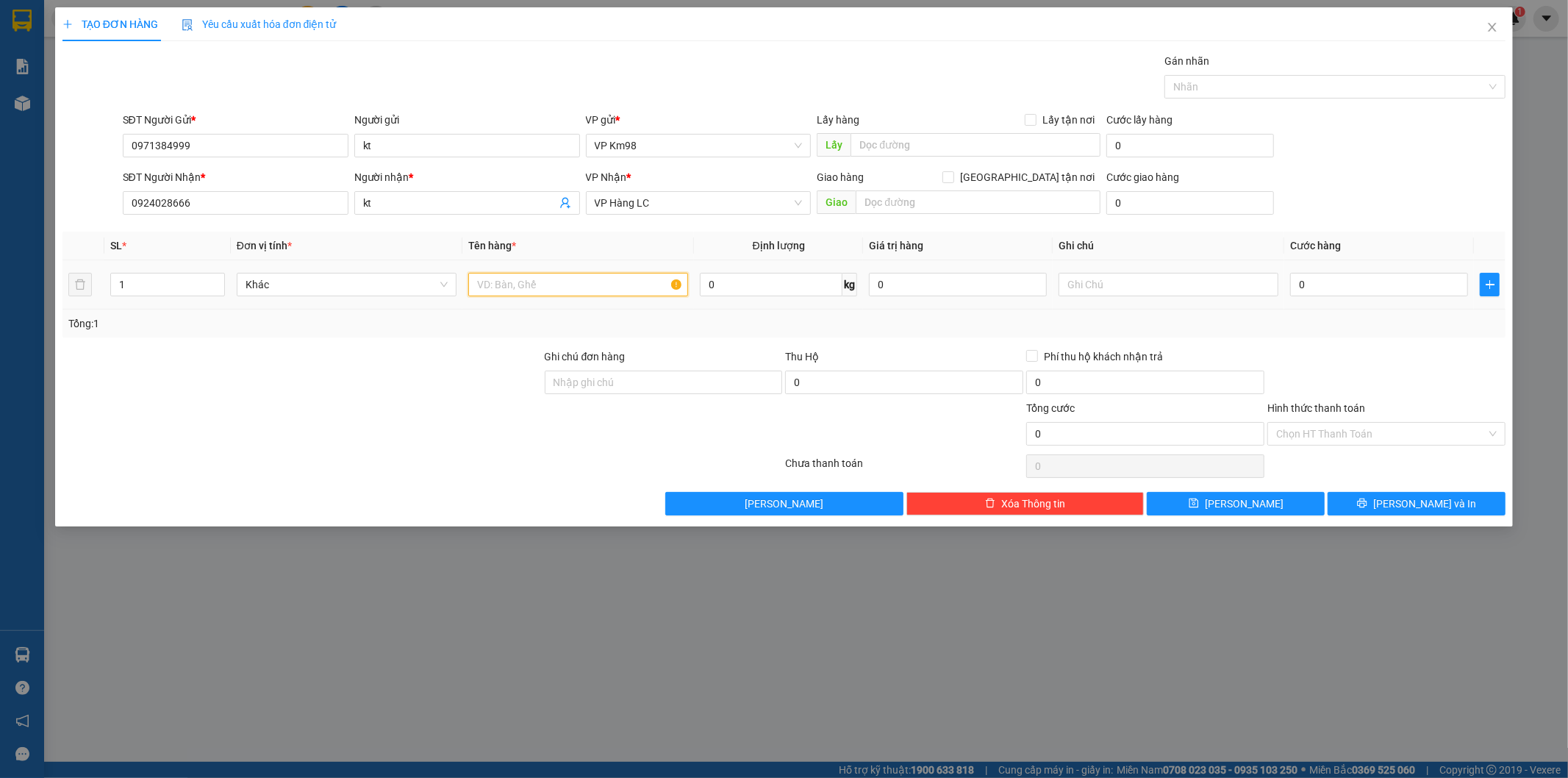
click at [530, 282] on input "text" at bounding box center [578, 285] width 220 height 24
type input "hồ sơ"
click at [1349, 285] on input "0" at bounding box center [1379, 285] width 178 height 24
type input "5"
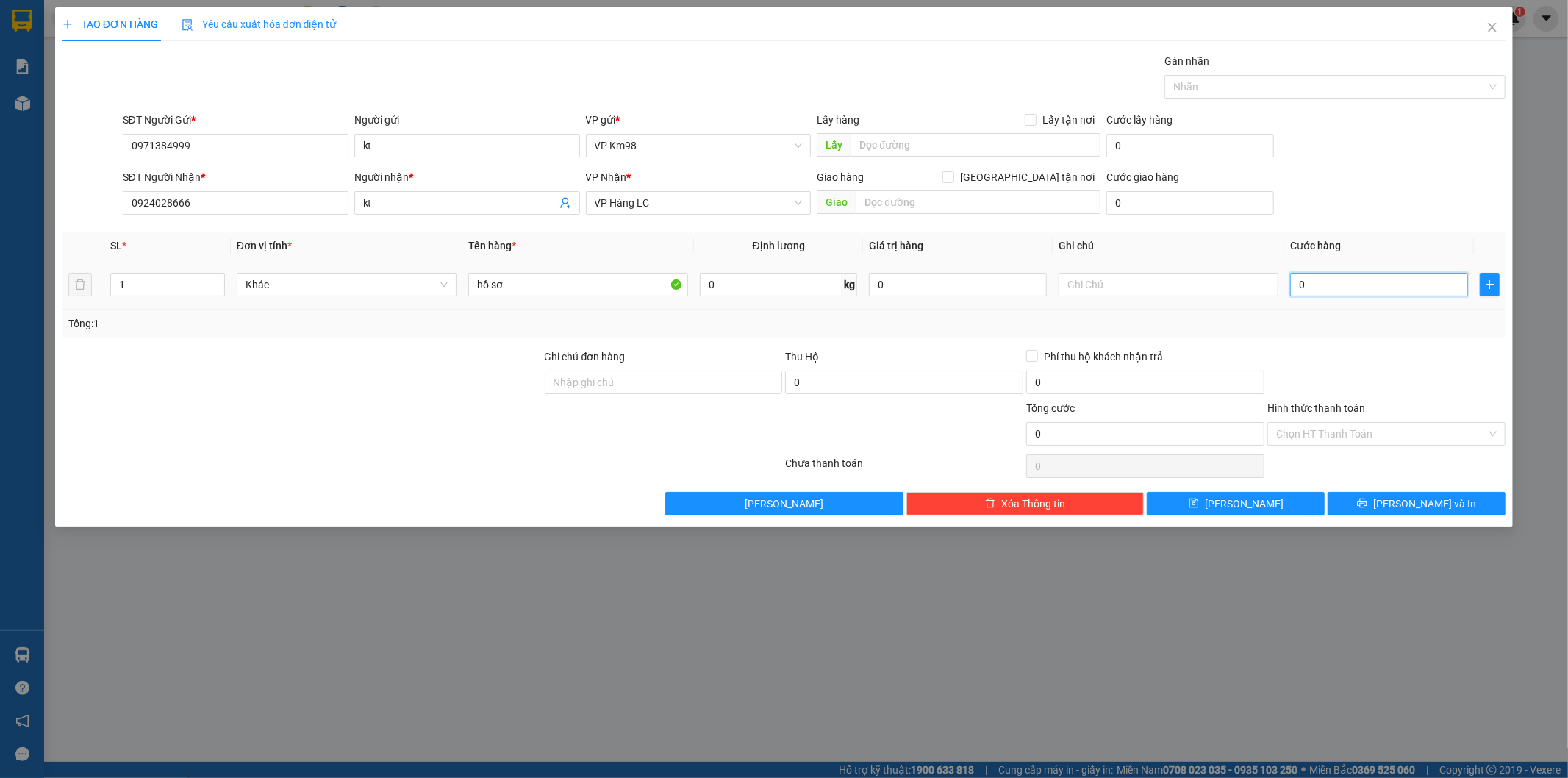
type input "5"
type input "50"
type input "500"
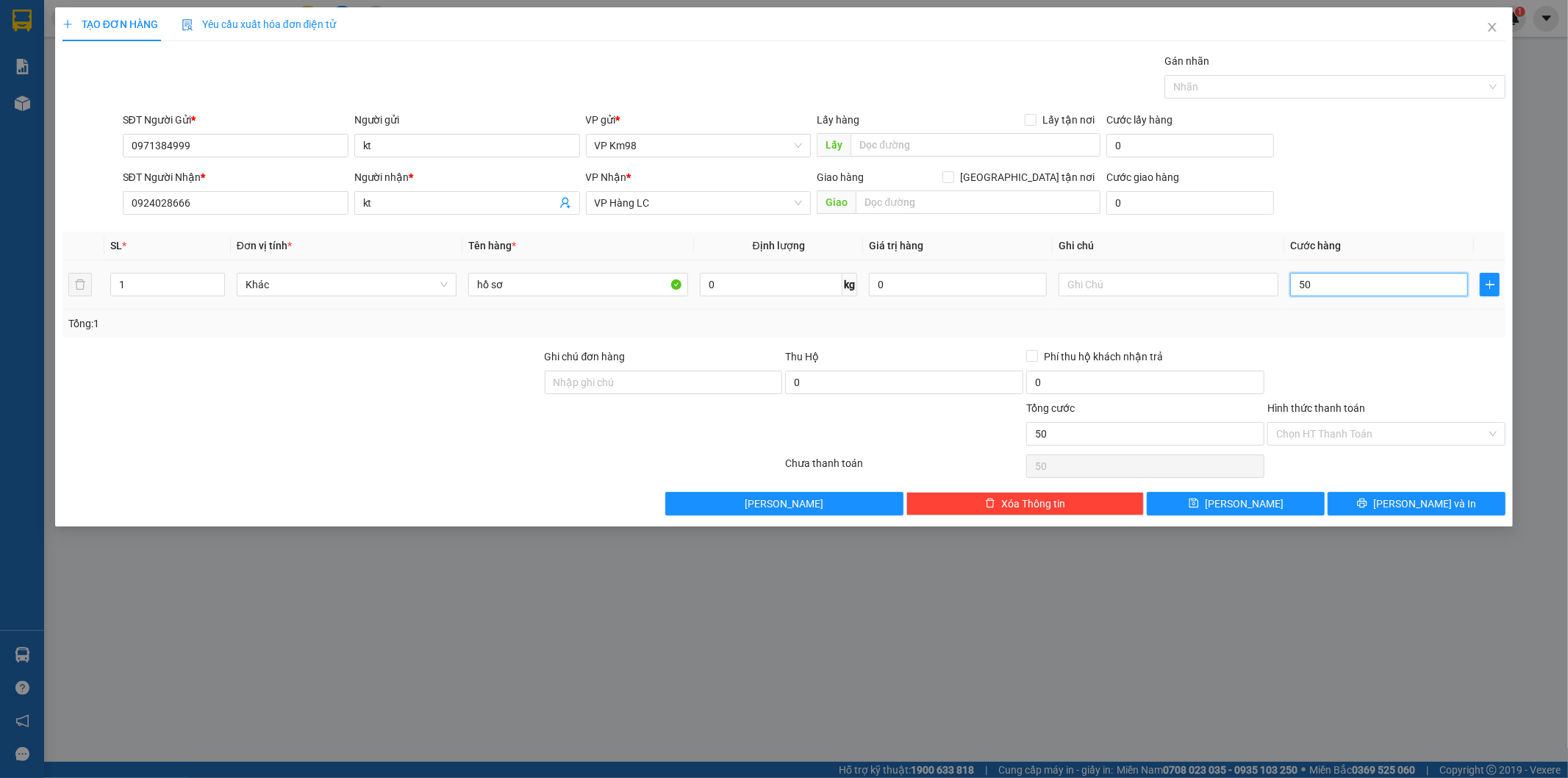
type input "500"
type input "5.000"
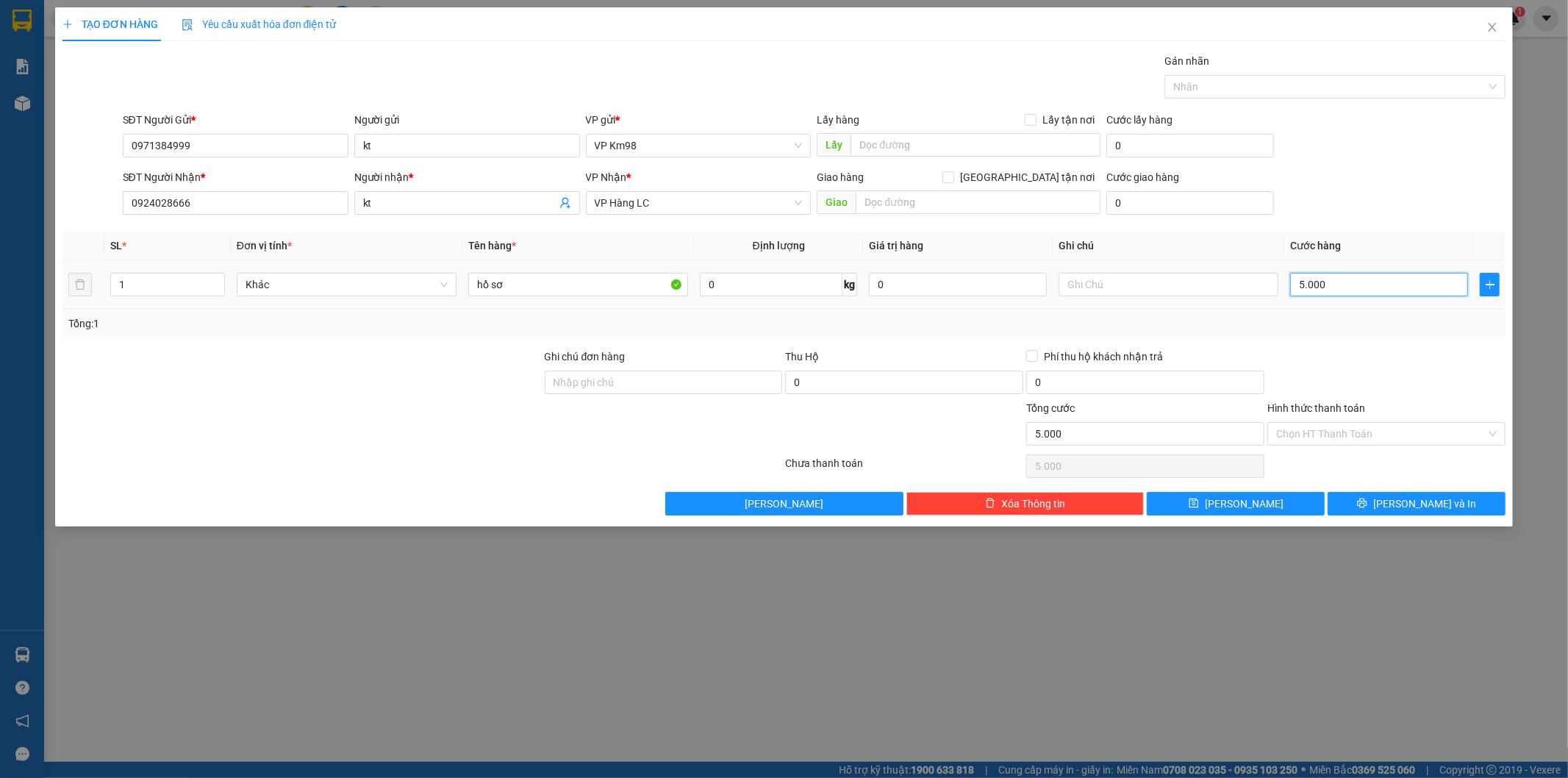
type input "50.000"
click at [1363, 506] on button "[PERSON_NAME] và In" at bounding box center [1416, 504] width 178 height 24
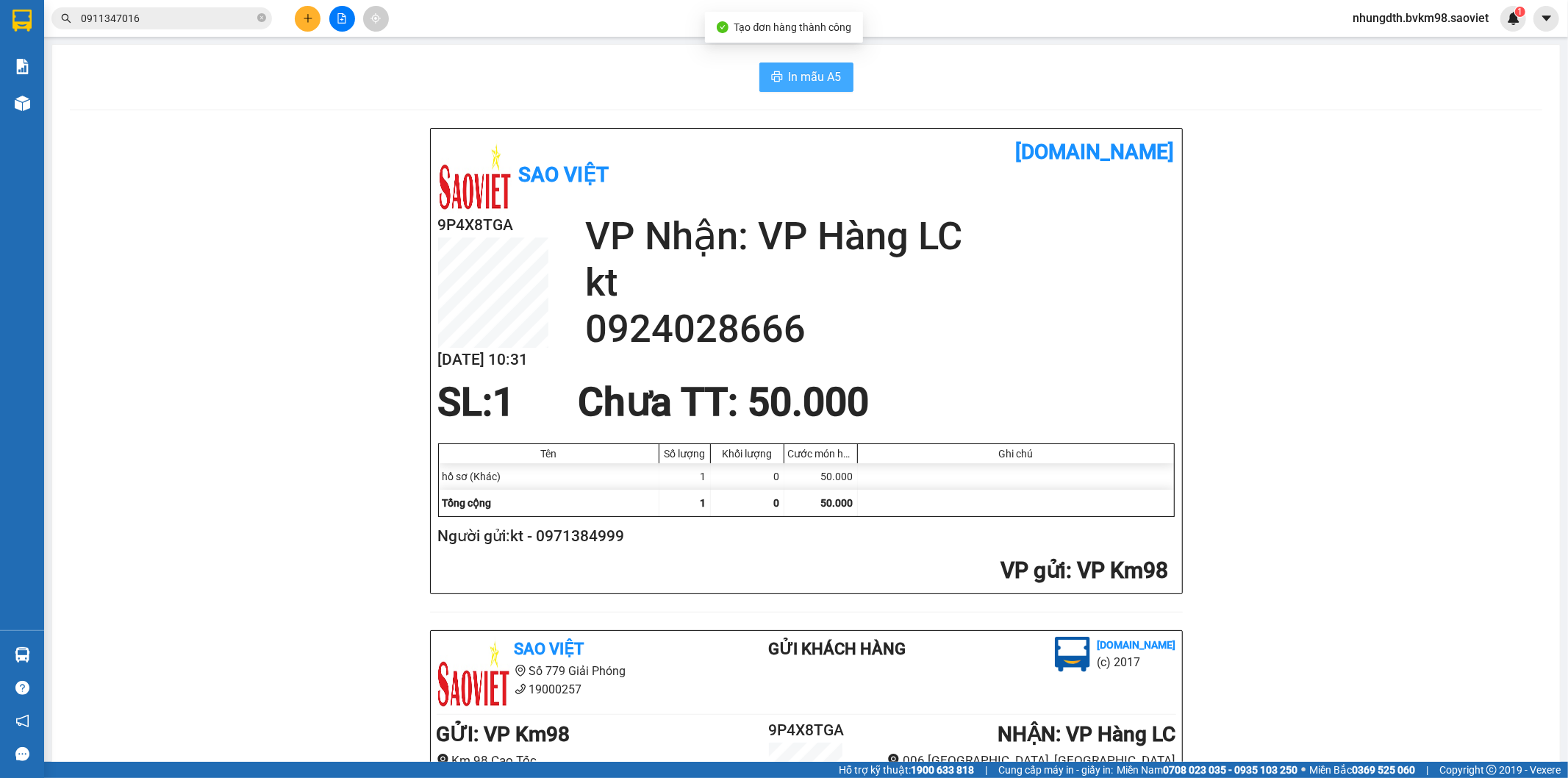
click at [792, 76] on span "In mẫu A5" at bounding box center [816, 77] width 53 height 19
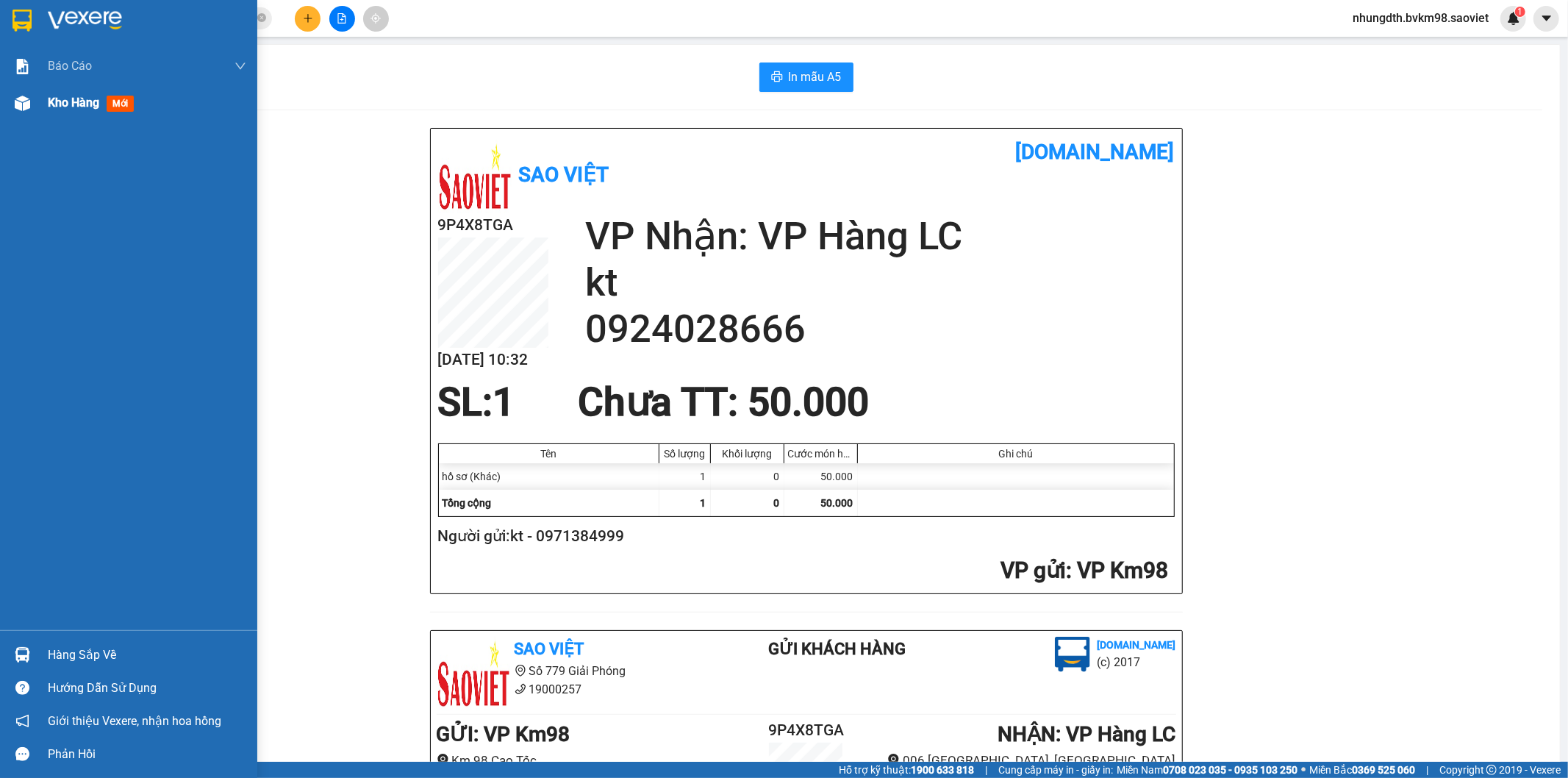
click at [24, 103] on img at bounding box center [22, 103] width 15 height 15
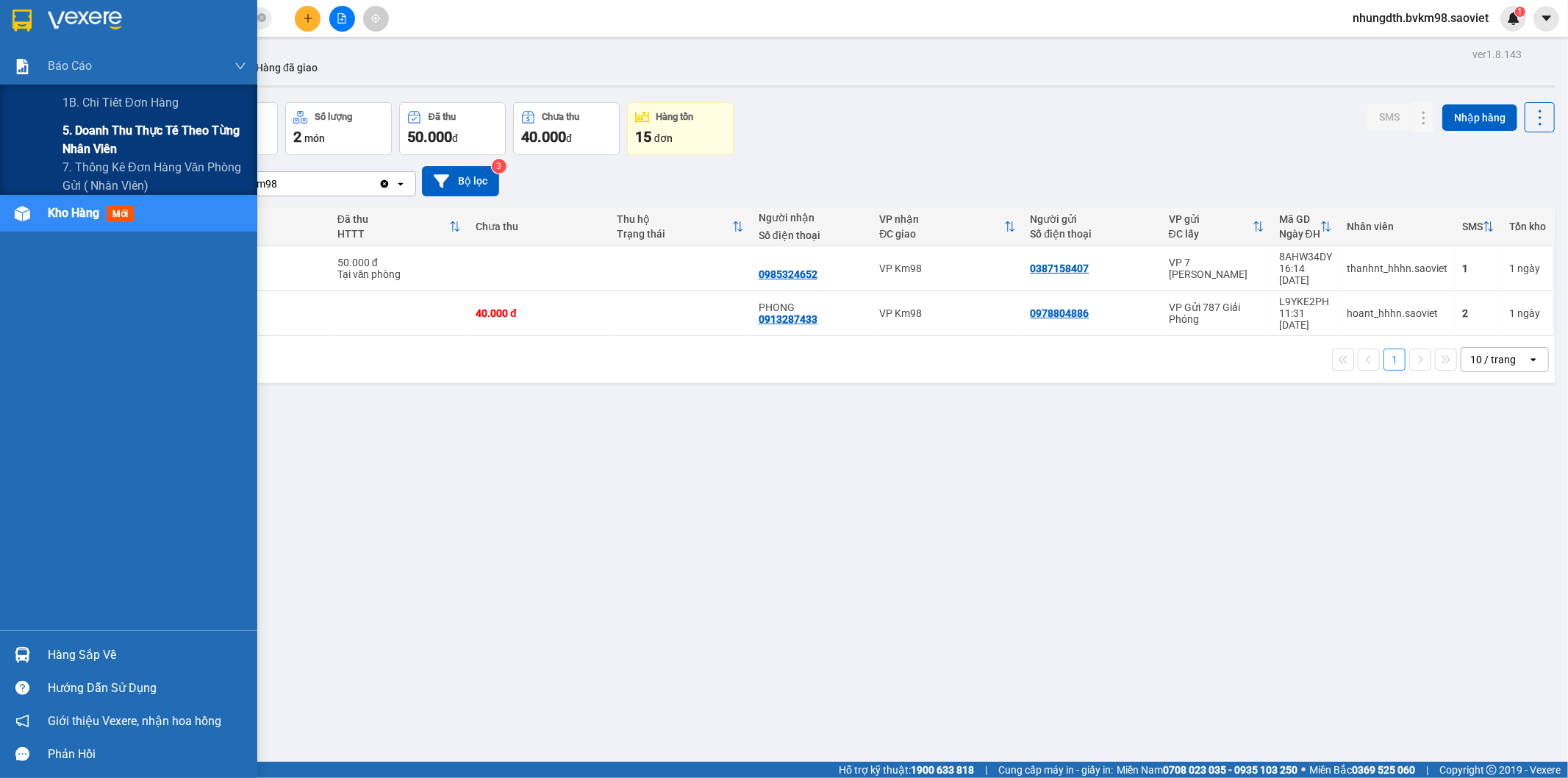
click at [87, 131] on span "5. Doanh thu thực tế theo từng nhân viên" at bounding box center [154, 139] width 183 height 37
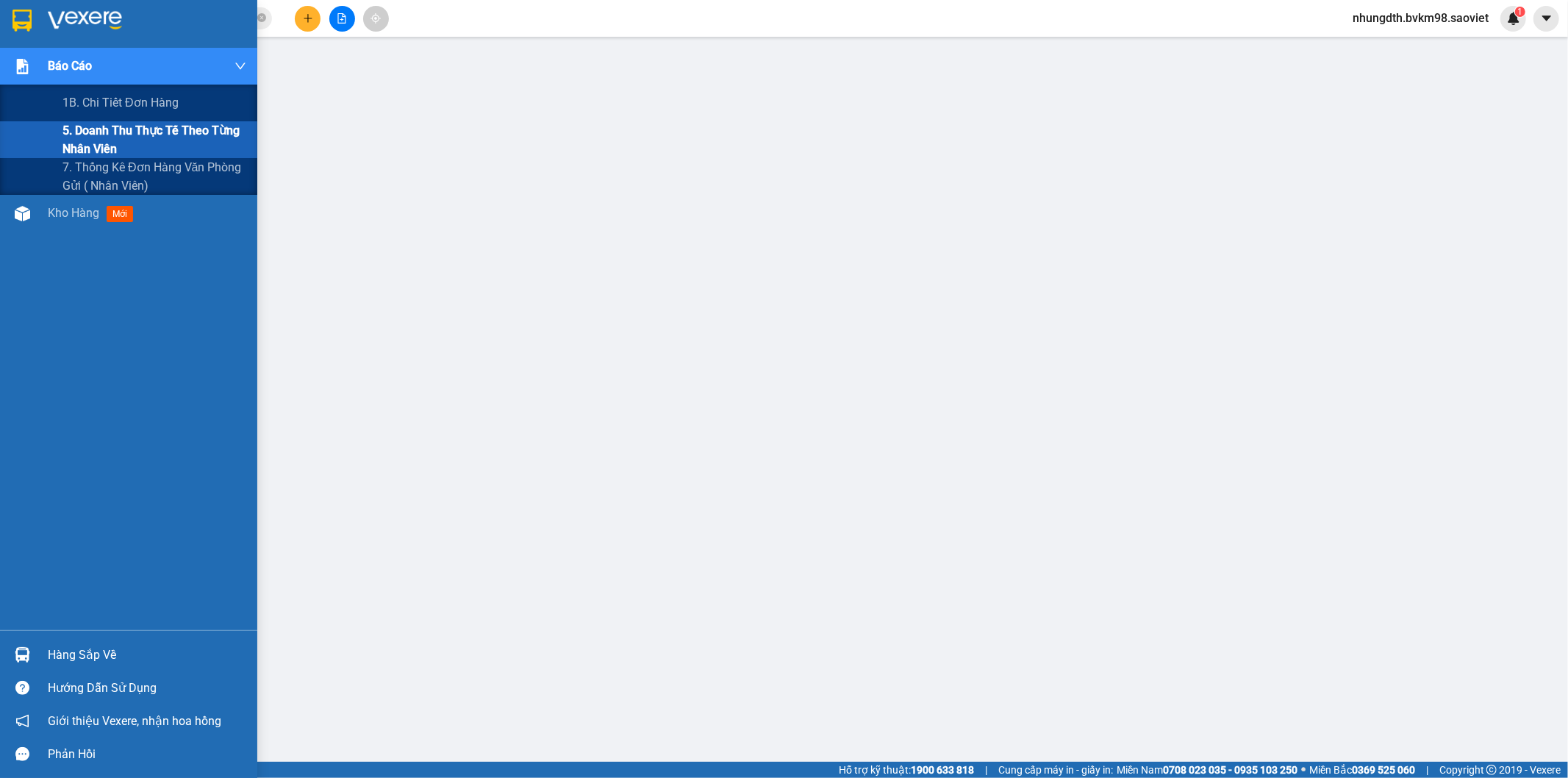
click at [94, 129] on span "5. Doanh thu thực tế theo từng nhân viên" at bounding box center [154, 139] width 183 height 37
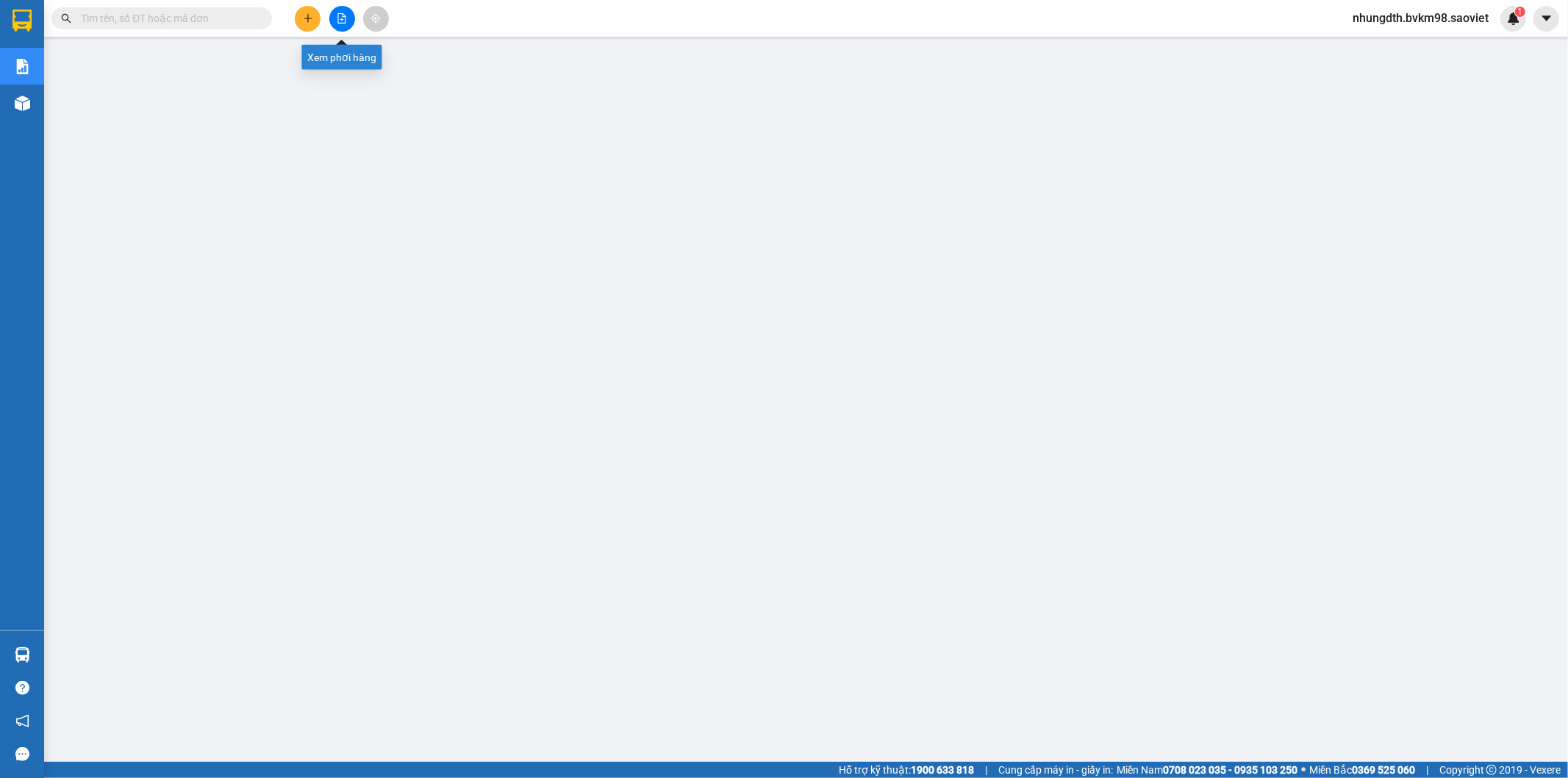
click at [341, 18] on icon "file-add" at bounding box center [342, 19] width 10 height 10
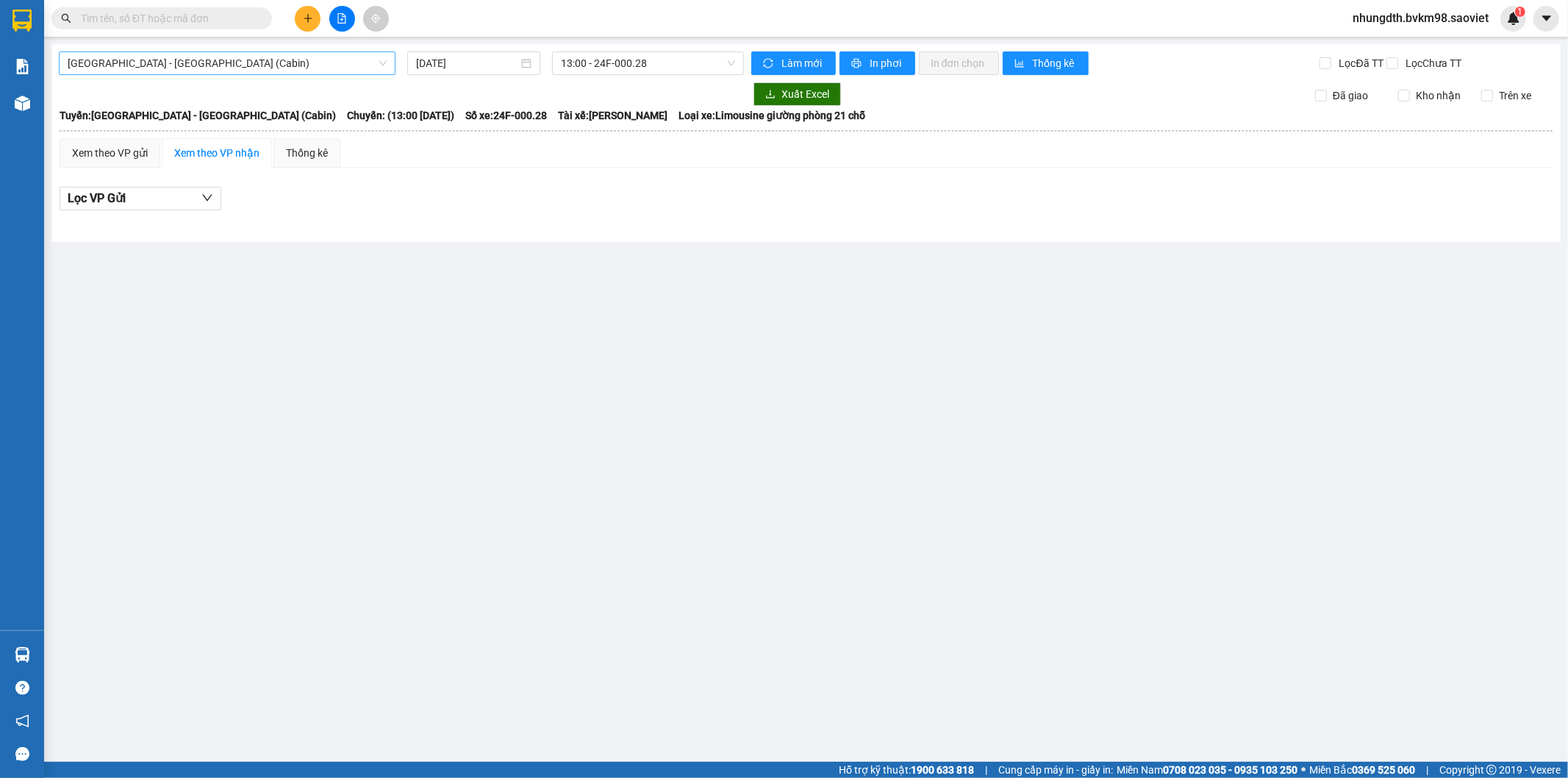
click at [206, 67] on span "[GEOGRAPHIC_DATA] - [GEOGRAPHIC_DATA] (Cabin)" at bounding box center [227, 63] width 319 height 22
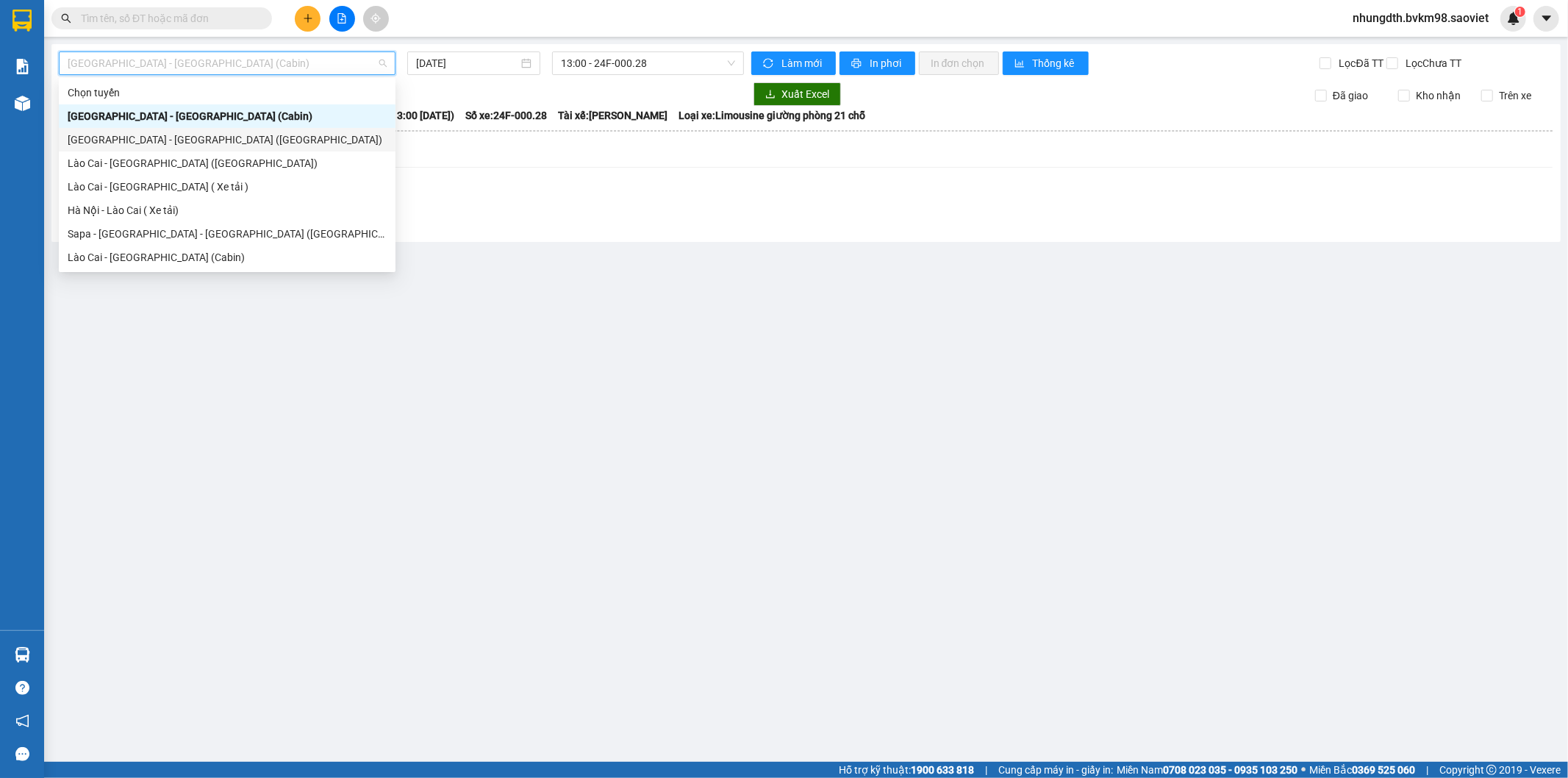
click at [166, 141] on div "[GEOGRAPHIC_DATA] - [GEOGRAPHIC_DATA] ([GEOGRAPHIC_DATA])" at bounding box center [227, 139] width 319 height 16
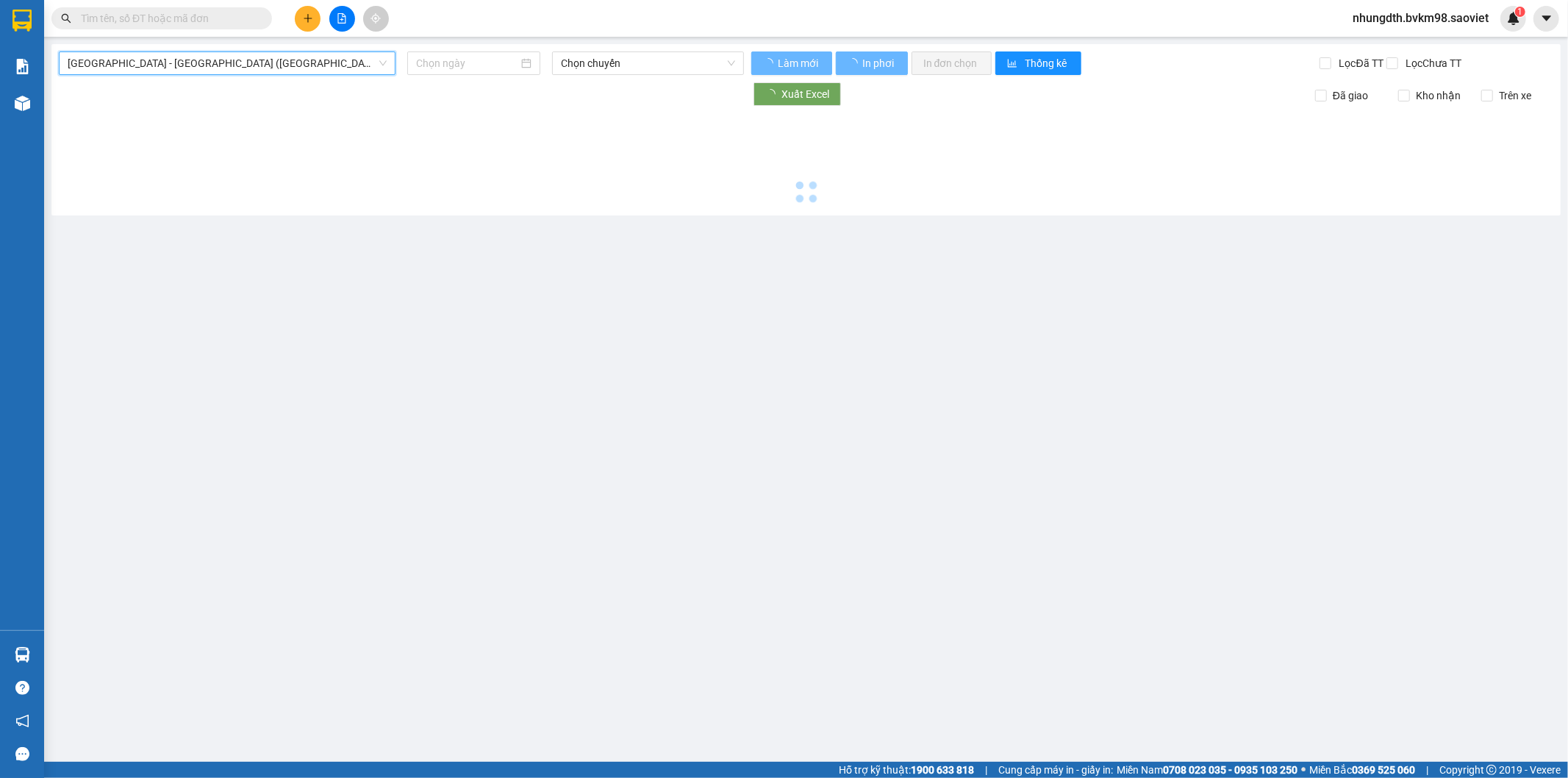
type input "[DATE]"
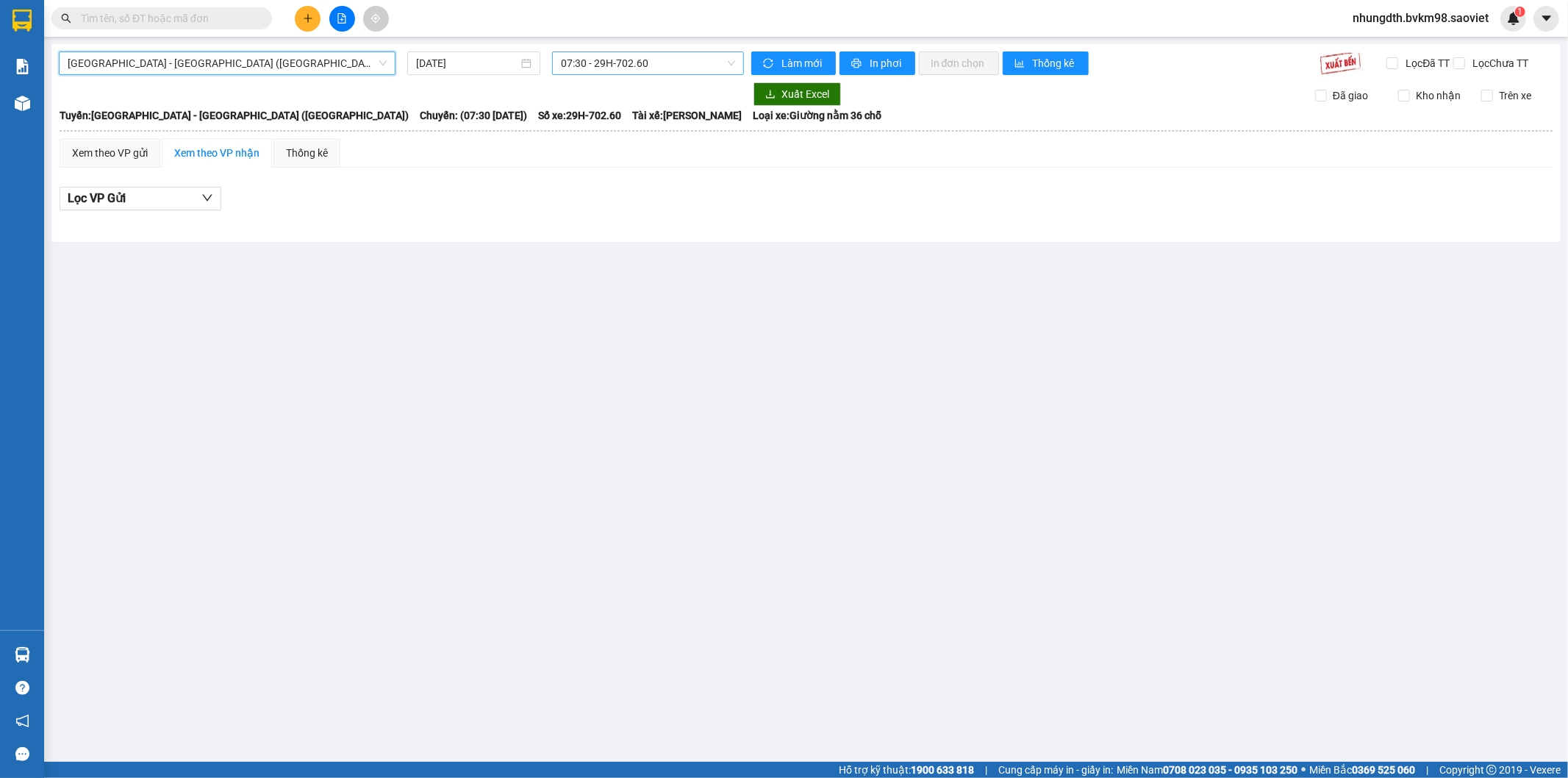
click at [655, 67] on span "07:30 - 29H-702.60" at bounding box center [648, 63] width 173 height 22
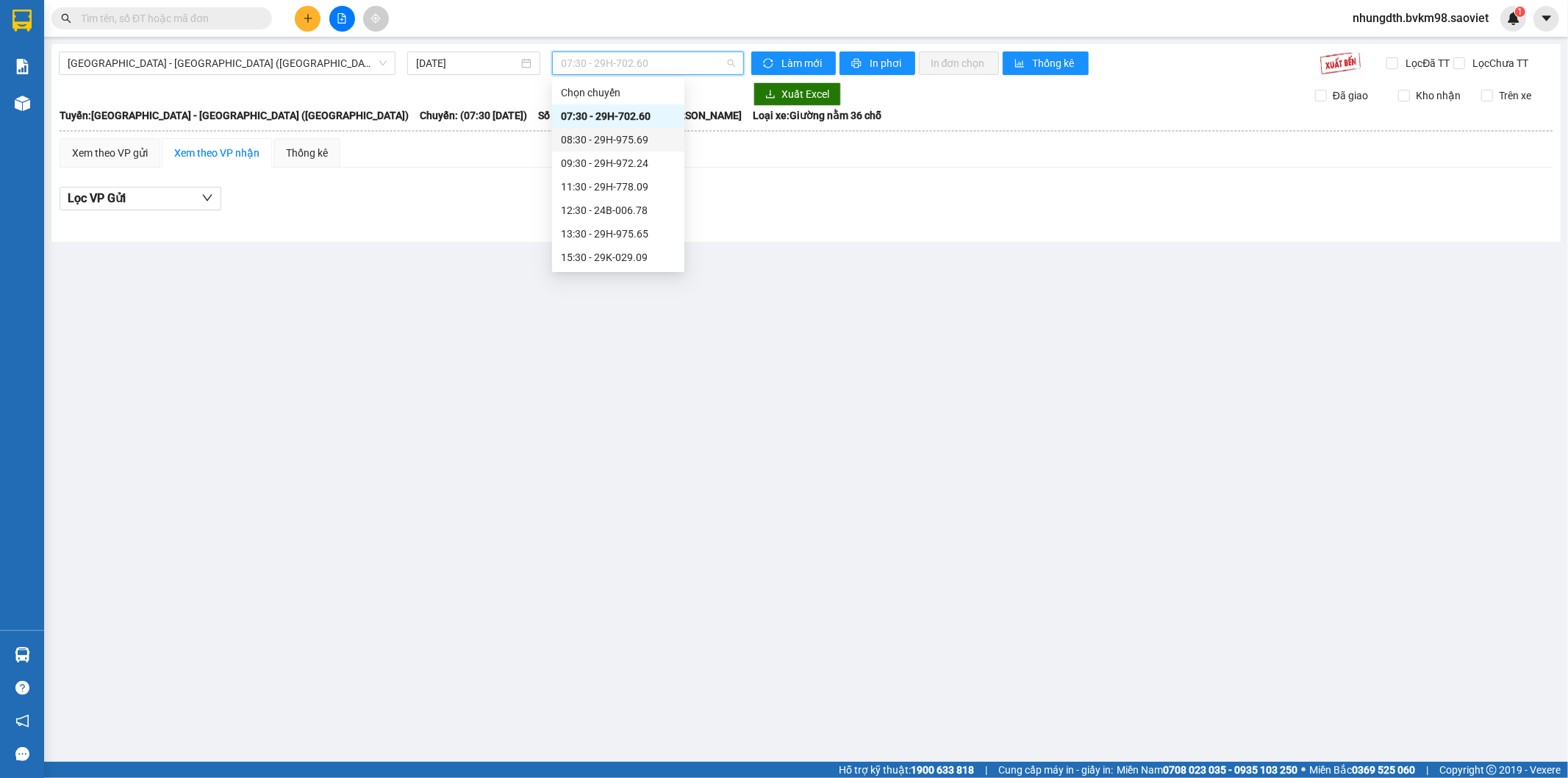
click at [626, 146] on div "08:30 - 29H-975.69" at bounding box center [618, 139] width 114 height 16
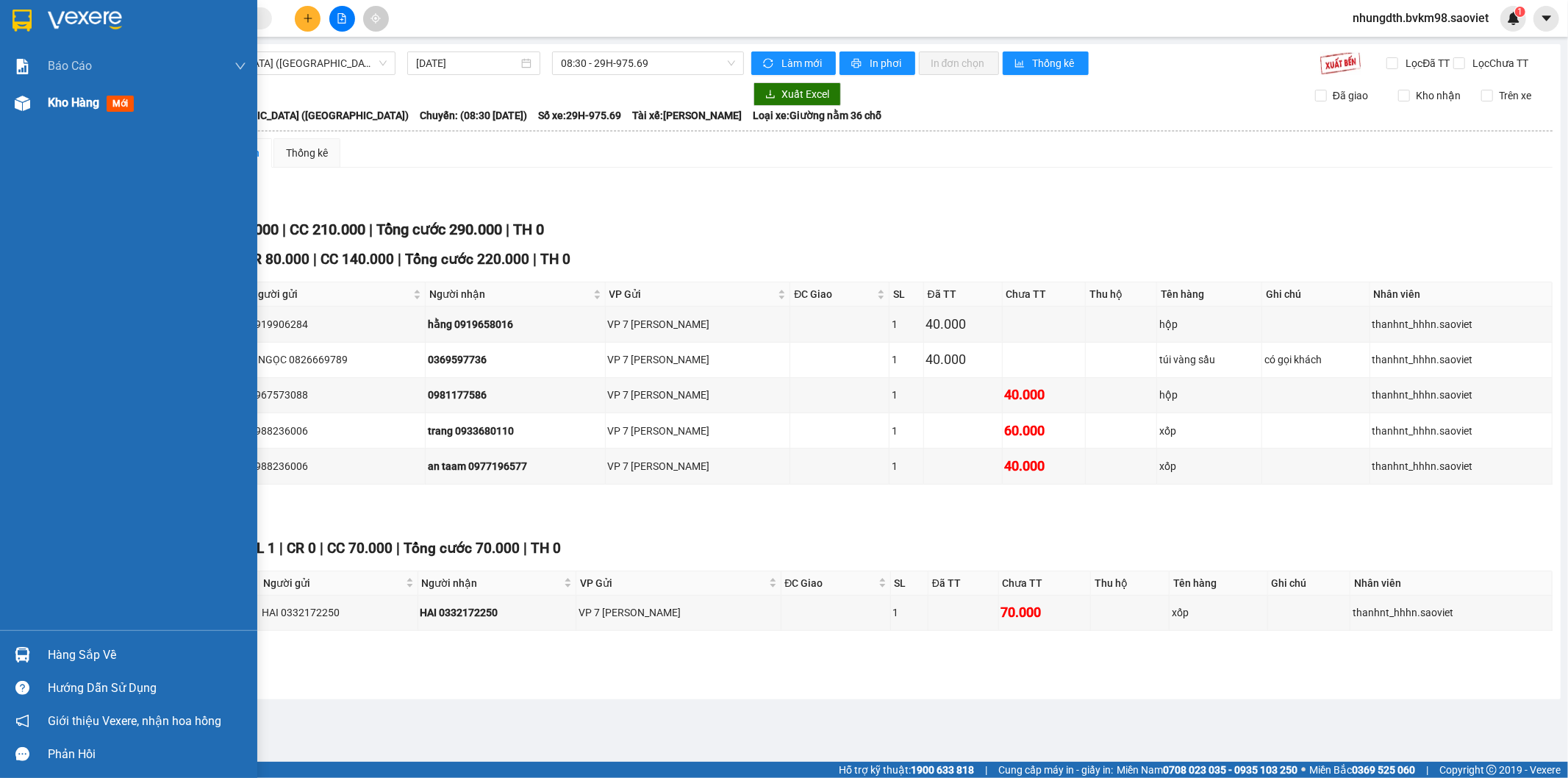
click at [24, 107] on img at bounding box center [22, 103] width 15 height 15
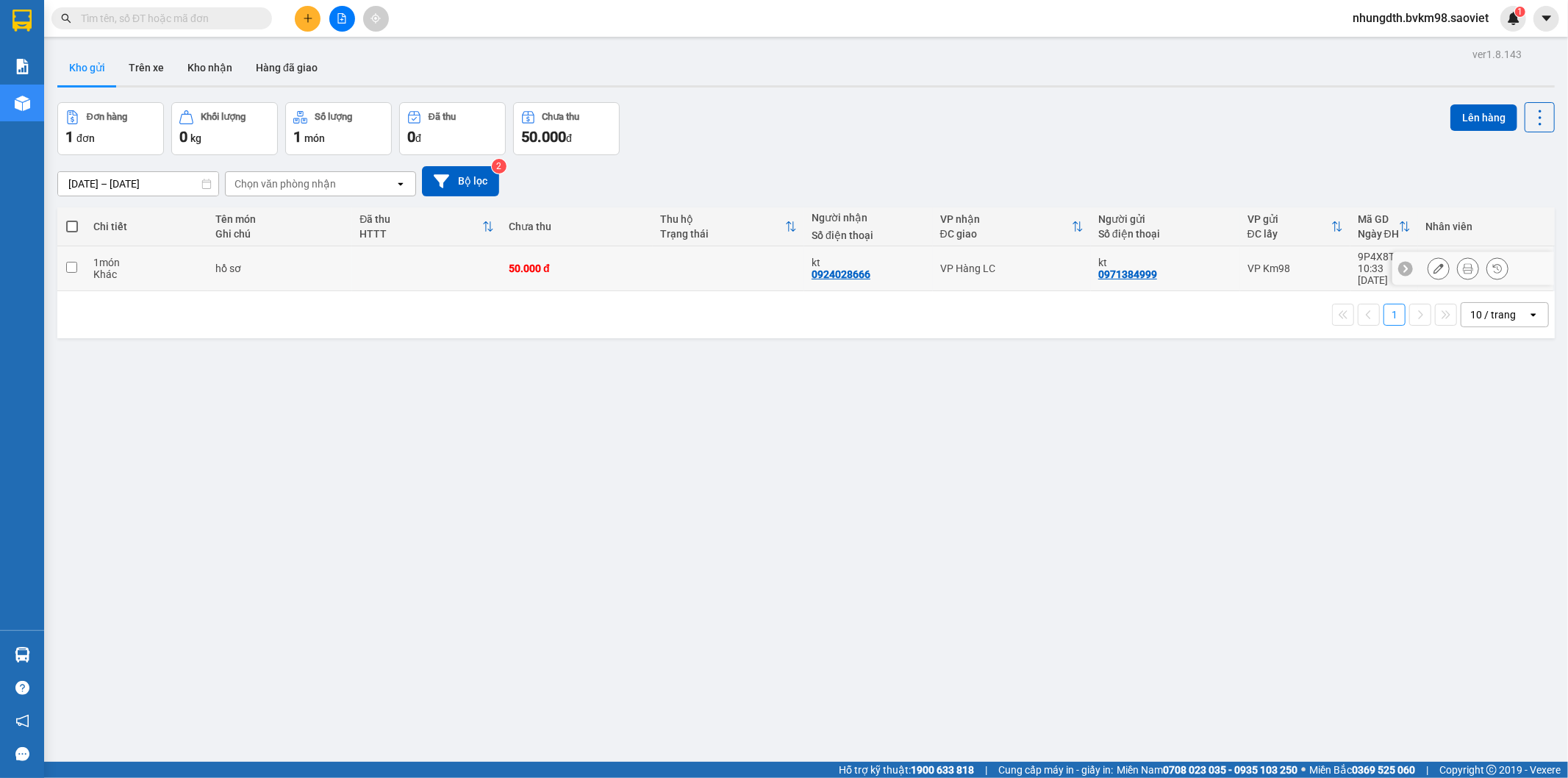
click at [68, 262] on input "checkbox" at bounding box center [72, 267] width 11 height 11
checkbox input "true"
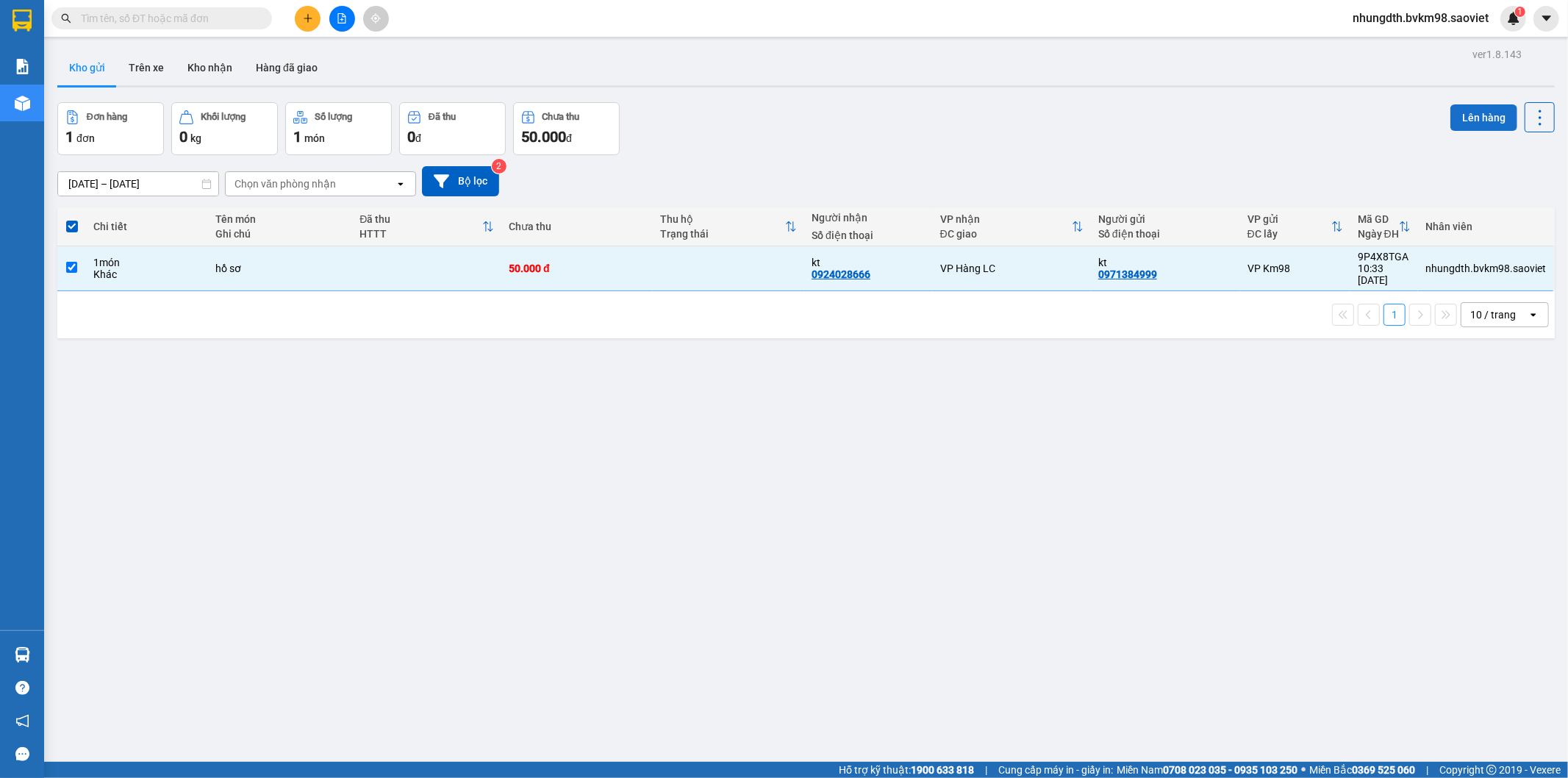
click at [1469, 119] on button "Lên hàng" at bounding box center [1484, 117] width 67 height 26
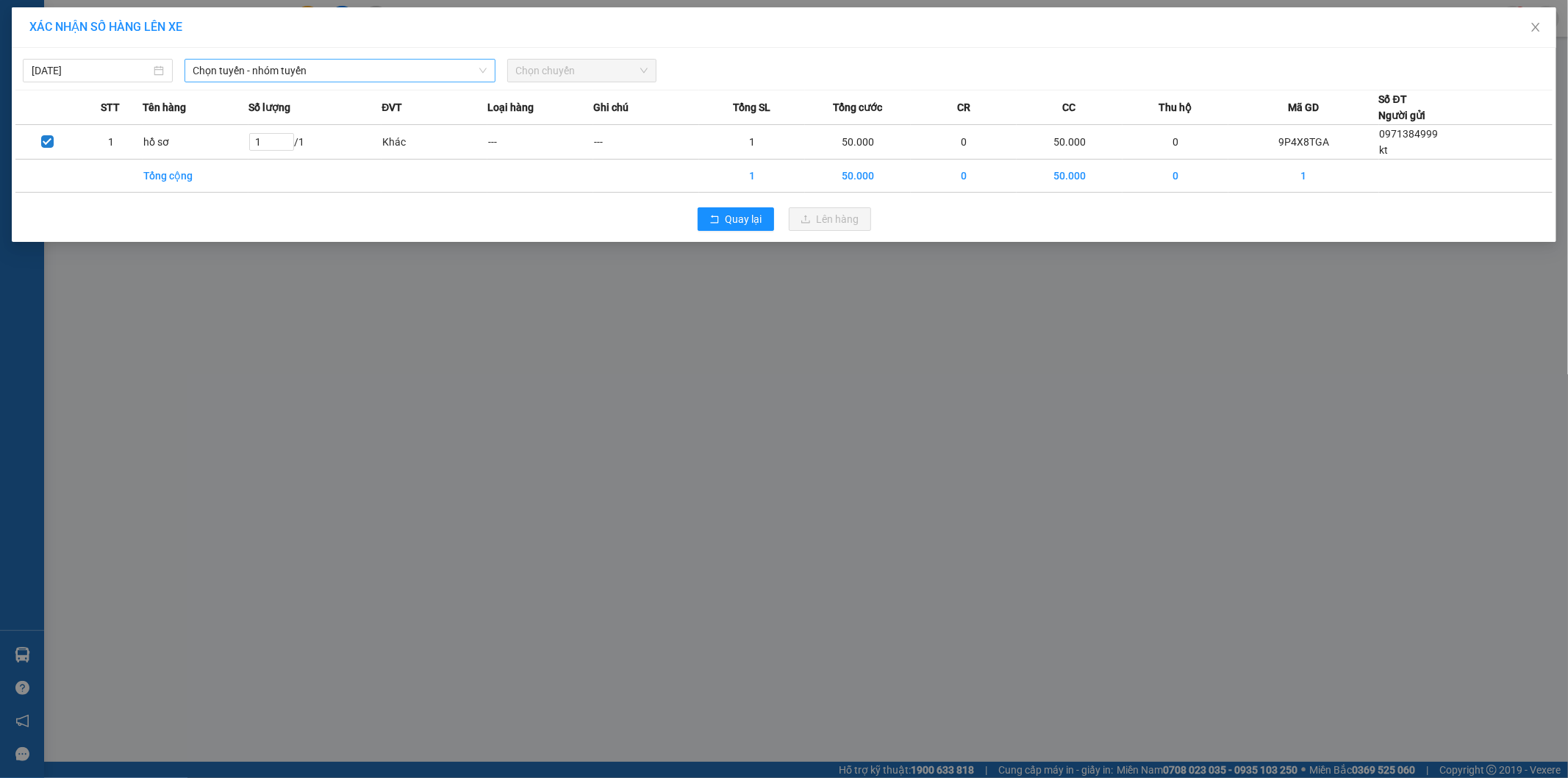
click at [279, 72] on span "Chọn tuyến - nhóm tuyến" at bounding box center [340, 71] width 293 height 22
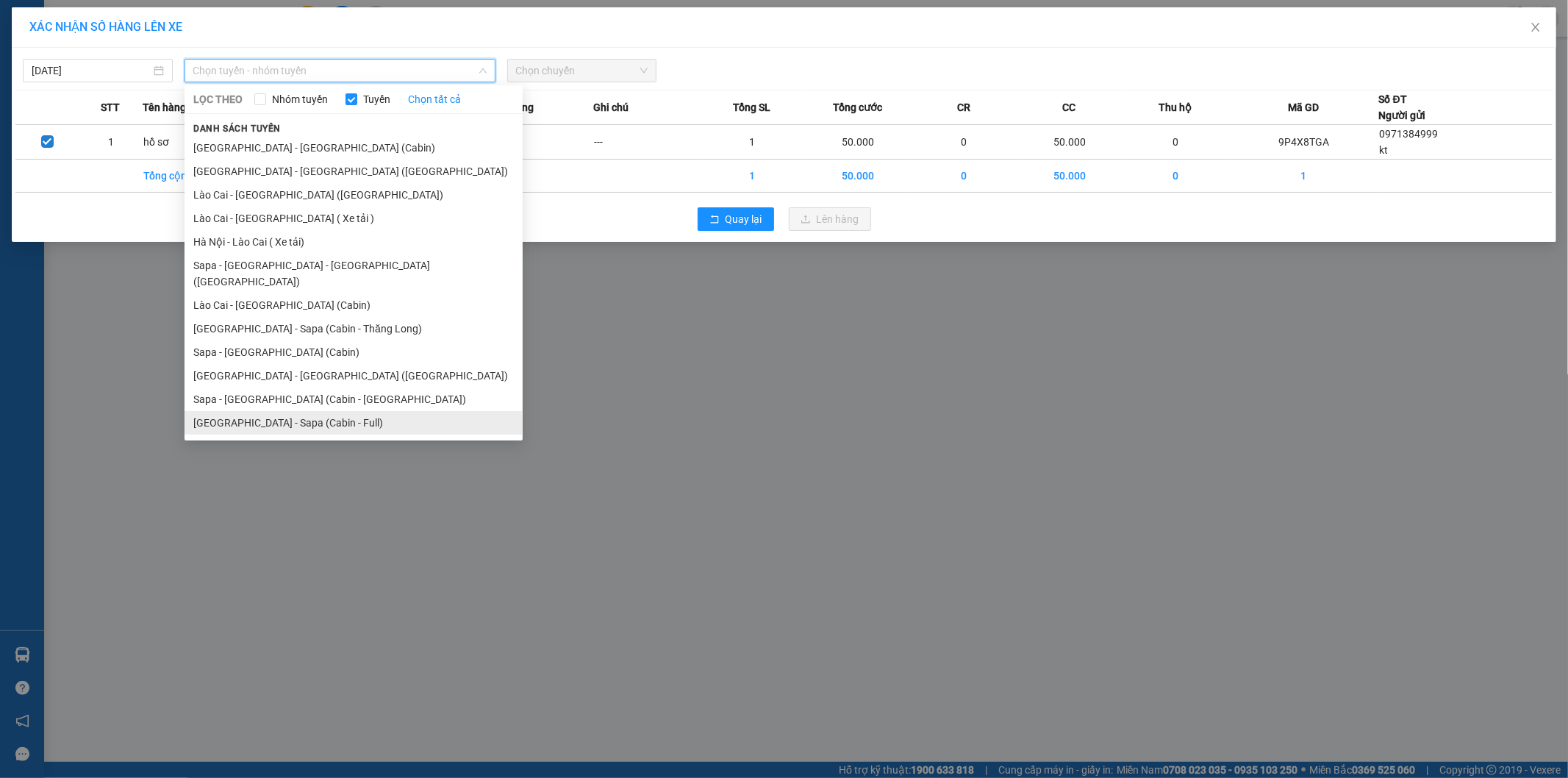
click at [298, 411] on li "[GEOGRAPHIC_DATA] - Sapa (Cabin - Full)" at bounding box center [353, 423] width 338 height 24
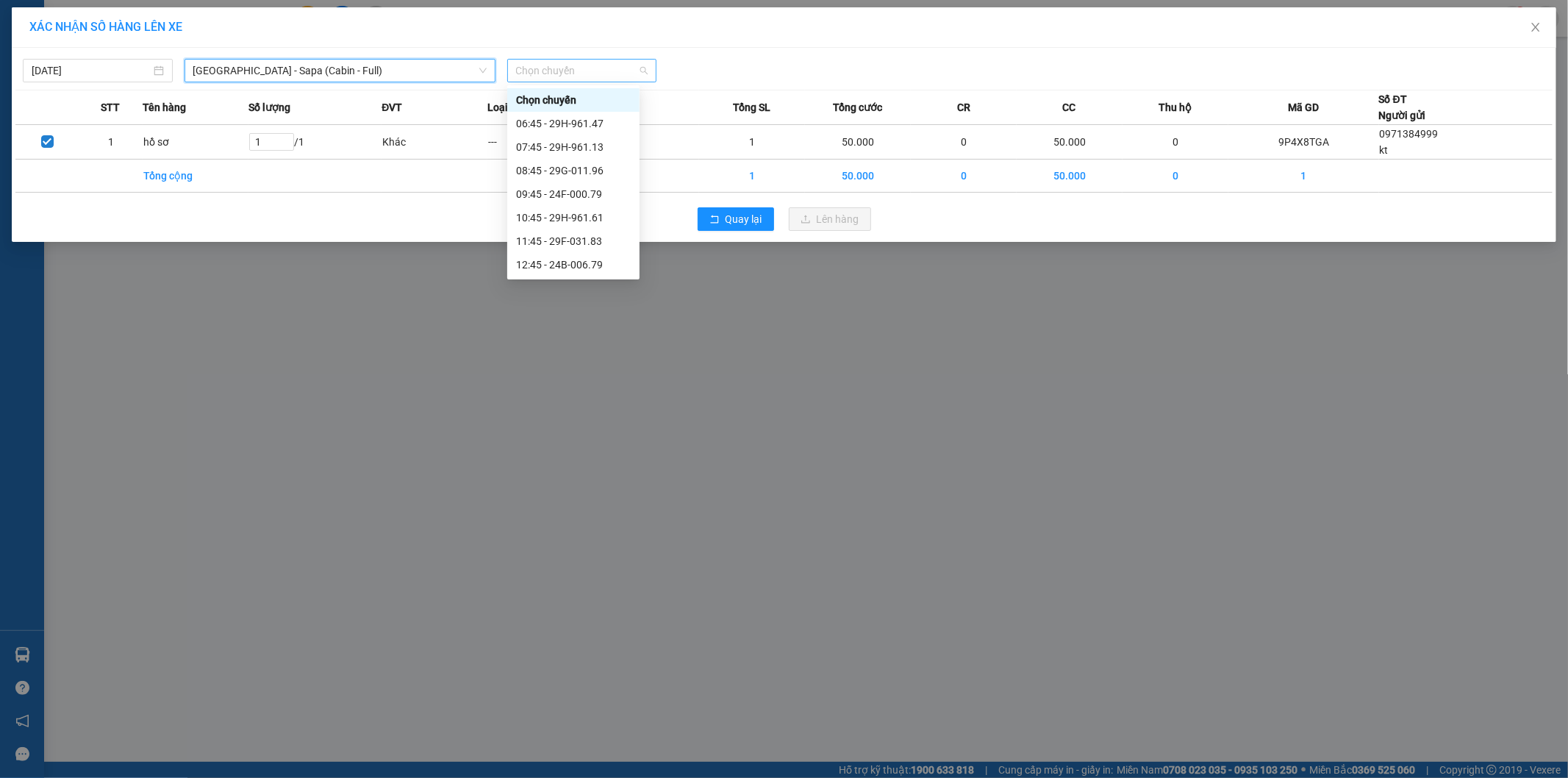
click at [524, 64] on span "Chọn chuyến" at bounding box center [582, 71] width 132 height 22
click at [590, 166] on div "08:45 - 29G-011.96" at bounding box center [573, 170] width 114 height 16
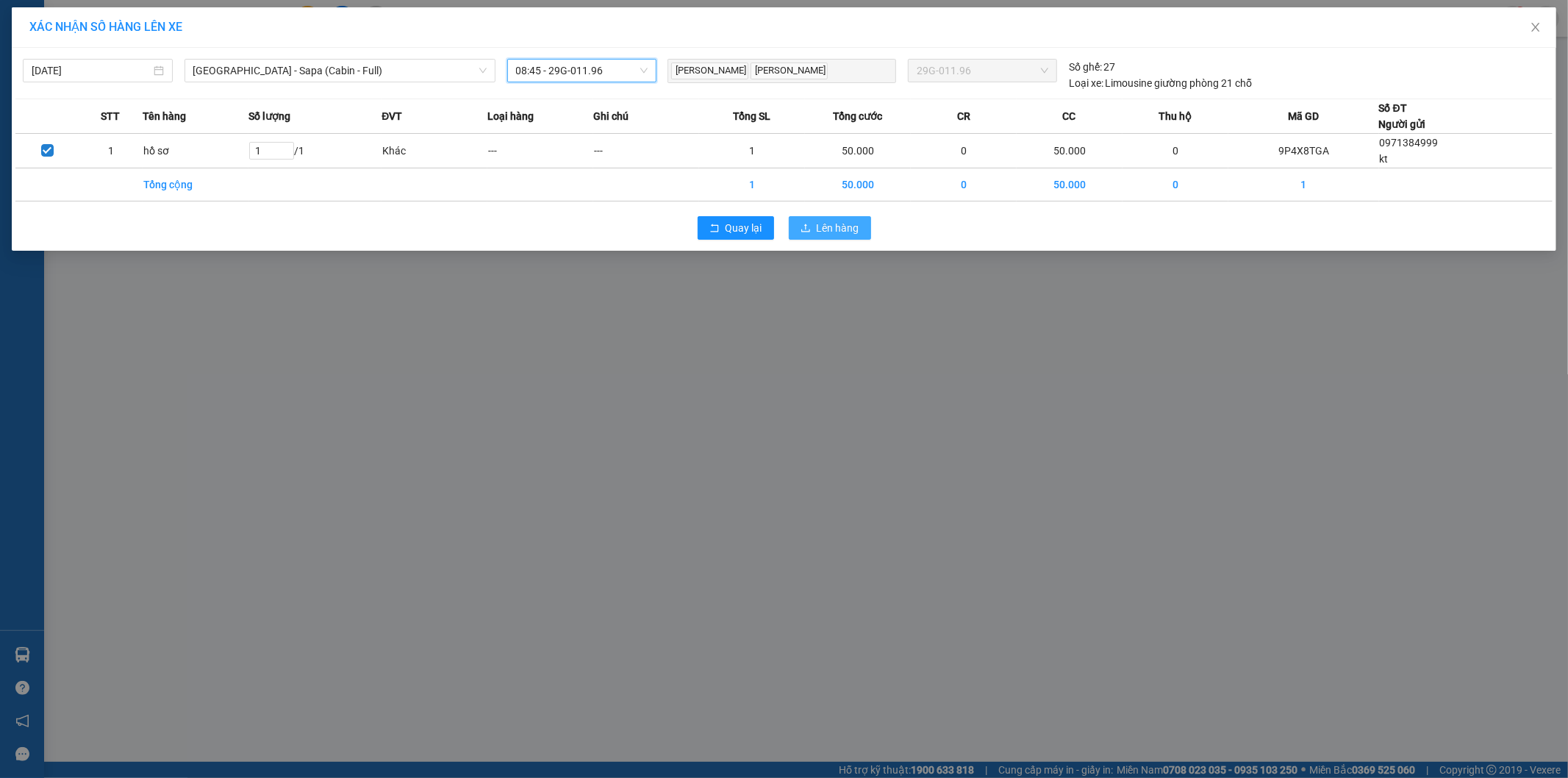
click at [816, 221] on button "Lên hàng" at bounding box center [830, 228] width 83 height 24
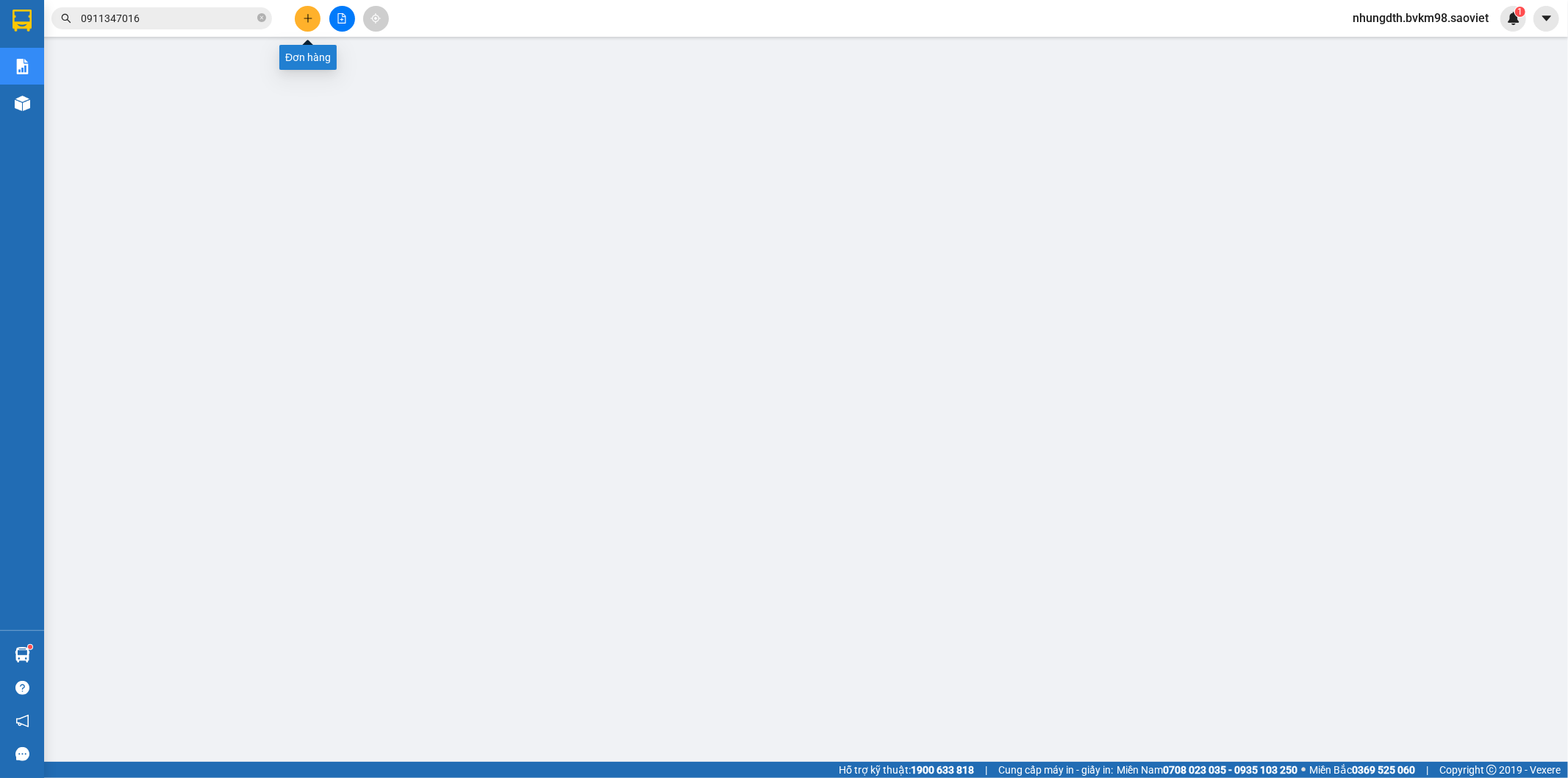
click at [311, 19] on icon "plus" at bounding box center [307, 18] width 8 height 1
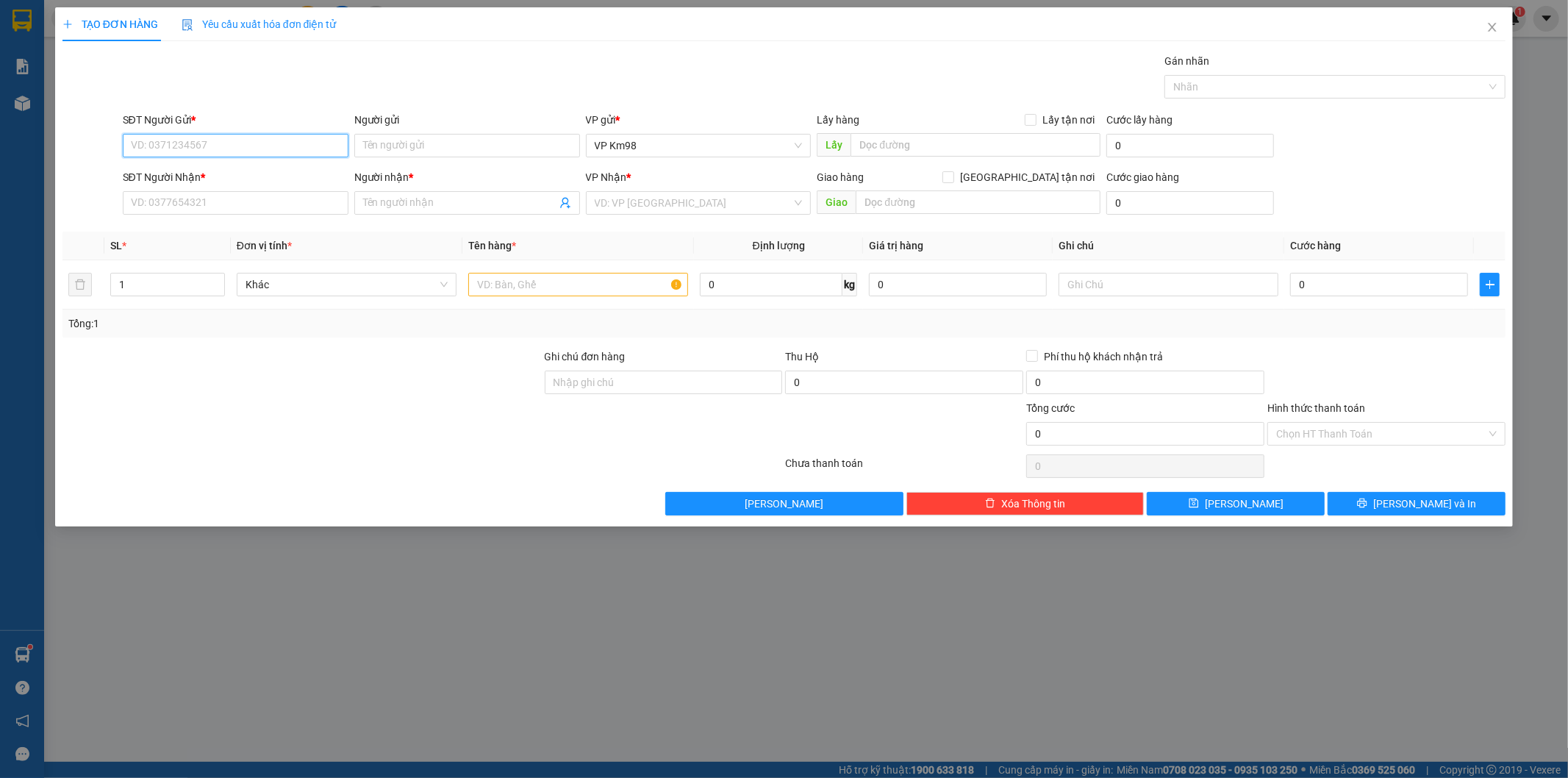
click at [238, 142] on input "SĐT Người Gửi *" at bounding box center [235, 146] width 226 height 24
click at [164, 177] on div "0975374333 - kt" at bounding box center [235, 175] width 208 height 16
type input "0975374333"
type input "kt"
type input "0374342882"
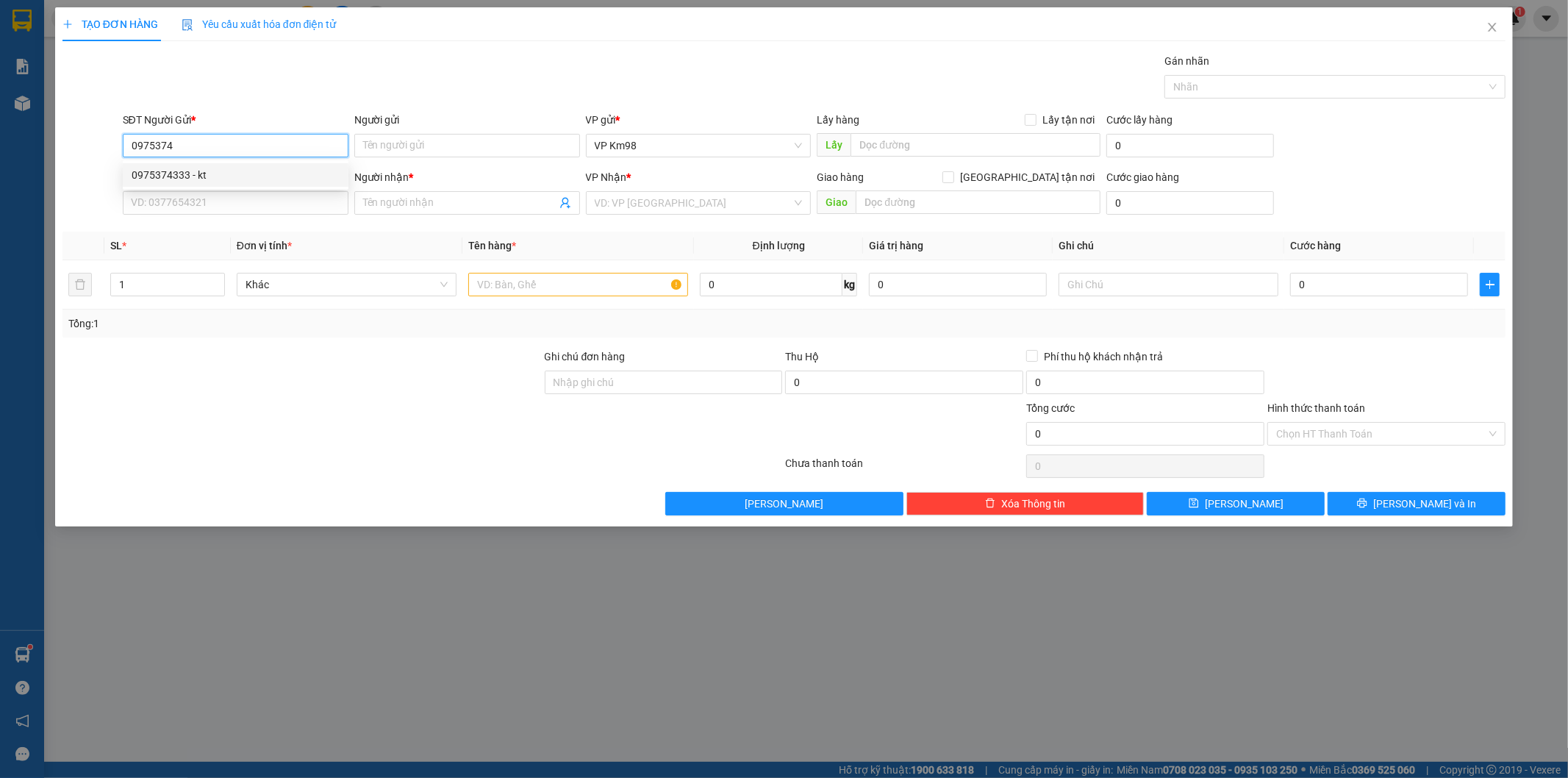
type input "đình [PERSON_NAME]"
type input "0975374333"
click at [510, 285] on input "text" at bounding box center [578, 285] width 220 height 24
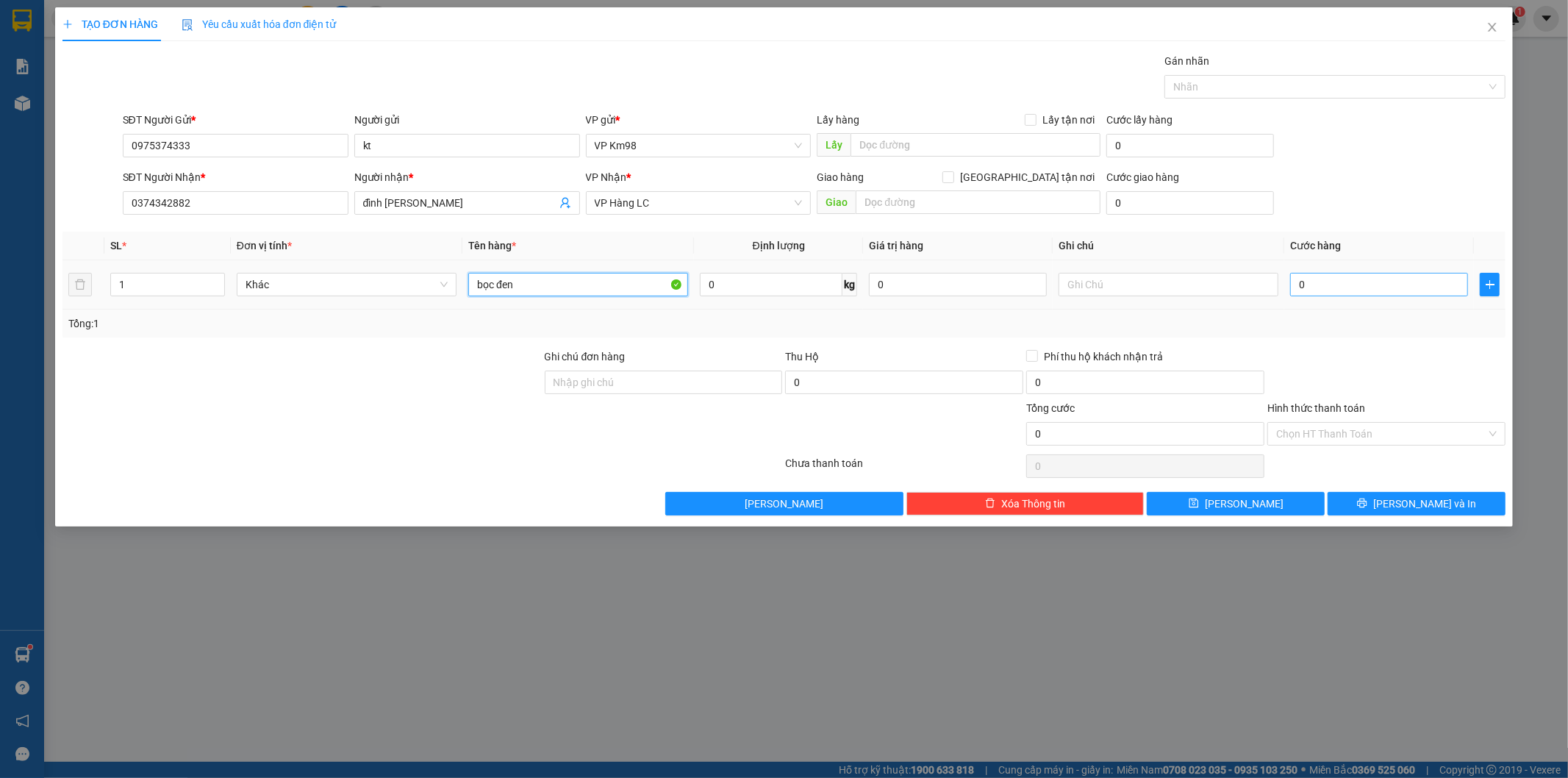
type input "bọc đen"
click at [1337, 282] on input "0" at bounding box center [1379, 285] width 178 height 24
type input "5"
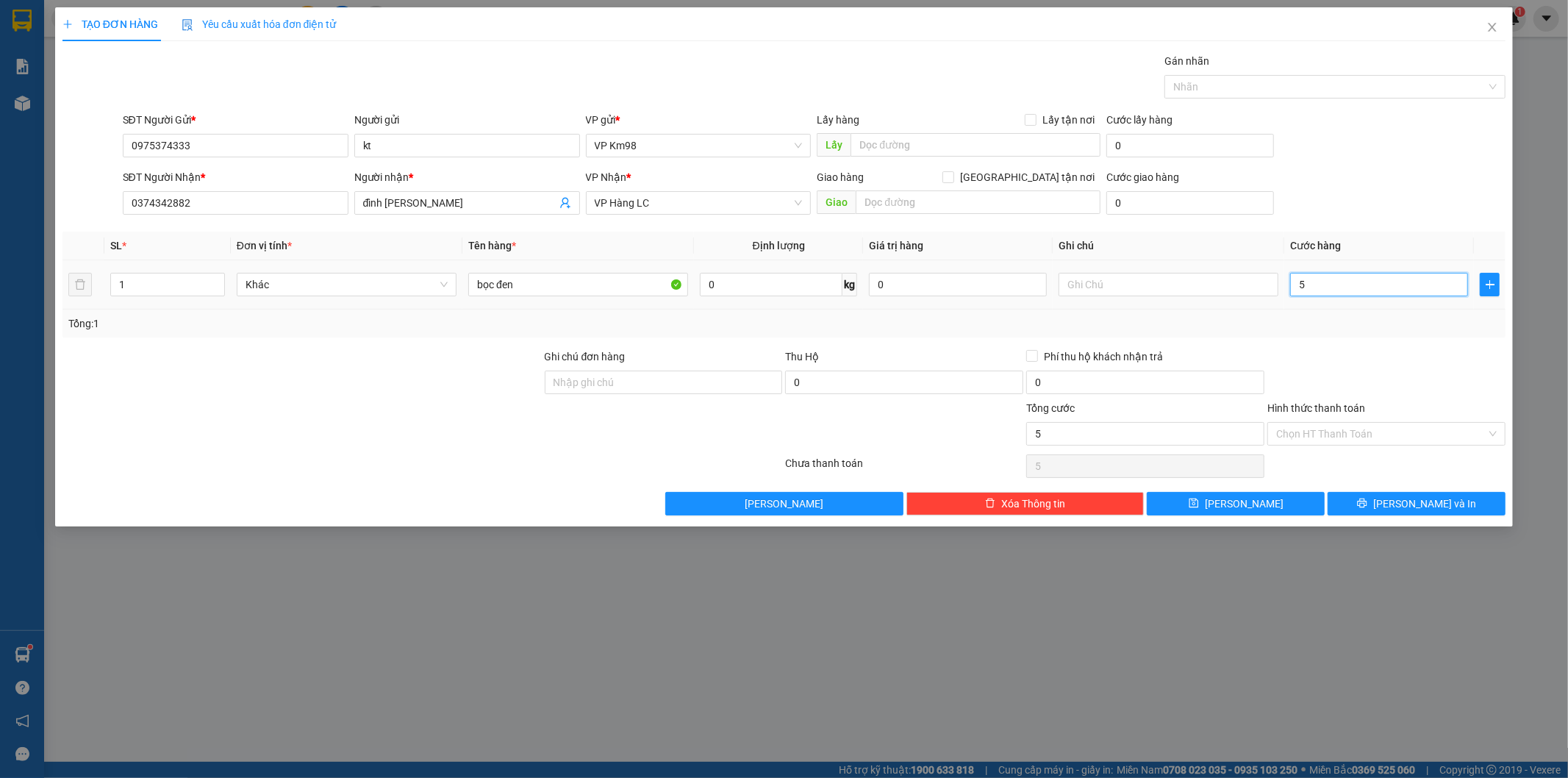
type input "50"
type input "500"
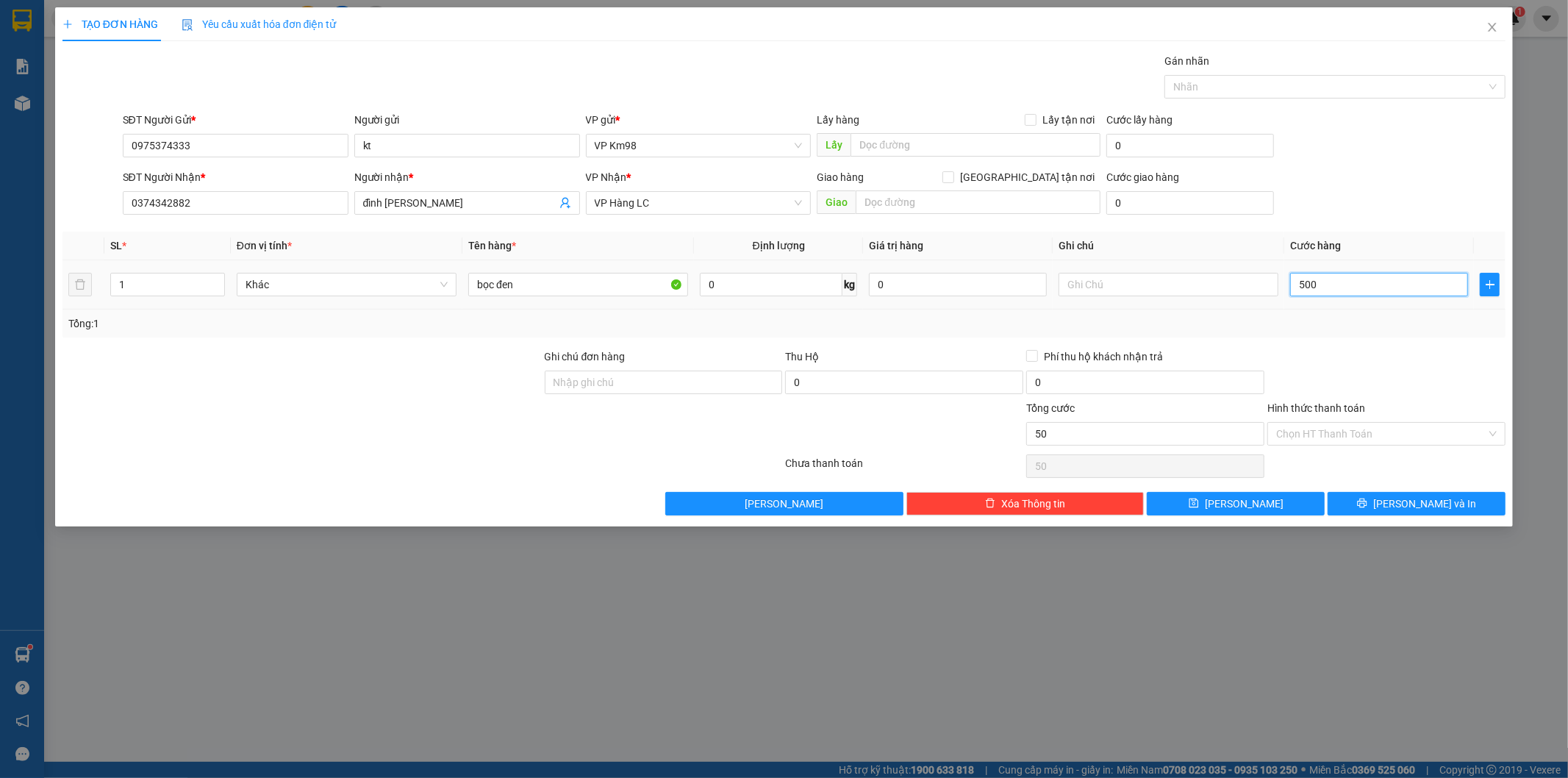
type input "500"
type input "5.000"
type input "50.000"
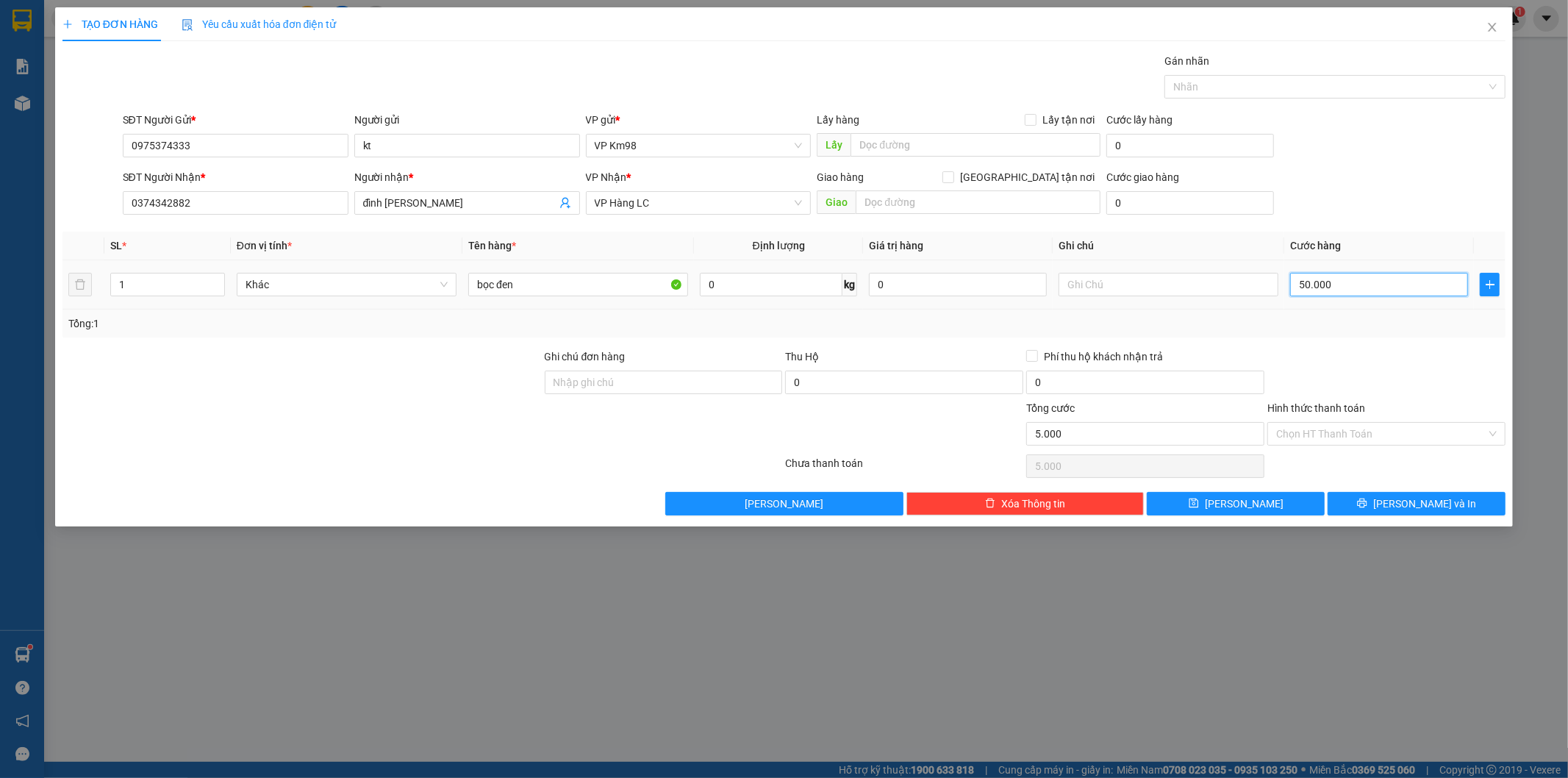
type input "50.000"
click at [1362, 501] on button "[PERSON_NAME] và In" at bounding box center [1416, 504] width 178 height 24
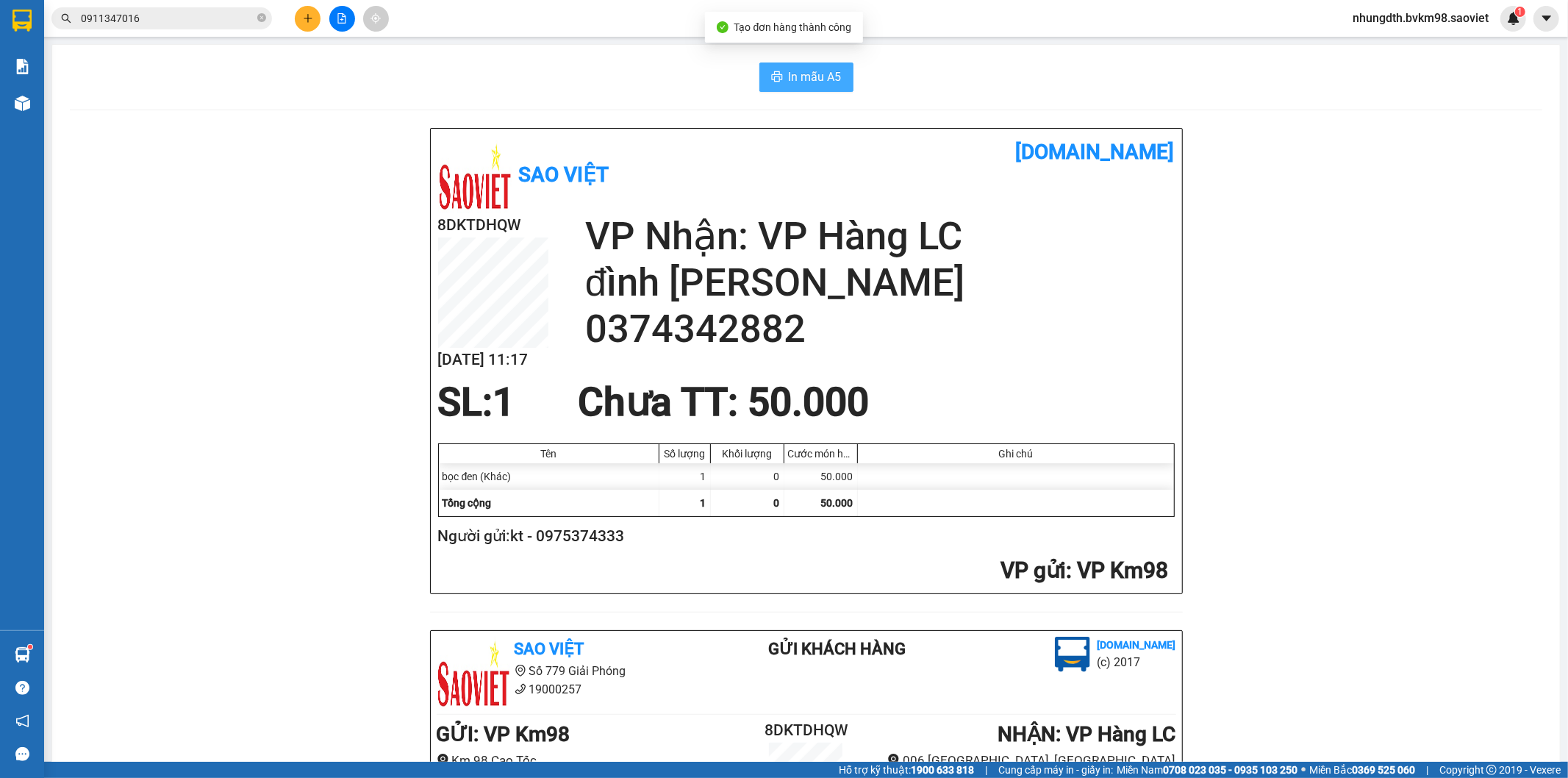
click at [810, 73] on span "In mẫu A5" at bounding box center [816, 77] width 53 height 19
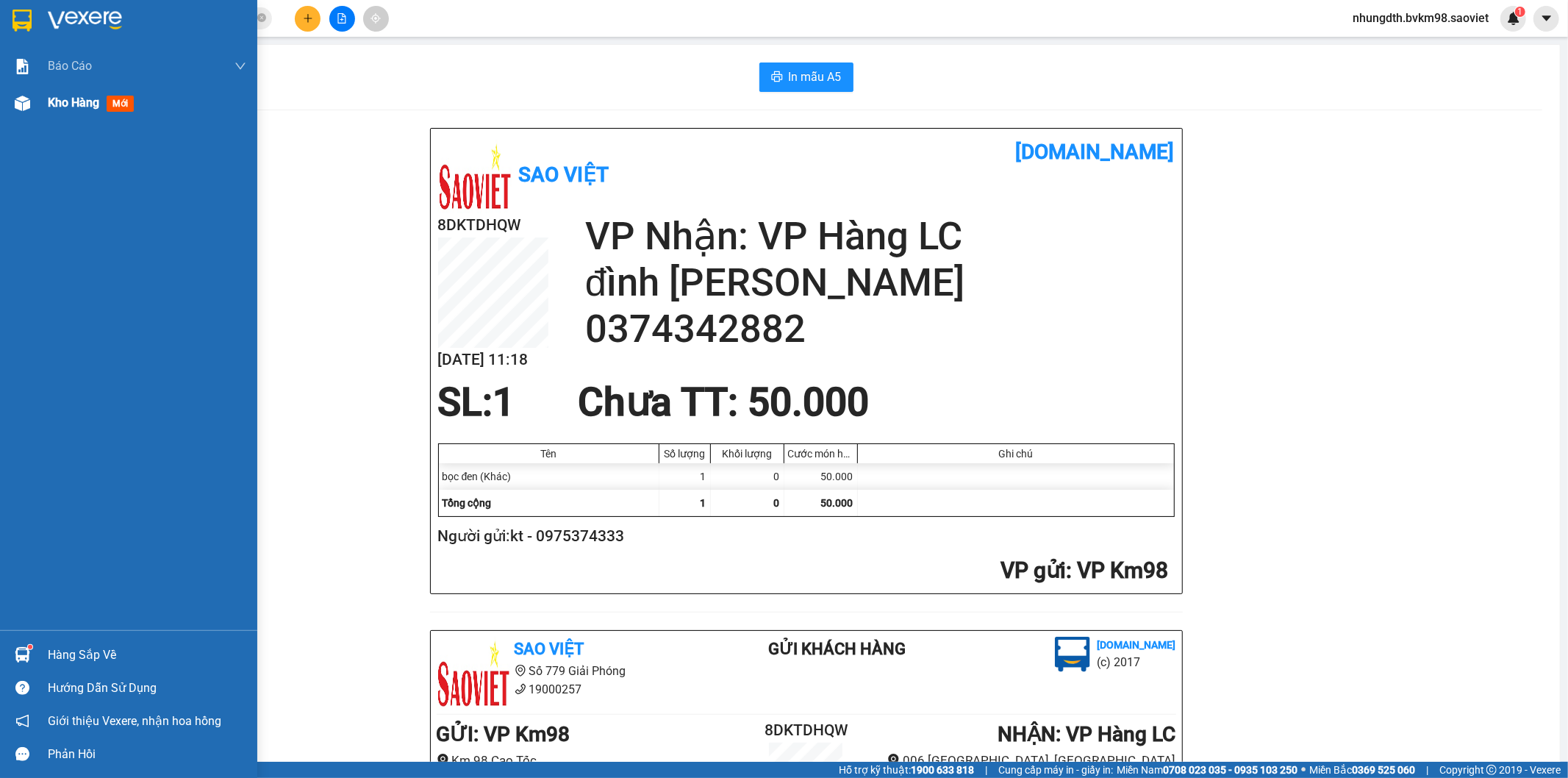
click at [17, 101] on img at bounding box center [22, 103] width 15 height 15
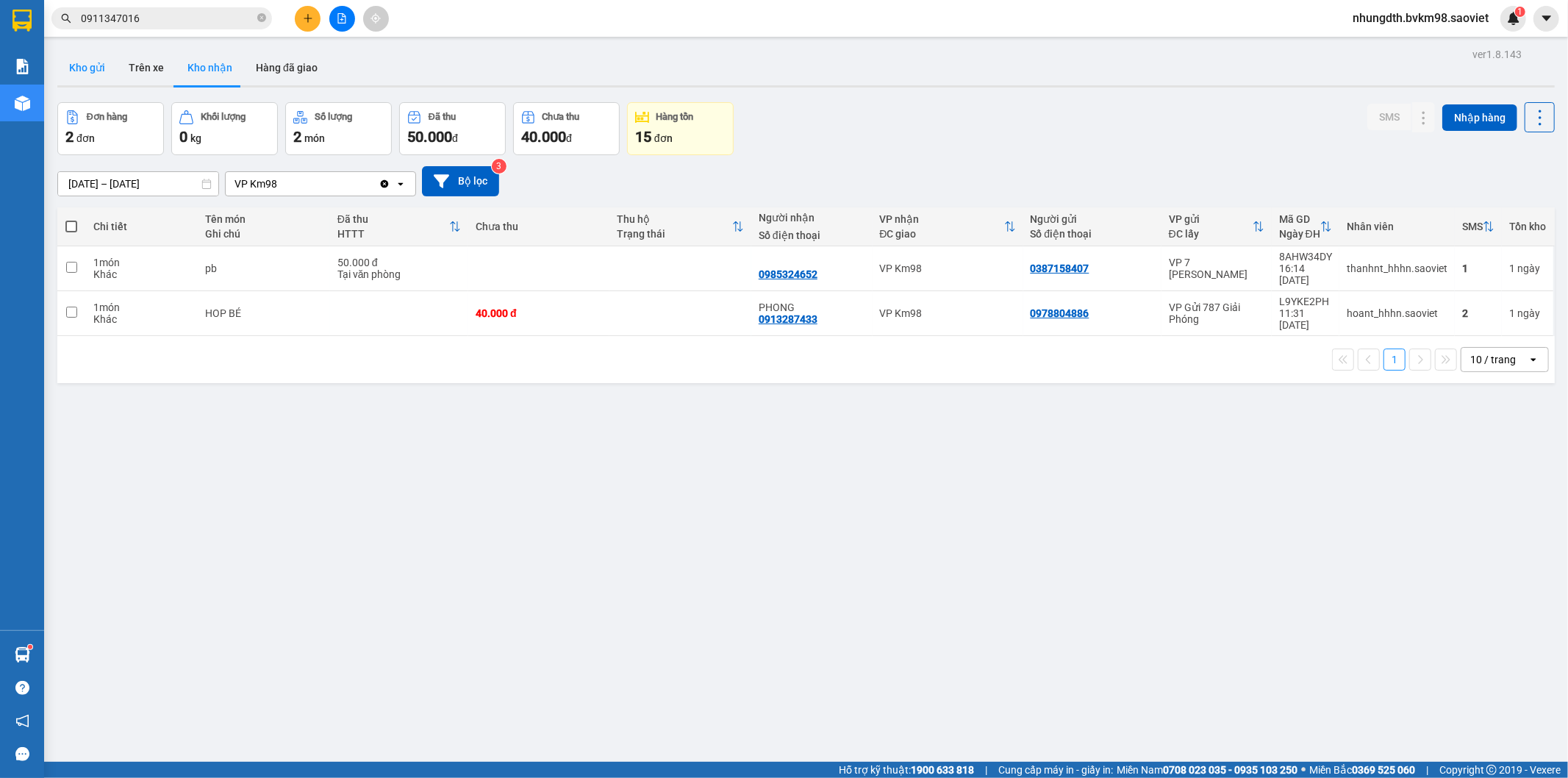
click at [79, 61] on button "Kho gửi" at bounding box center [87, 67] width 60 height 35
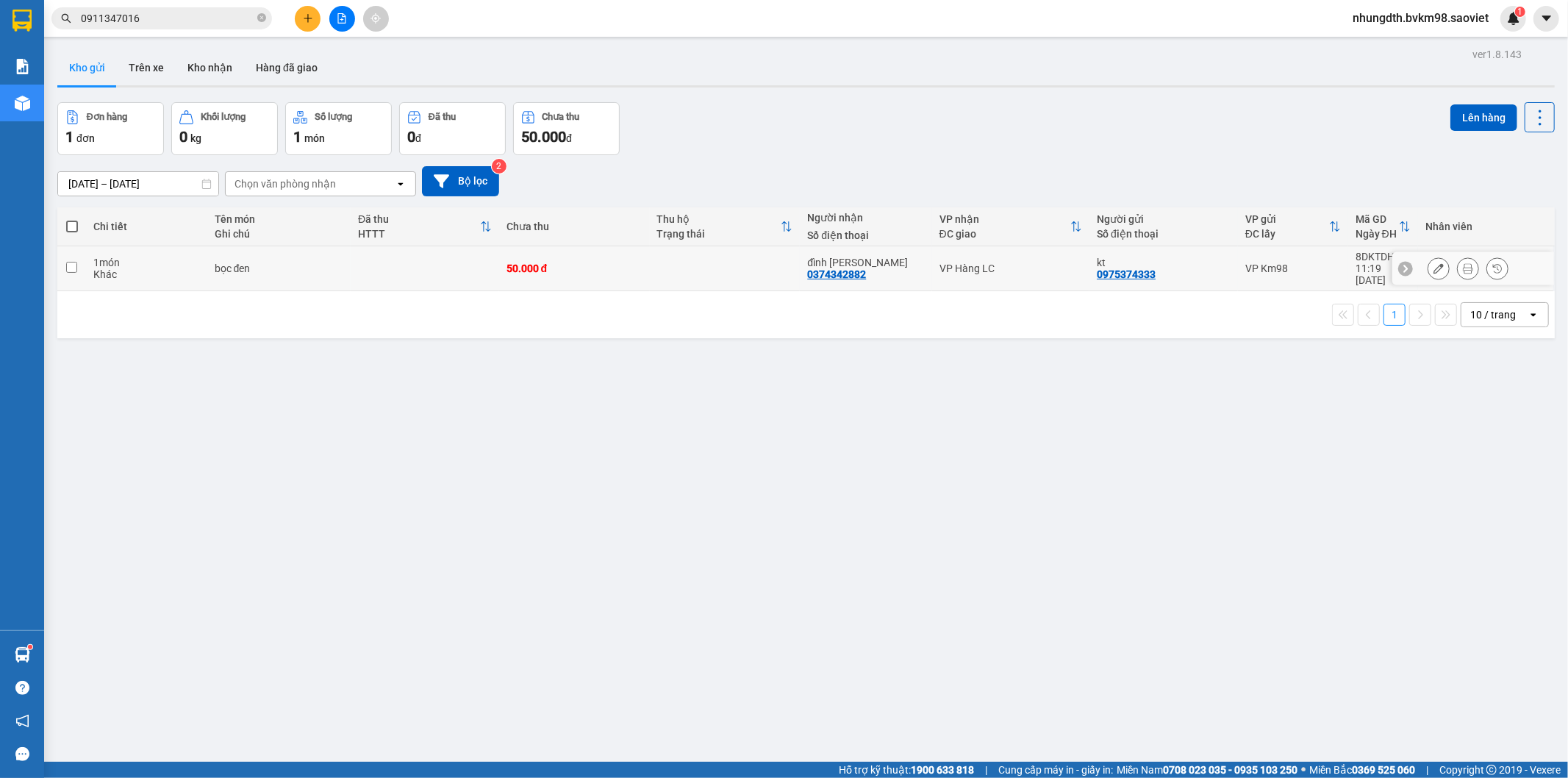
click at [61, 261] on td at bounding box center [72, 269] width 29 height 45
checkbox input "true"
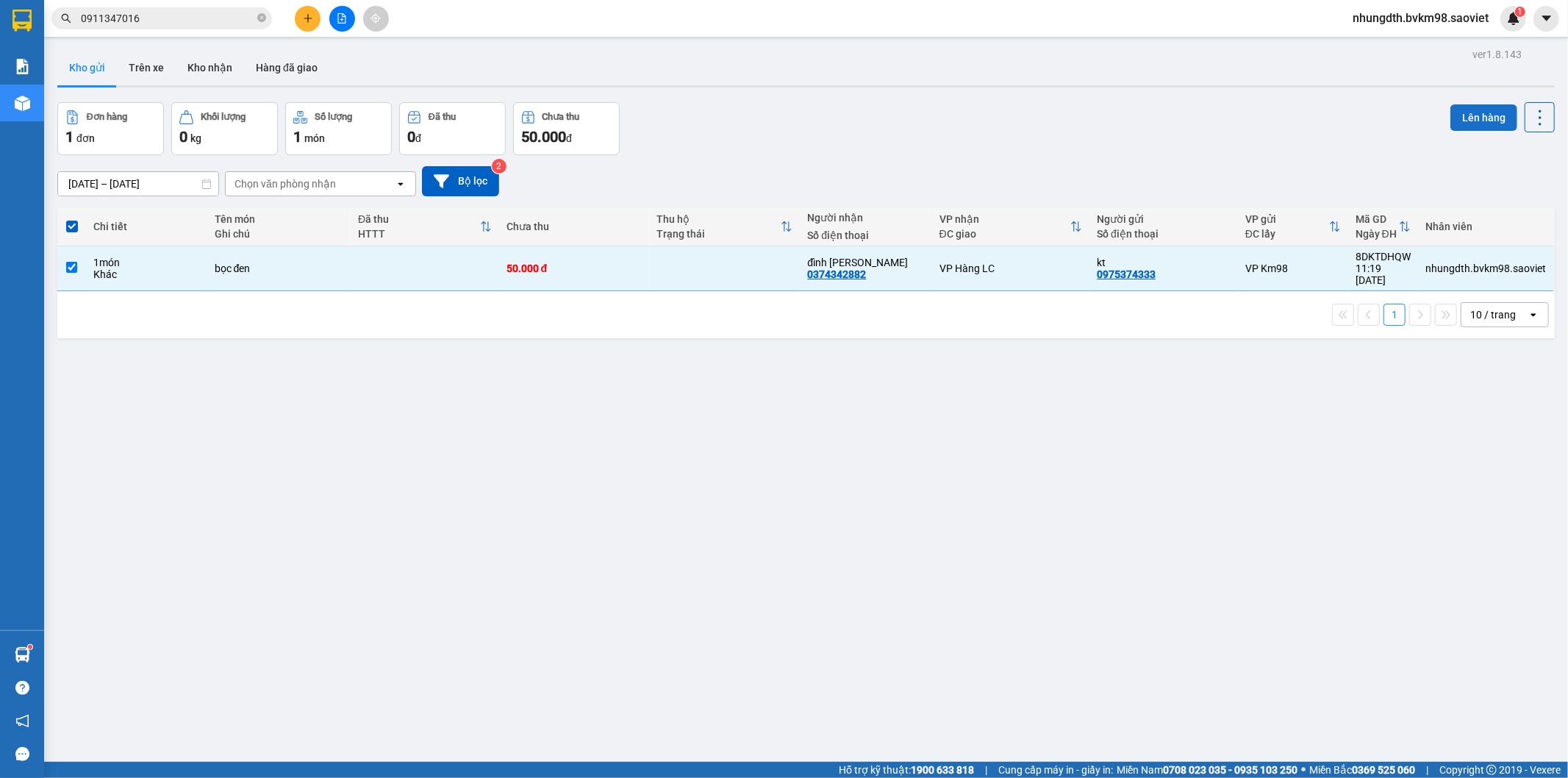
click at [1463, 119] on button "Lên hàng" at bounding box center [1484, 117] width 67 height 26
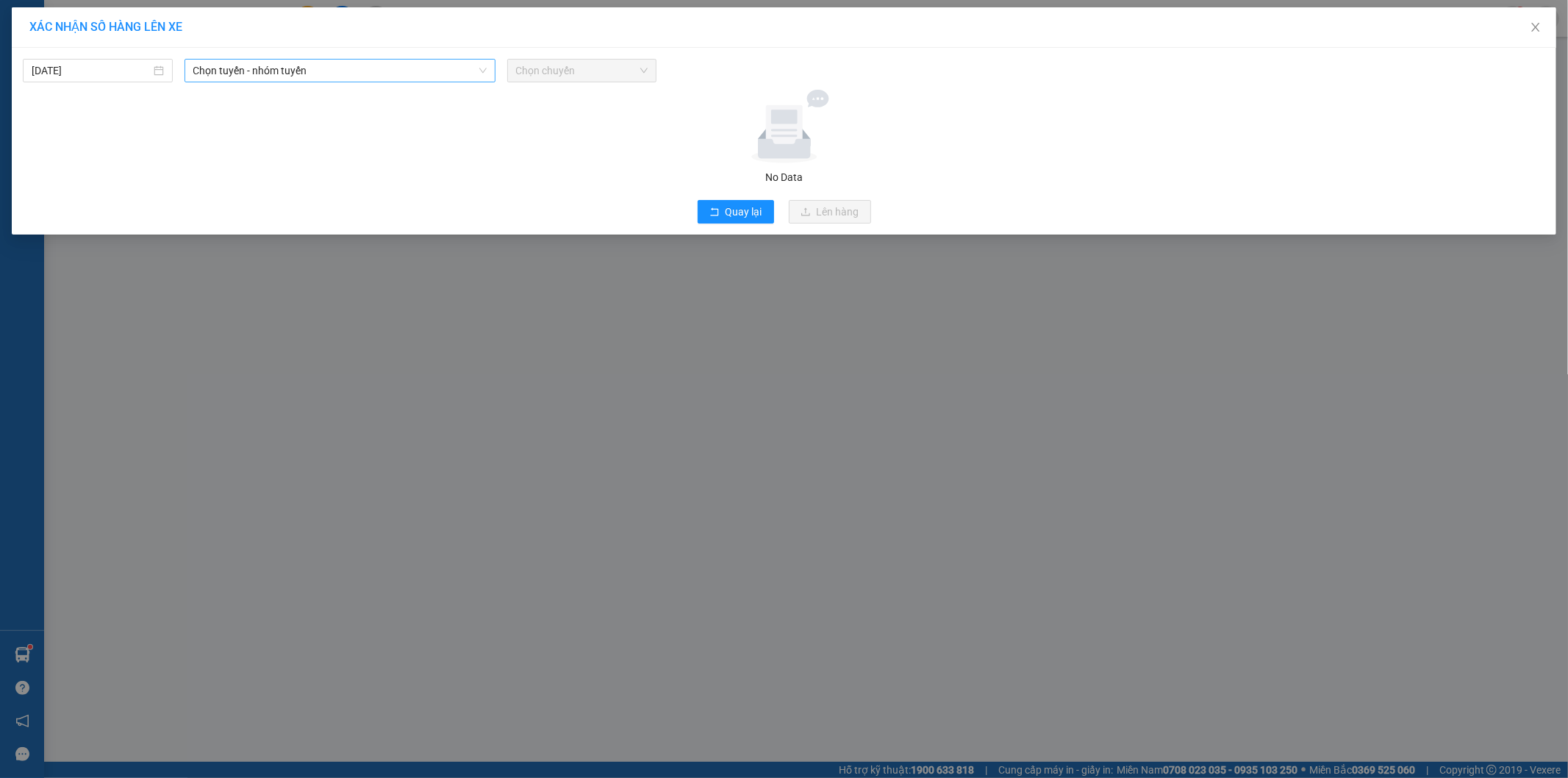
click at [277, 77] on span "Chọn tuyến - nhóm tuyến" at bounding box center [340, 71] width 293 height 22
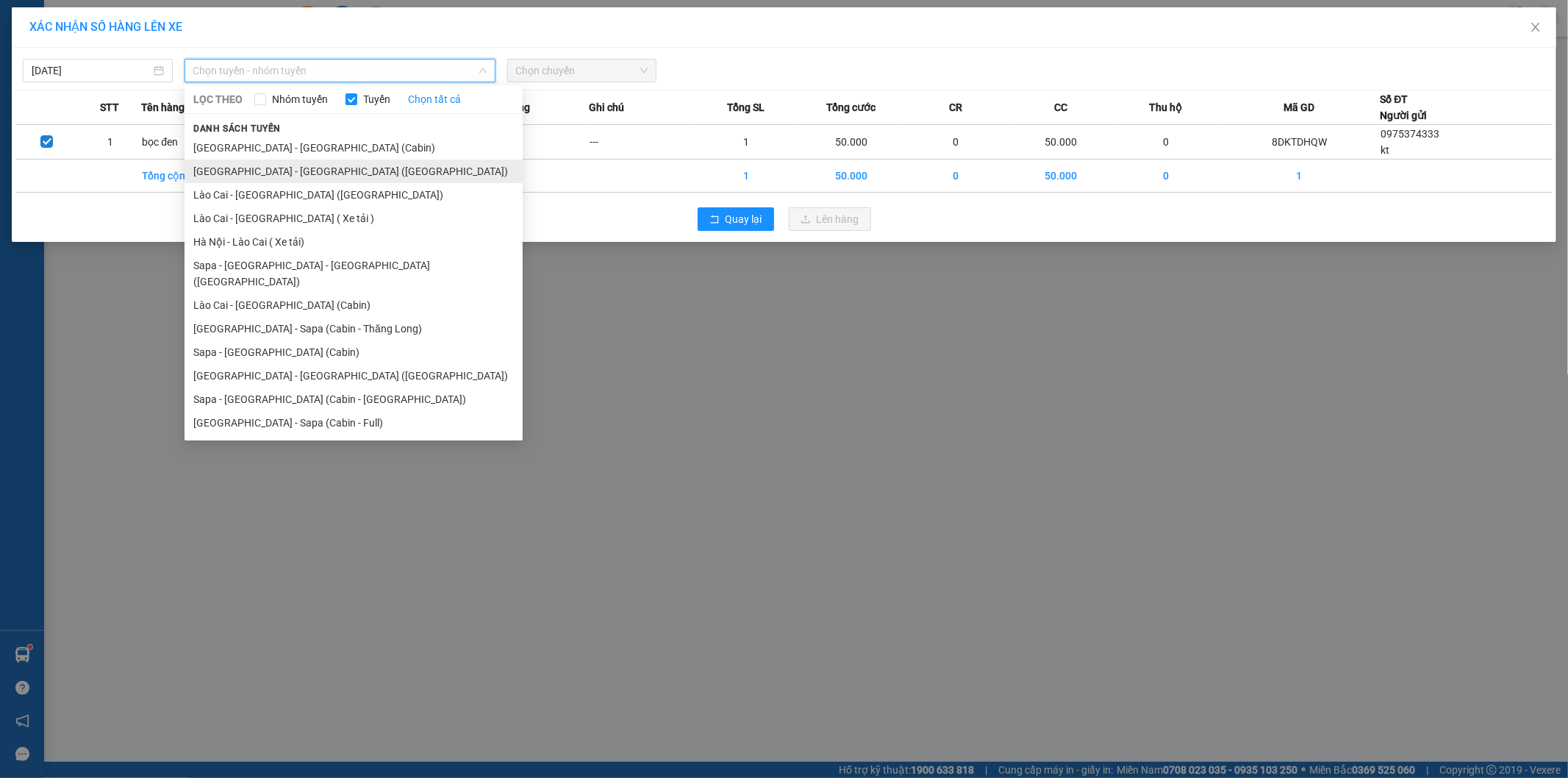
click at [276, 173] on li "[GEOGRAPHIC_DATA] - [GEOGRAPHIC_DATA] ([GEOGRAPHIC_DATA])" at bounding box center [353, 171] width 338 height 24
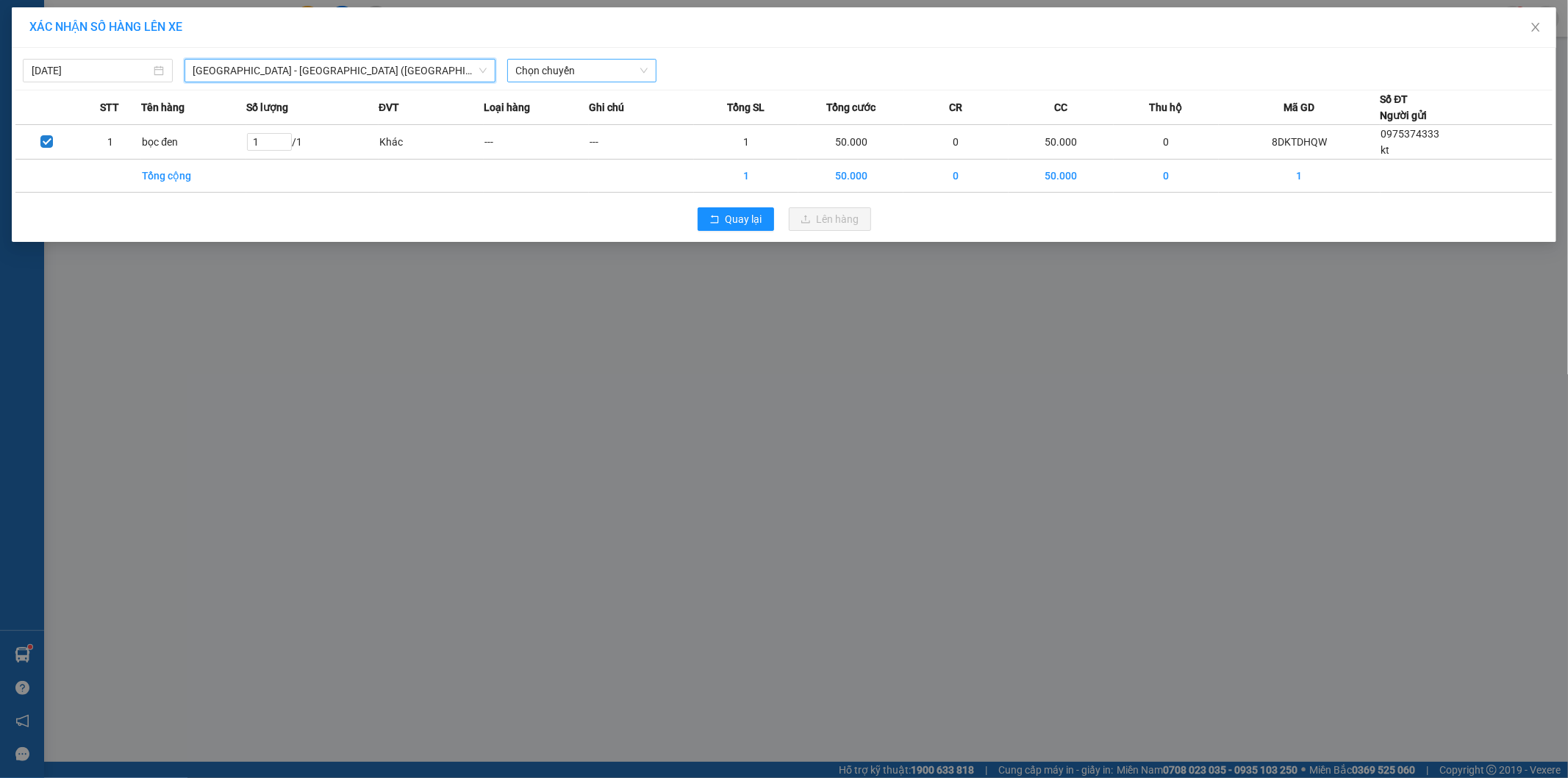
click at [553, 74] on span "Chọn chuyến" at bounding box center [582, 71] width 132 height 22
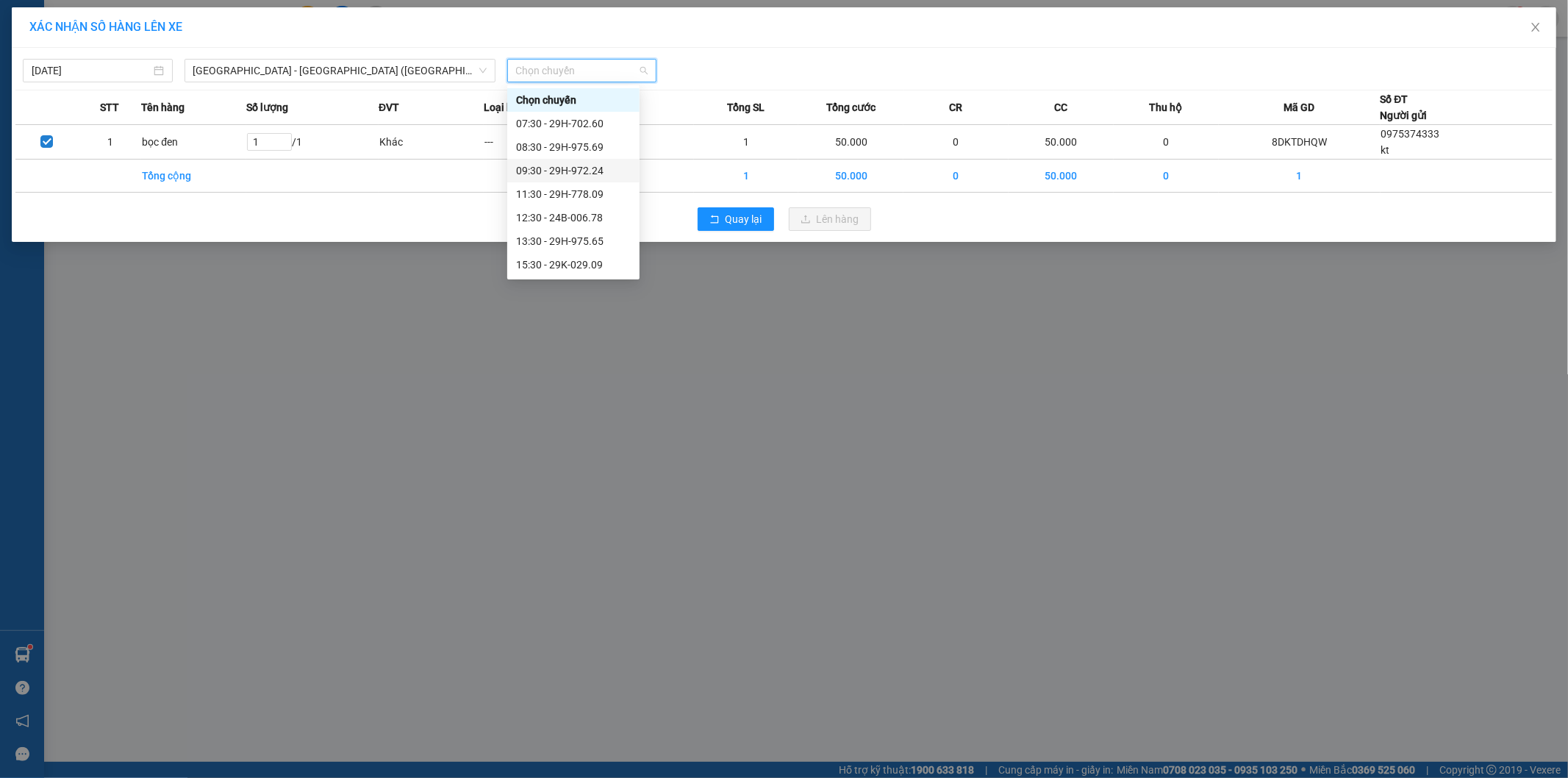
click at [567, 169] on div "09:30 - 29H-972.24" at bounding box center [573, 170] width 114 height 16
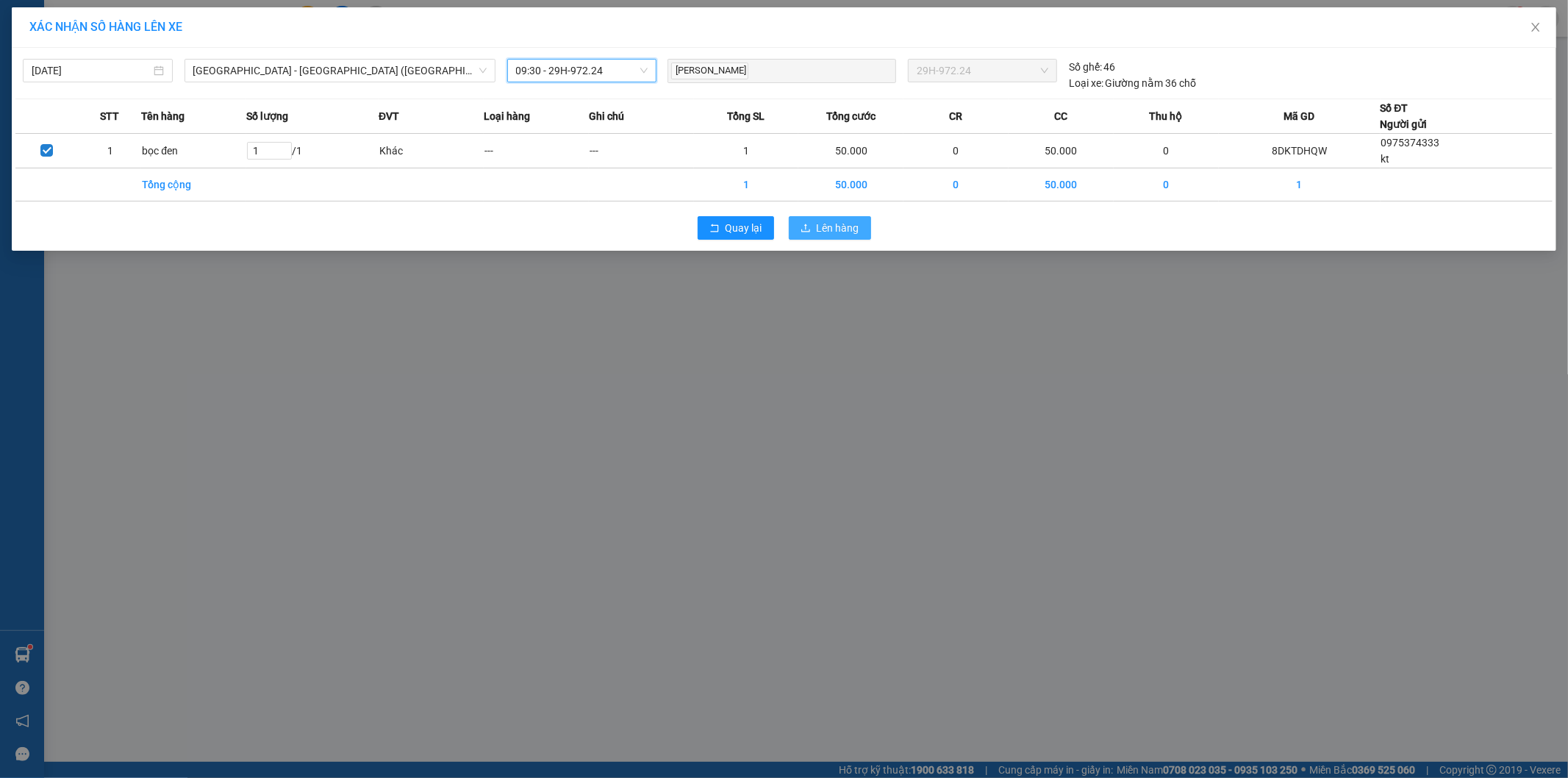
click at [820, 226] on span "Lên hàng" at bounding box center [838, 228] width 43 height 16
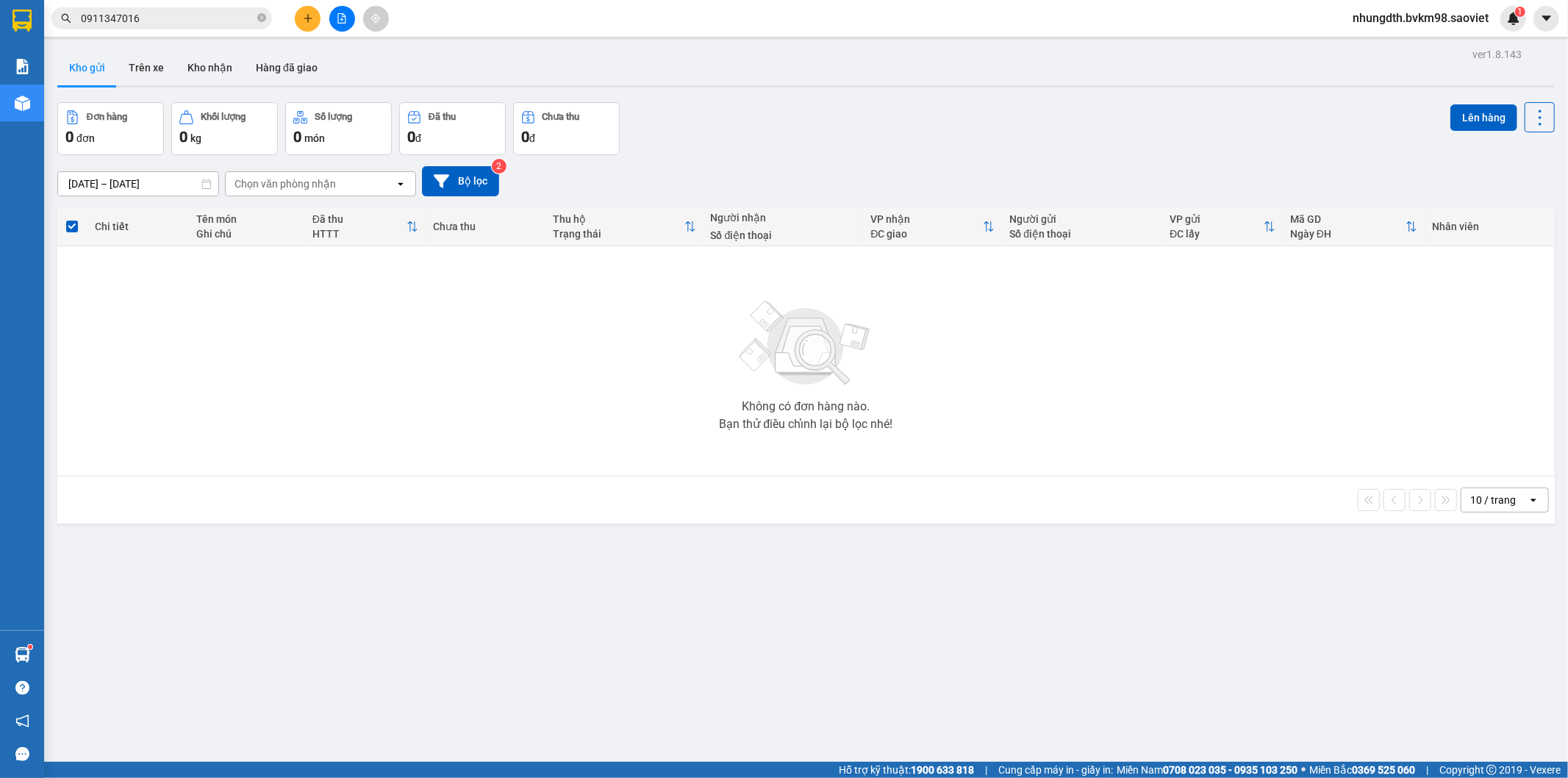
drag, startPoint x: 151, startPoint y: 67, endPoint x: 178, endPoint y: 113, distance: 53.3
click at [150, 67] on button "Trên xe" at bounding box center [146, 67] width 59 height 35
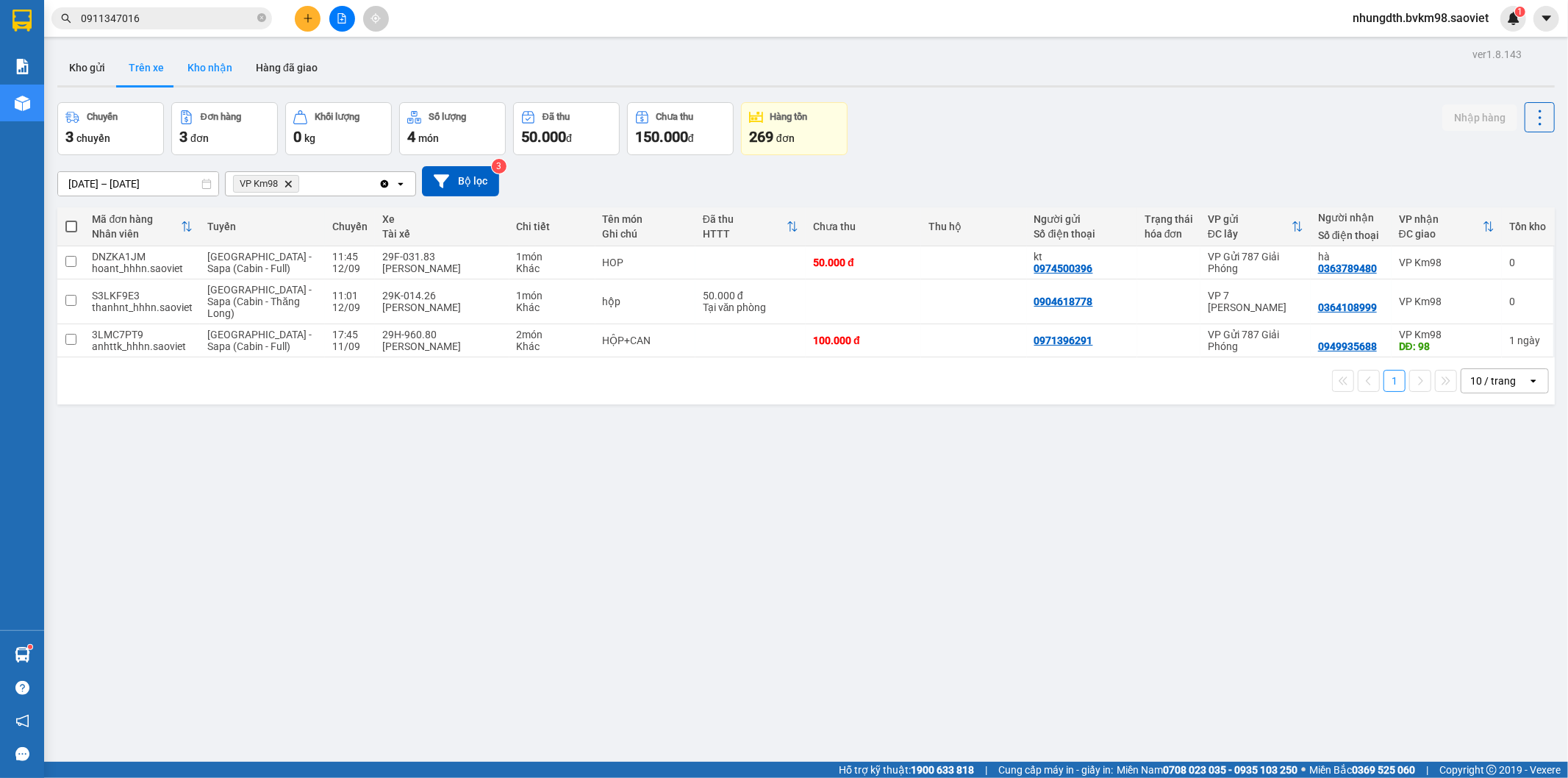
click at [195, 61] on button "Kho nhận" at bounding box center [210, 67] width 68 height 35
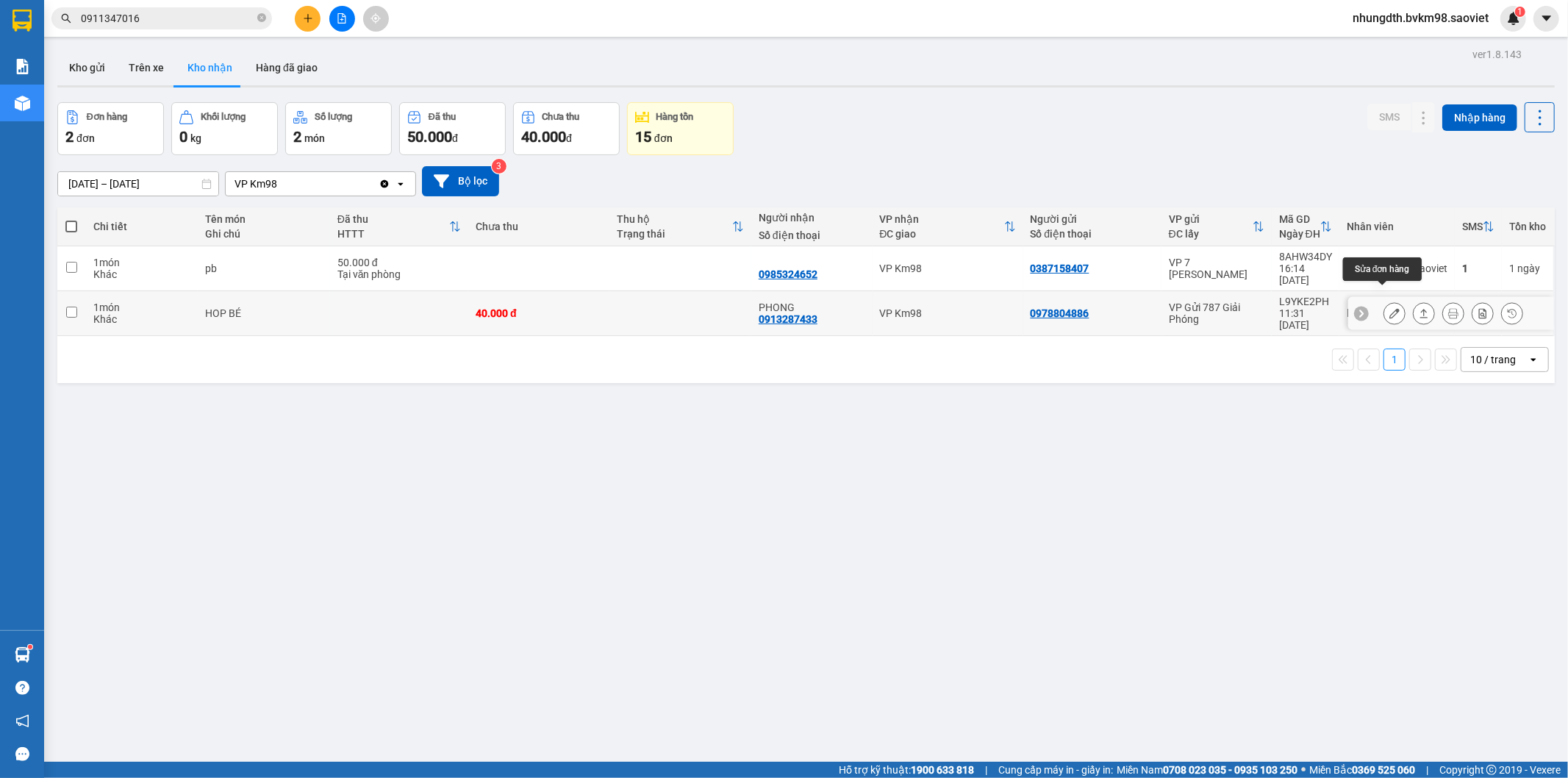
click at [1390, 308] on icon at bounding box center [1395, 313] width 10 height 10
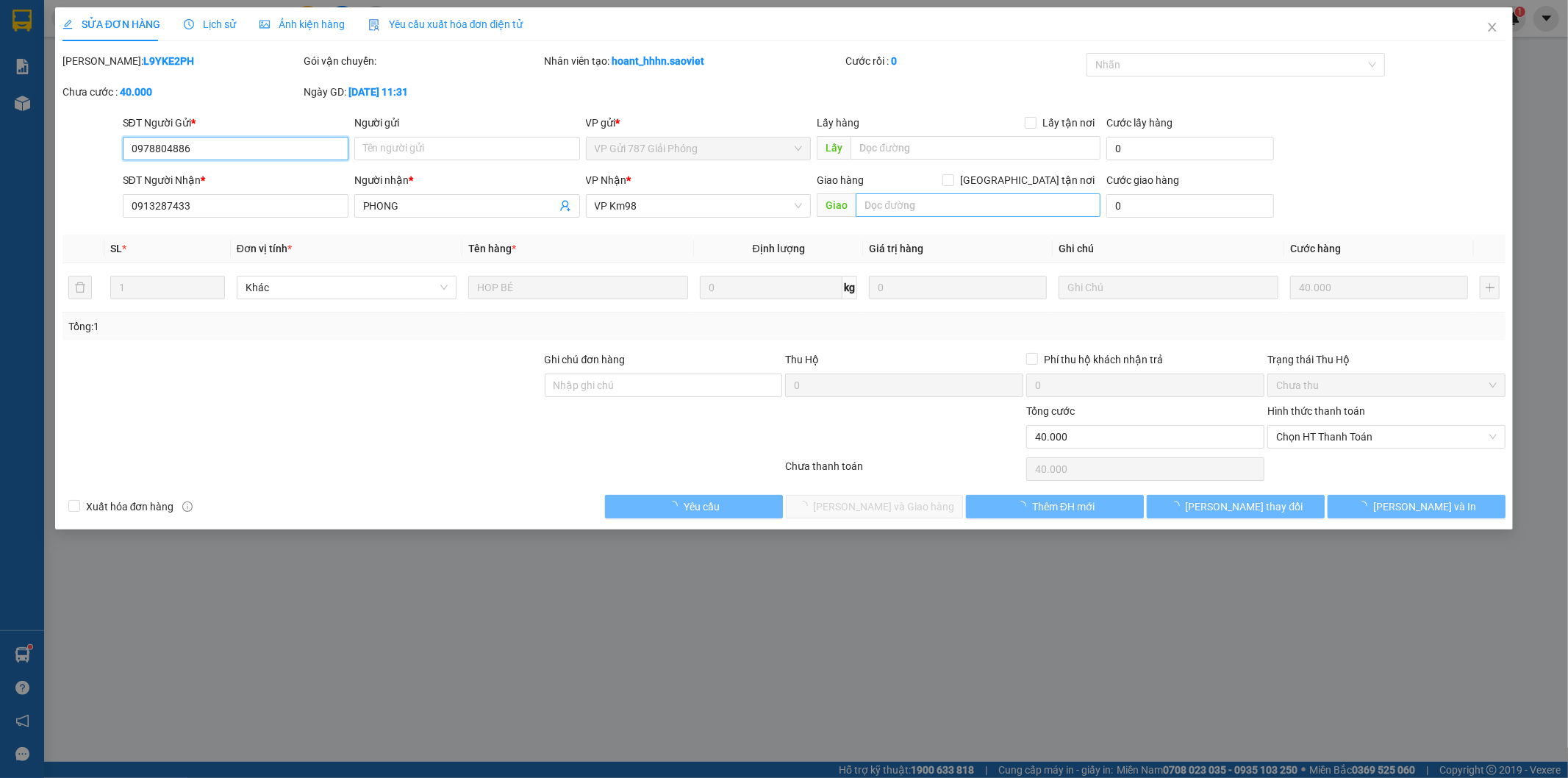
type input "0978804886"
type input "0913287433"
type input "PHONG"
type input "40.000"
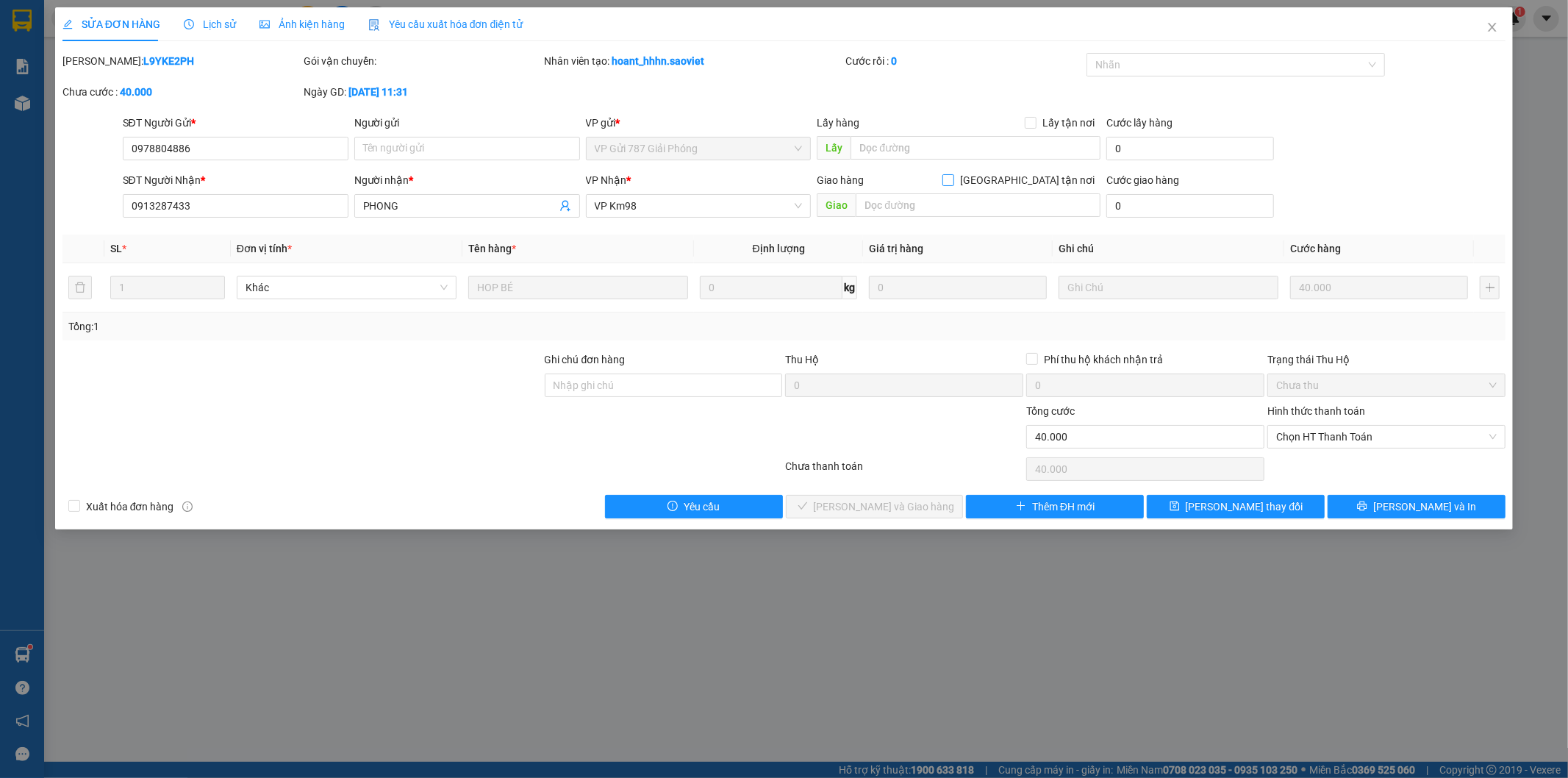
click at [953, 180] on input "[GEOGRAPHIC_DATA] tận nơi" at bounding box center [948, 179] width 10 height 10
checkbox input "true"
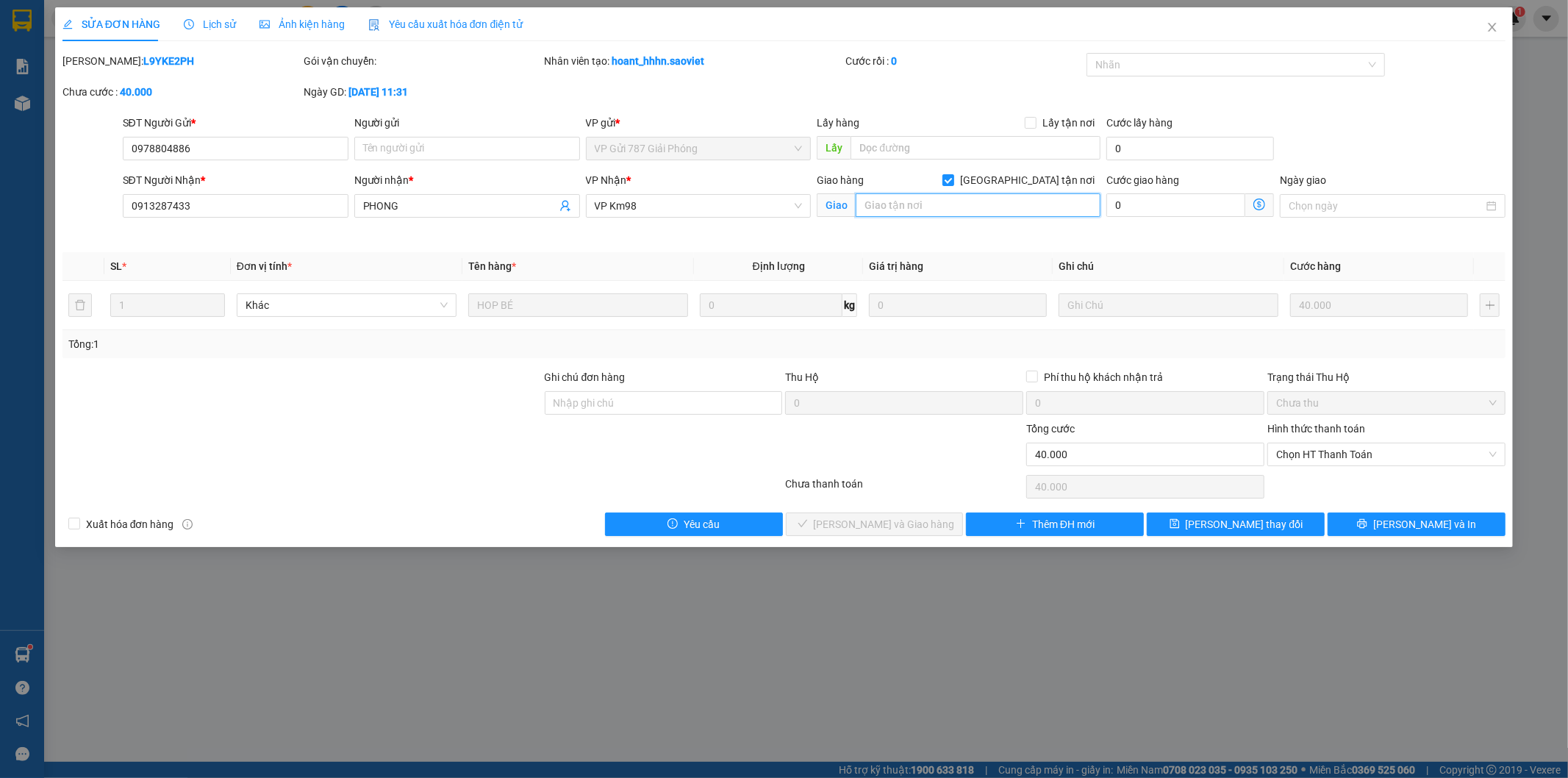
click at [890, 209] on input "text" at bounding box center [978, 206] width 245 height 24
type input "khách lấy ở lào cai đã gửi lên lào cai"
click at [1218, 525] on span "[PERSON_NAME] thay đổi" at bounding box center [1245, 524] width 118 height 16
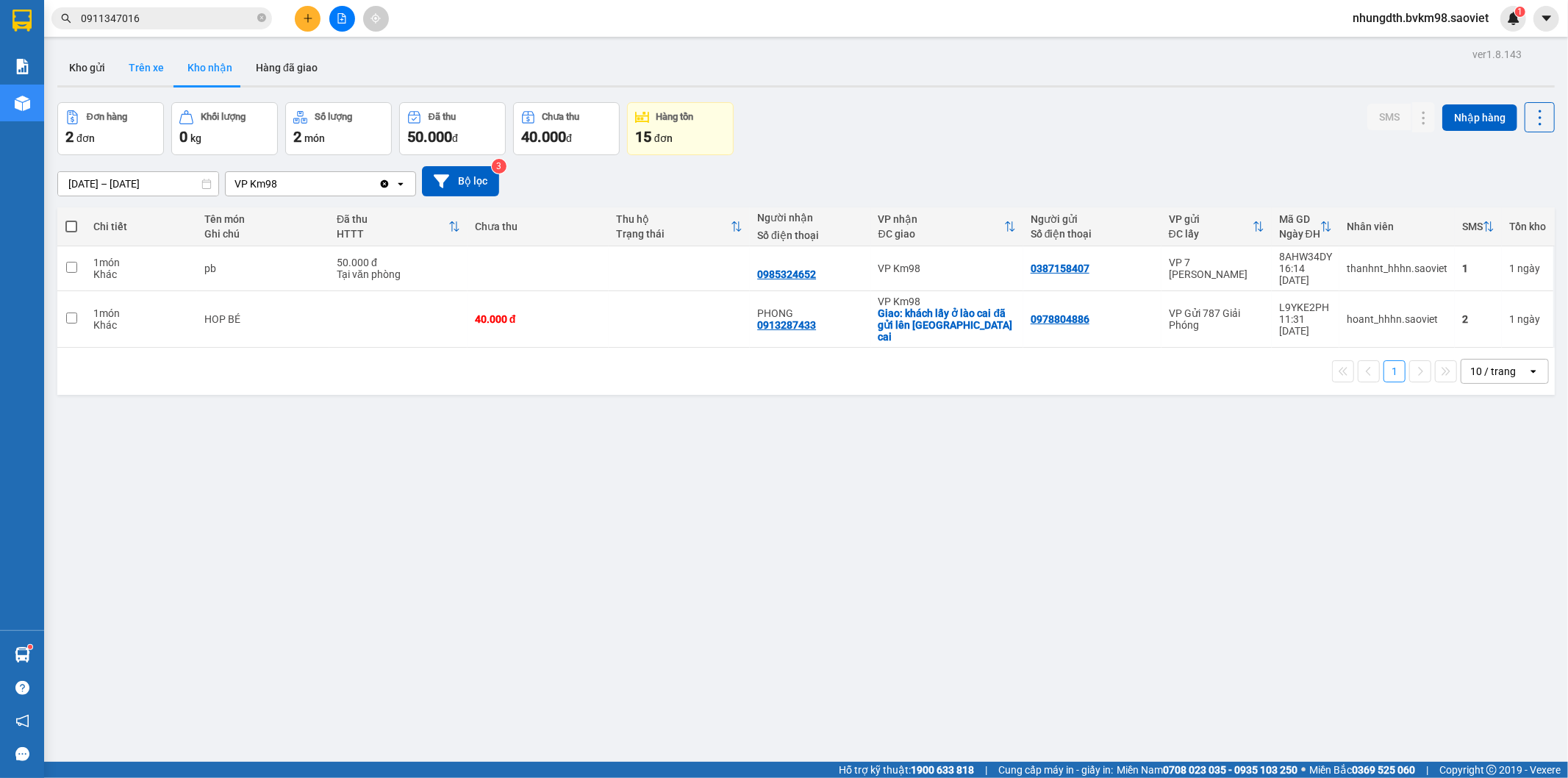
click at [141, 70] on button "Trên xe" at bounding box center [146, 67] width 59 height 35
